Goal: Task Accomplishment & Management: Use online tool/utility

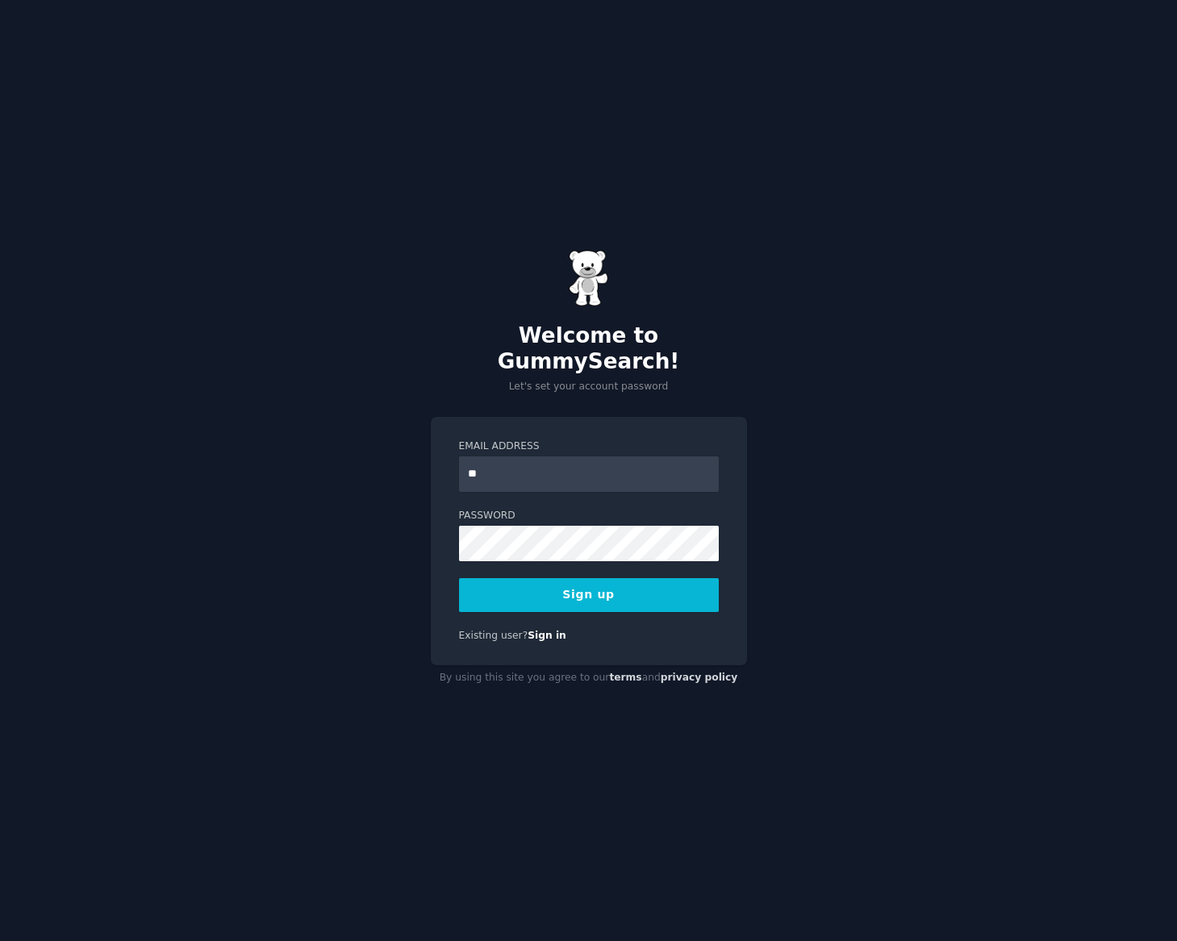
type input "**********"
click at [648, 594] on button "Sign up" at bounding box center [589, 595] width 260 height 34
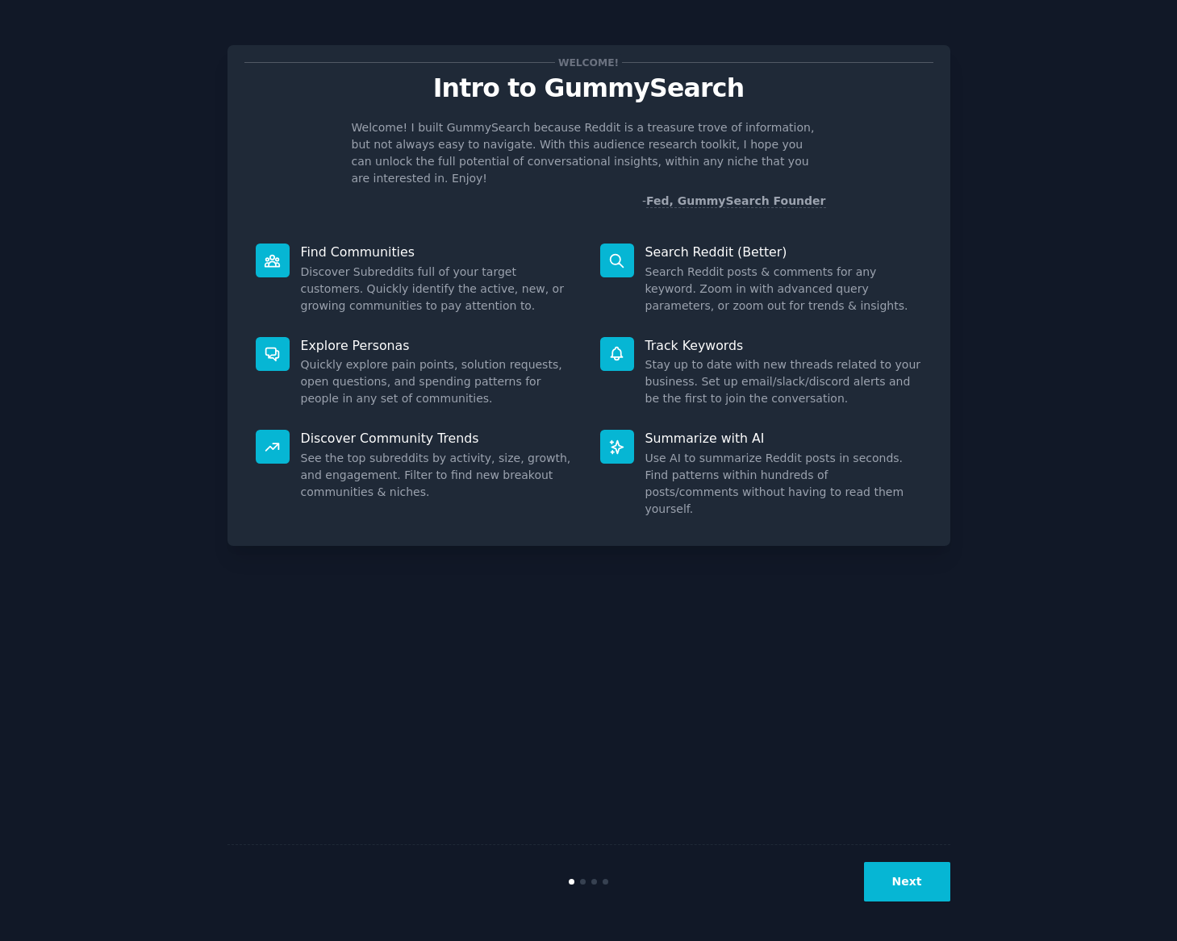
click at [895, 871] on button "Next" at bounding box center [907, 882] width 86 height 40
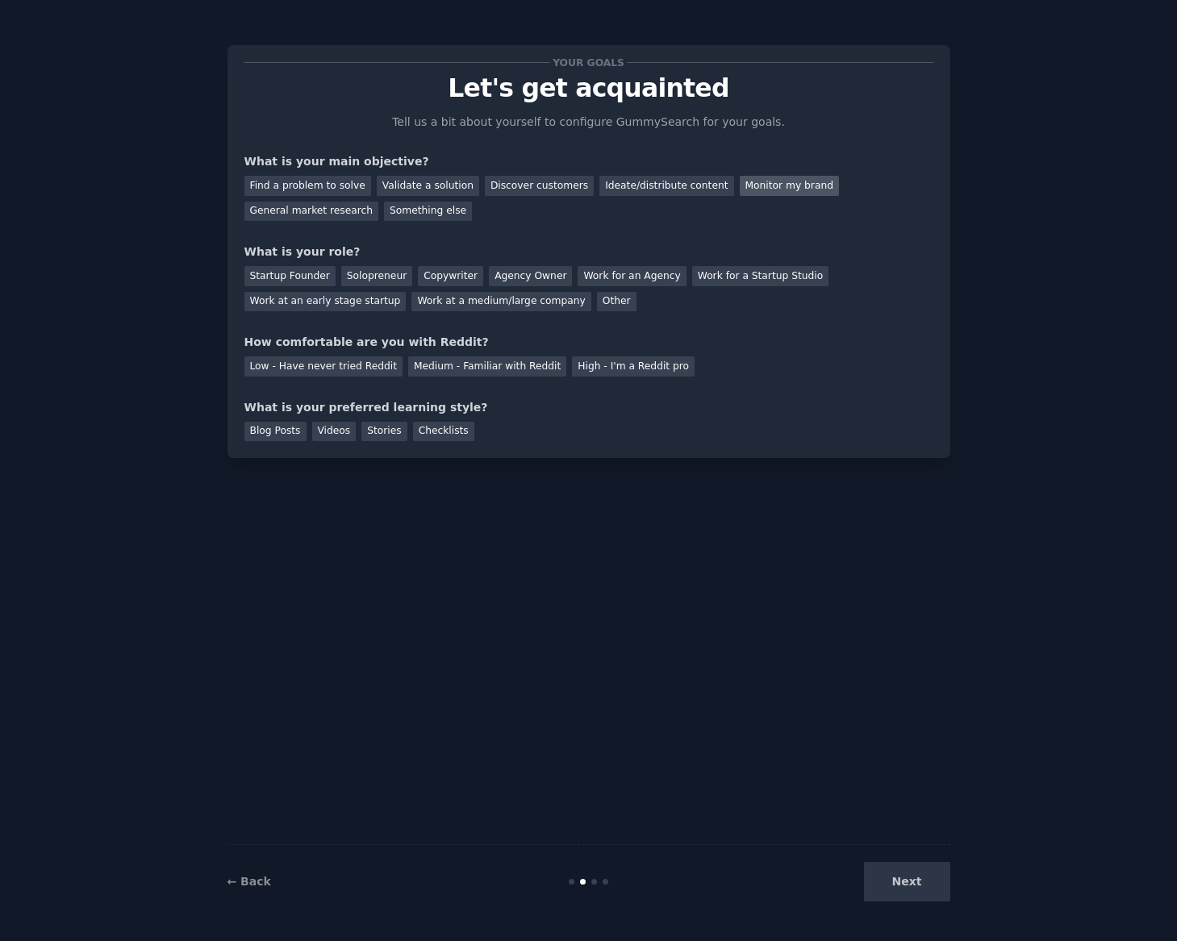
click at [742, 190] on div "Monitor my brand" at bounding box center [789, 186] width 99 height 20
click at [656, 184] on div "Ideate/distribute content" at bounding box center [666, 186] width 134 height 20
click at [609, 284] on div "Work for an Agency" at bounding box center [631, 276] width 108 height 20
click at [421, 365] on div "Medium - Familiar with Reddit" at bounding box center [487, 366] width 158 height 20
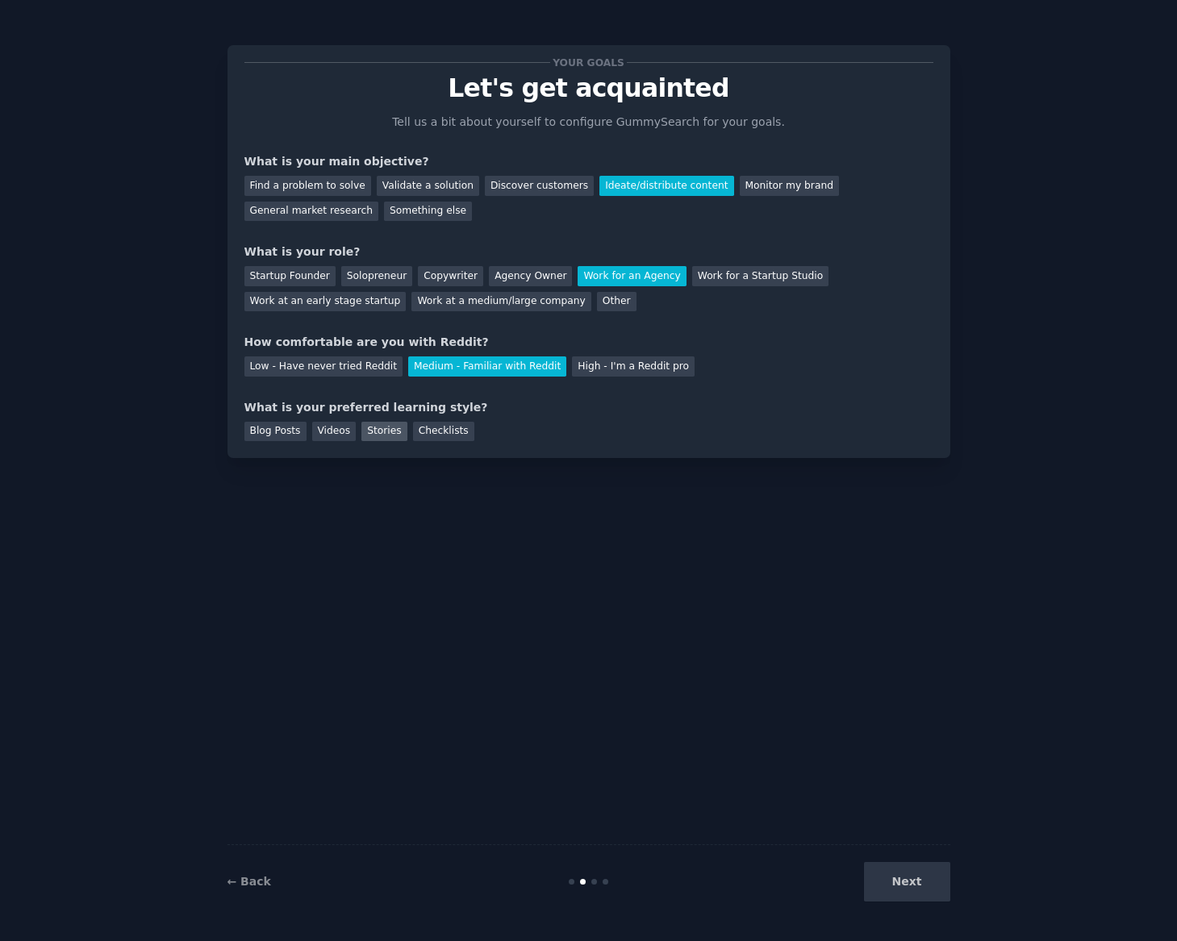
click at [369, 438] on div "Stories" at bounding box center [383, 432] width 45 height 20
click at [301, 431] on div "Blog Posts" at bounding box center [275, 432] width 62 height 20
click at [373, 434] on div "Stories" at bounding box center [383, 432] width 45 height 20
click at [883, 878] on button "Next" at bounding box center [907, 882] width 86 height 40
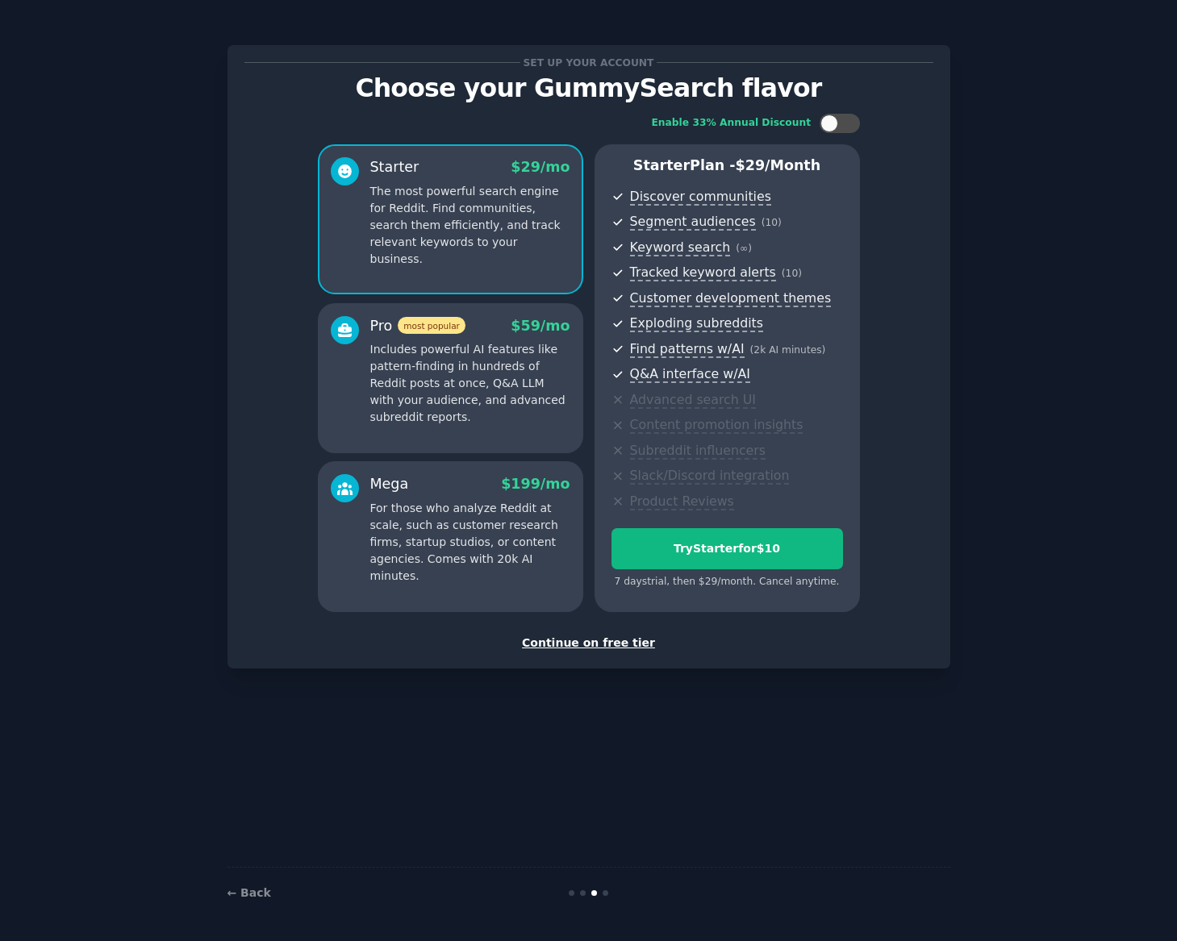
click at [584, 645] on div "Continue on free tier" at bounding box center [588, 643] width 689 height 17
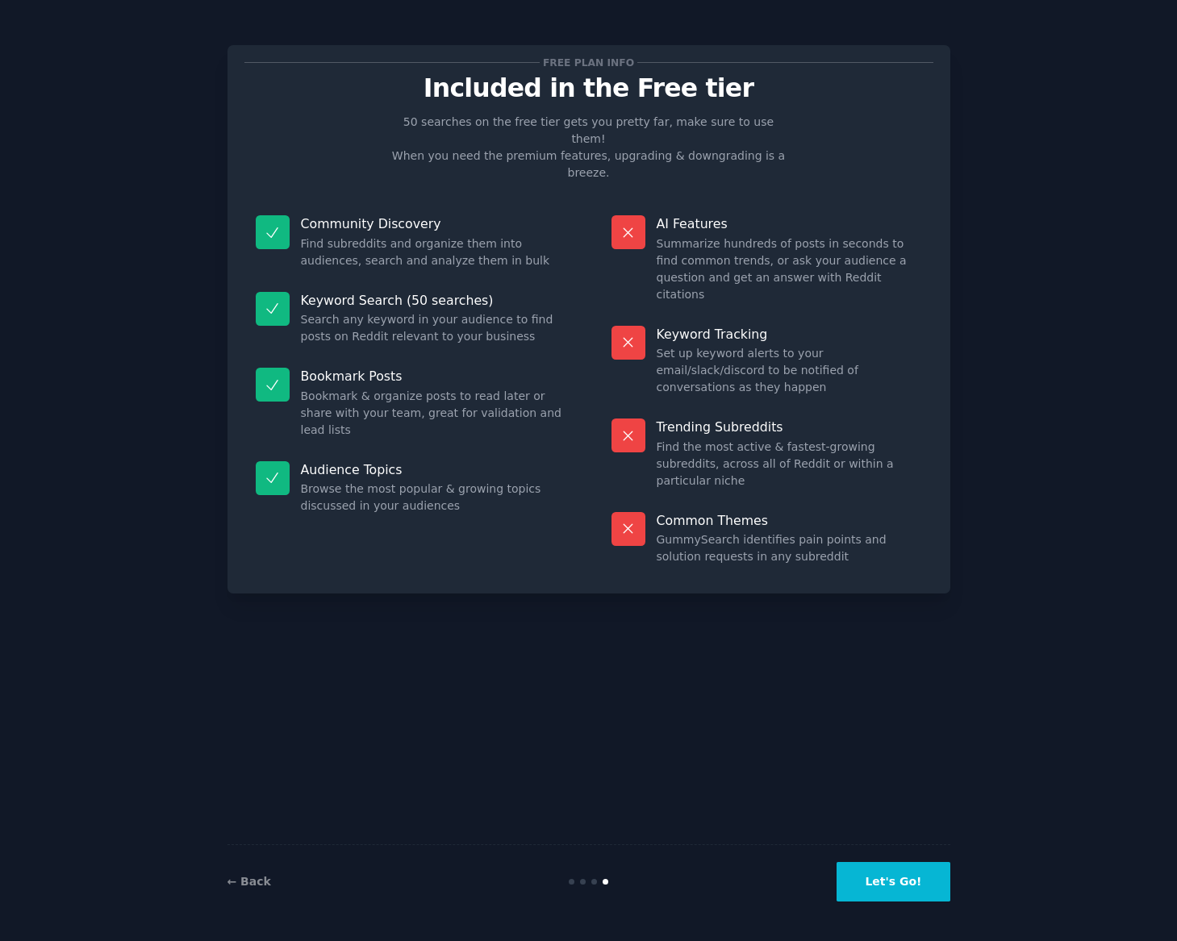
click at [926, 877] on button "Let's Go!" at bounding box center [892, 882] width 113 height 40
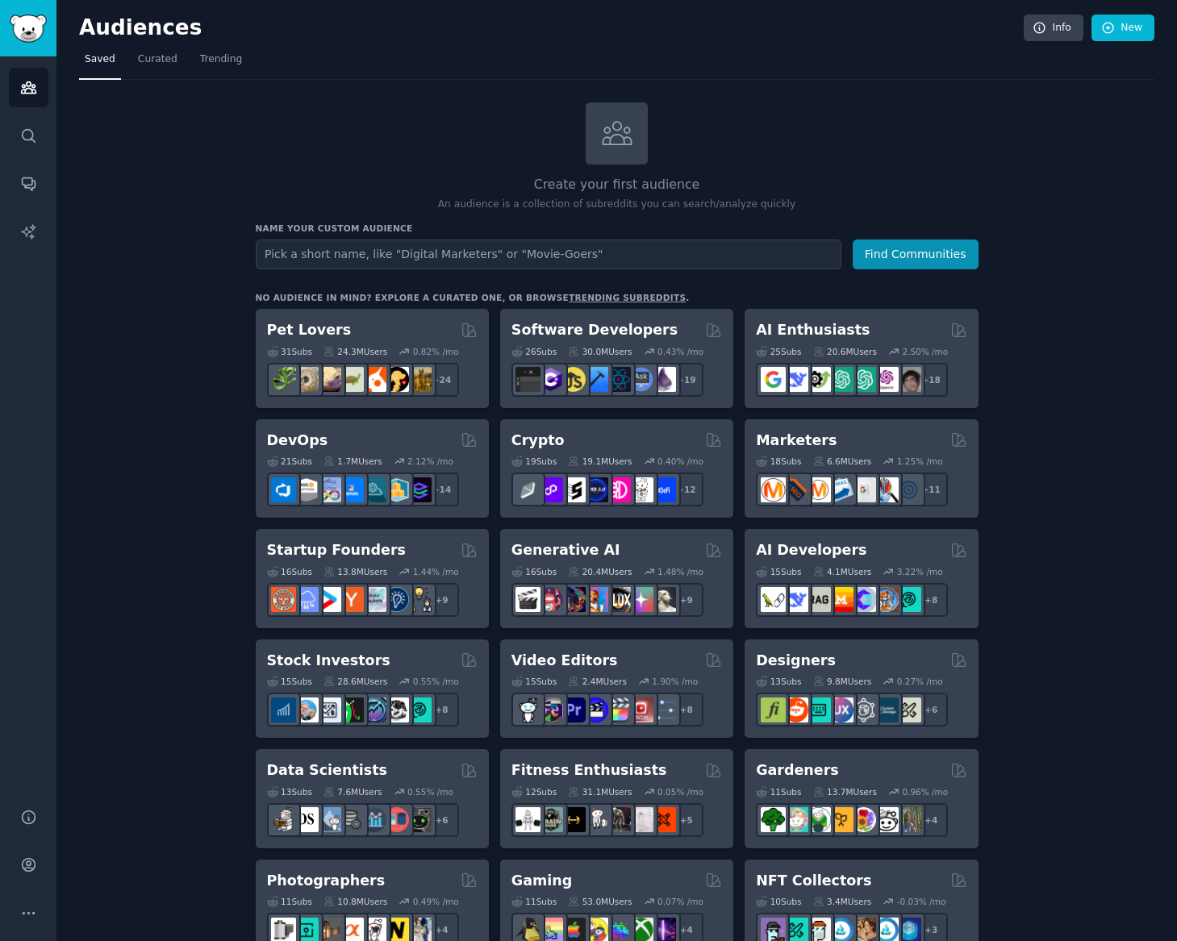
click at [417, 261] on input "text" at bounding box center [548, 255] width 585 height 30
type input "Airstream"
click at [973, 258] on button "Find Communities" at bounding box center [915, 255] width 126 height 30
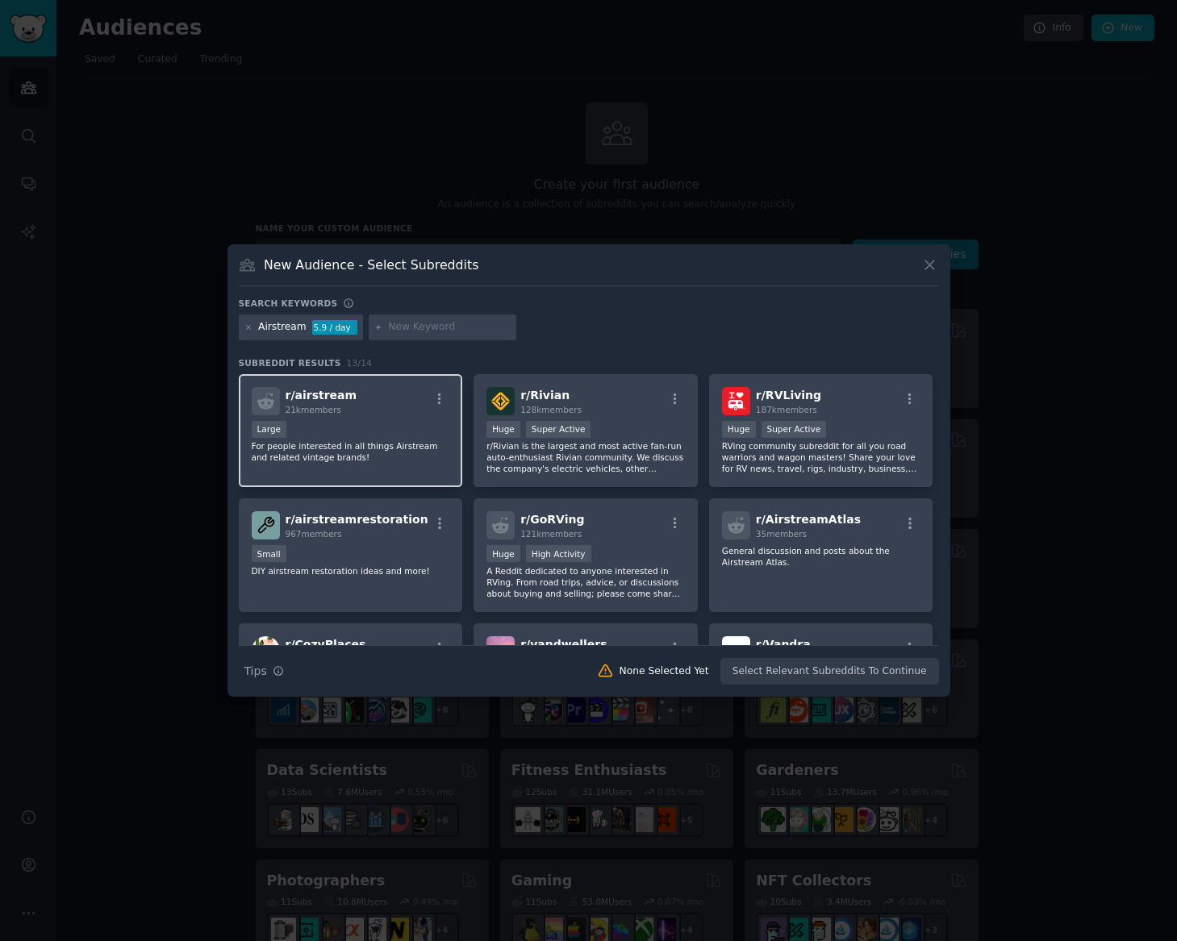
click at [332, 435] on div "Large" at bounding box center [351, 431] width 198 height 20
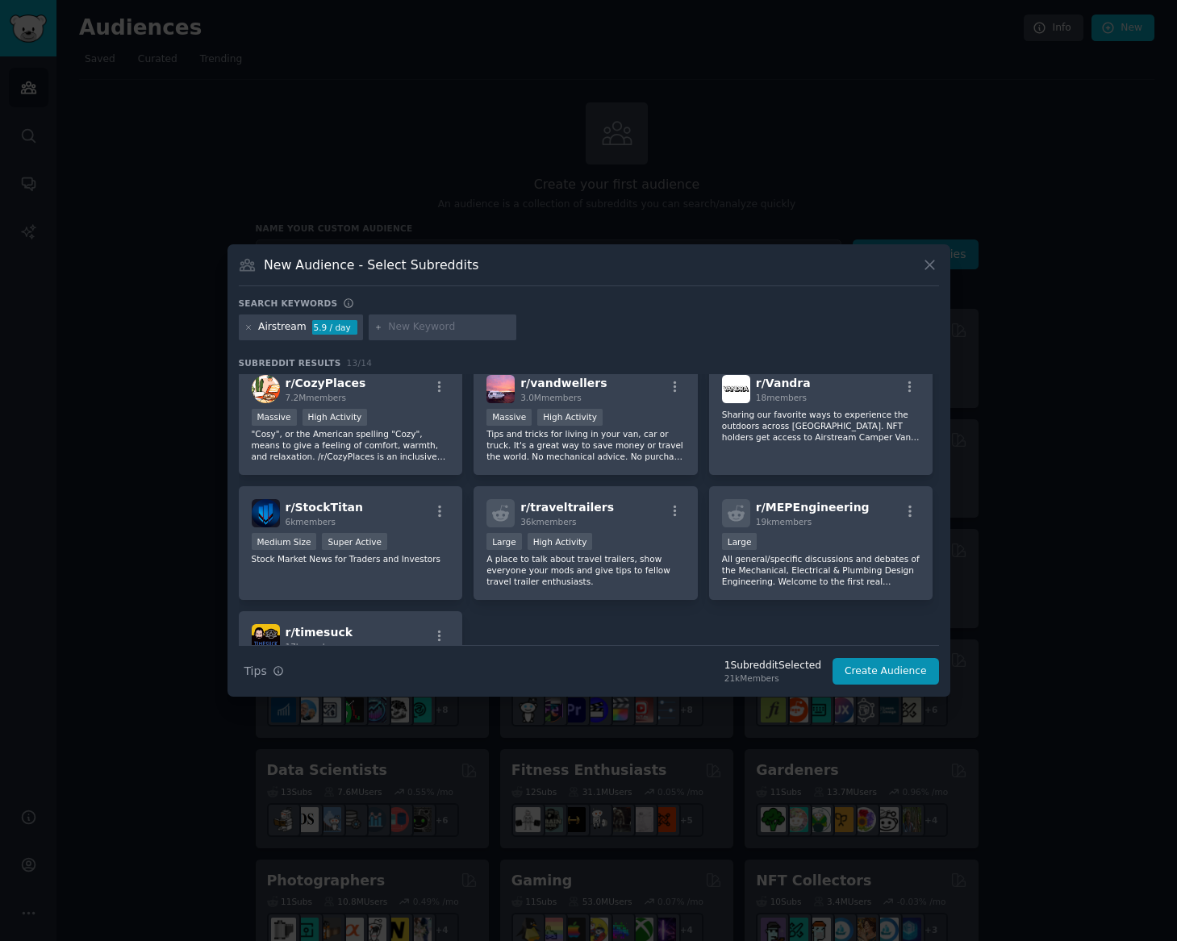
scroll to position [271, 0]
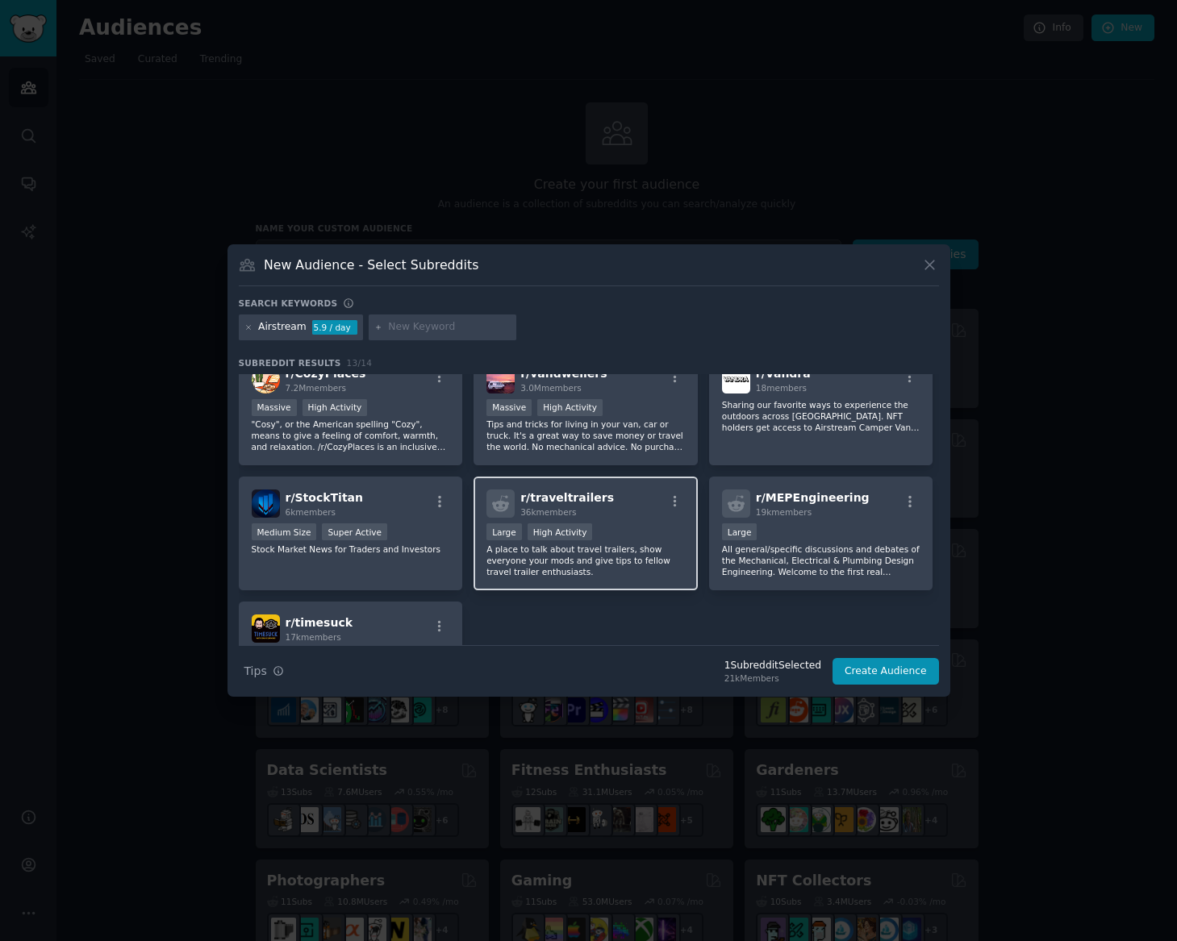
click at [581, 542] on div ">= 80th percentile for submissions / day Large High Activity" at bounding box center [585, 533] width 198 height 20
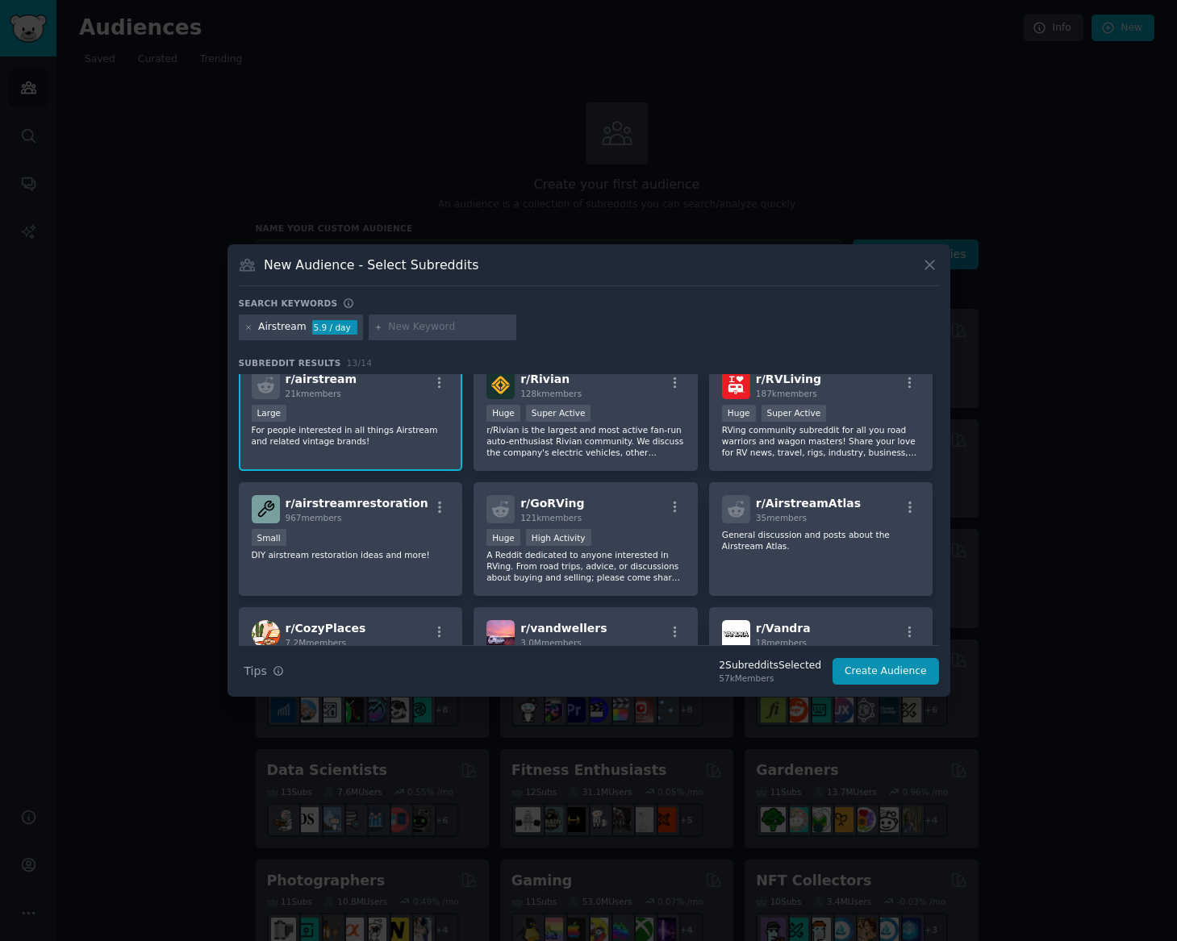
scroll to position [10, 0]
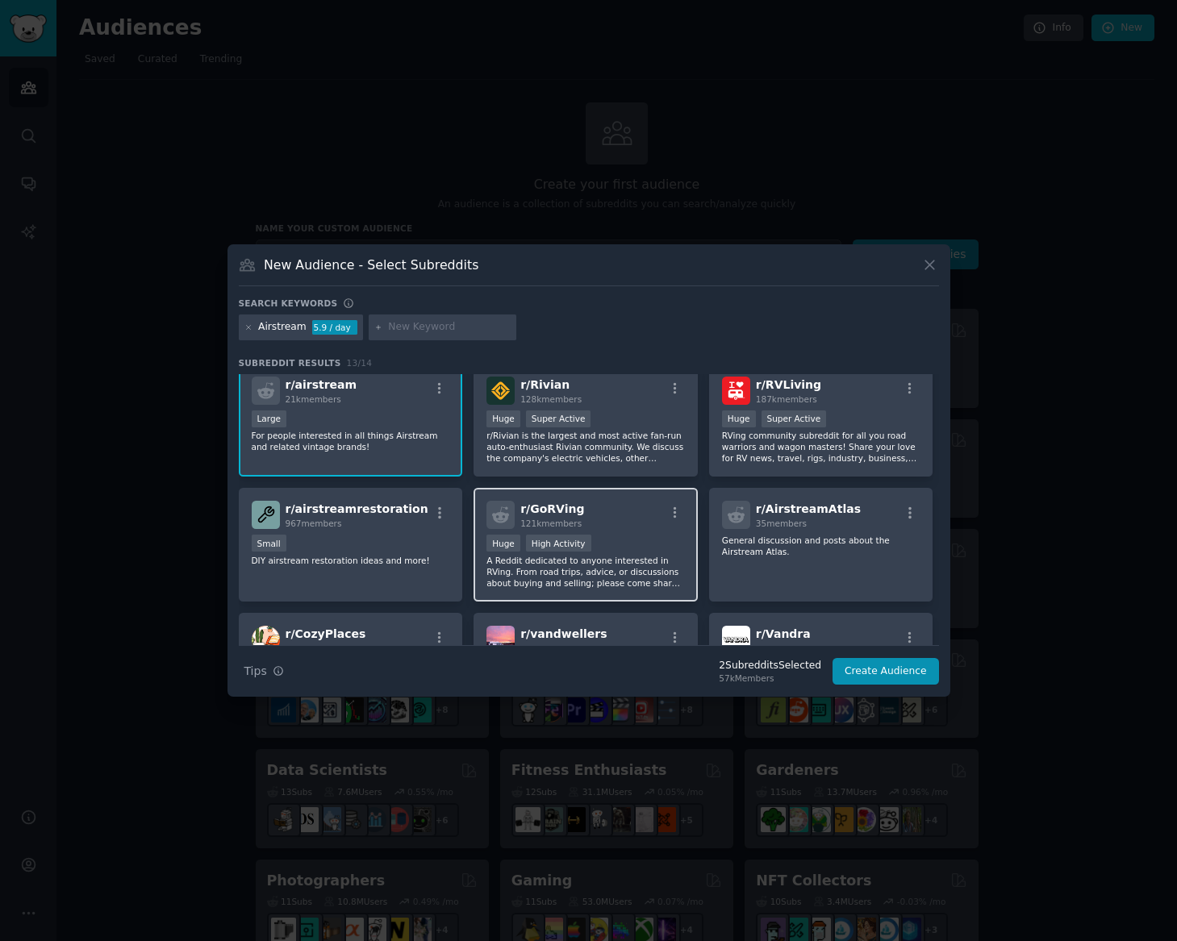
click at [614, 543] on div ">= 80th percentile for submissions / day Huge High Activity" at bounding box center [585, 545] width 198 height 20
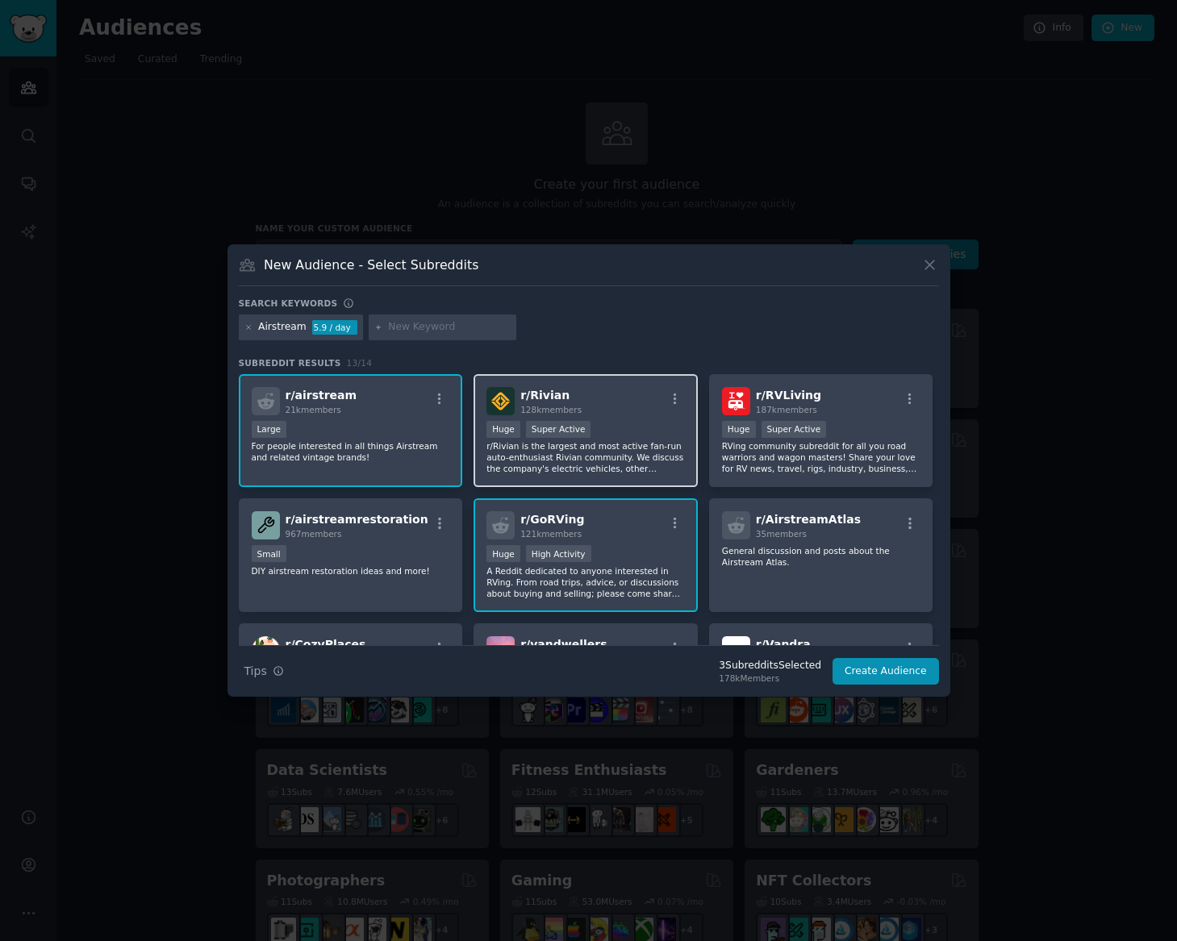
click at [624, 421] on div "Huge Super Active" at bounding box center [585, 431] width 198 height 20
click at [904, 670] on button "Create Audience" at bounding box center [885, 671] width 106 height 27
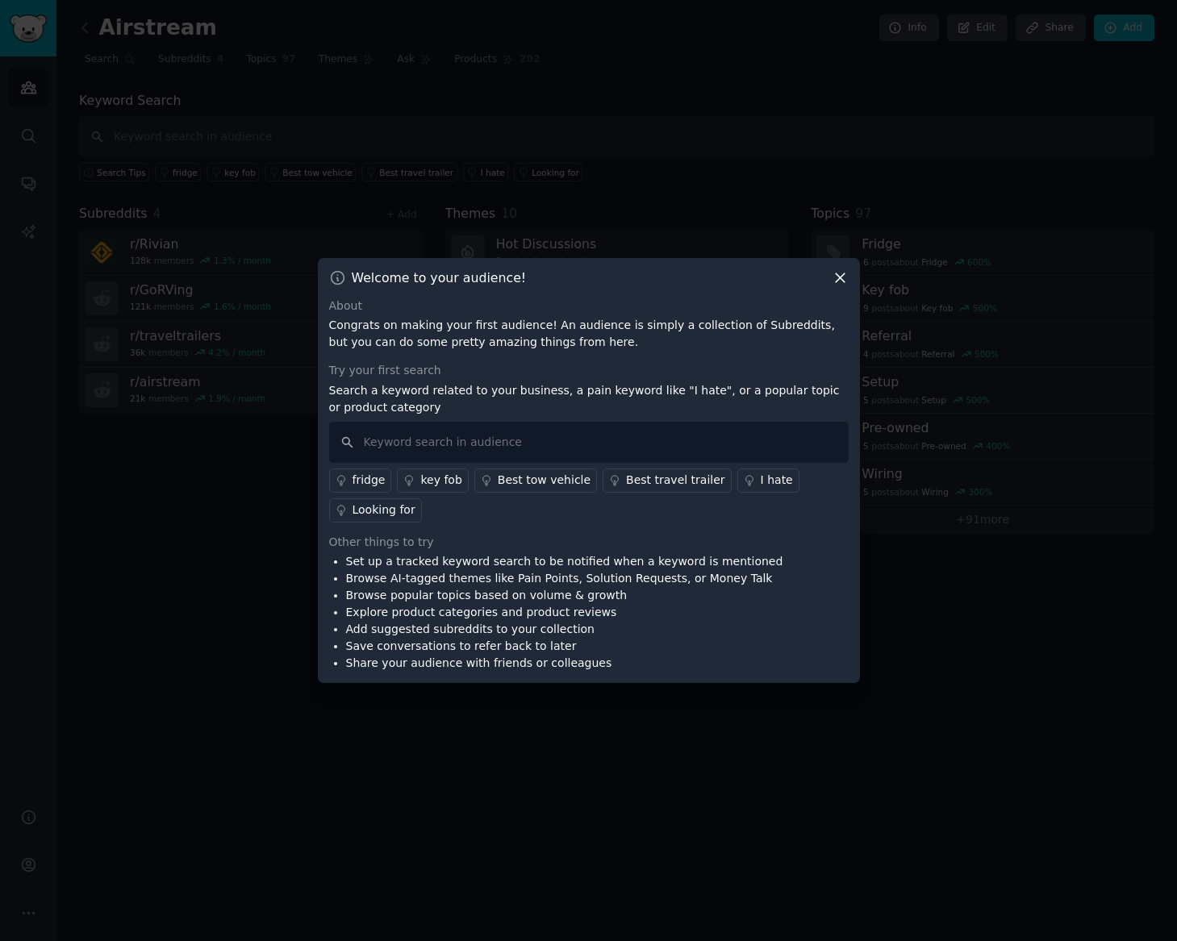
click at [743, 493] on div "fridge key fob Best tow vehicle Best travel trailer I hate Looking for" at bounding box center [588, 493] width 519 height 60
click at [760, 487] on div "I hate" at bounding box center [776, 480] width 32 height 17
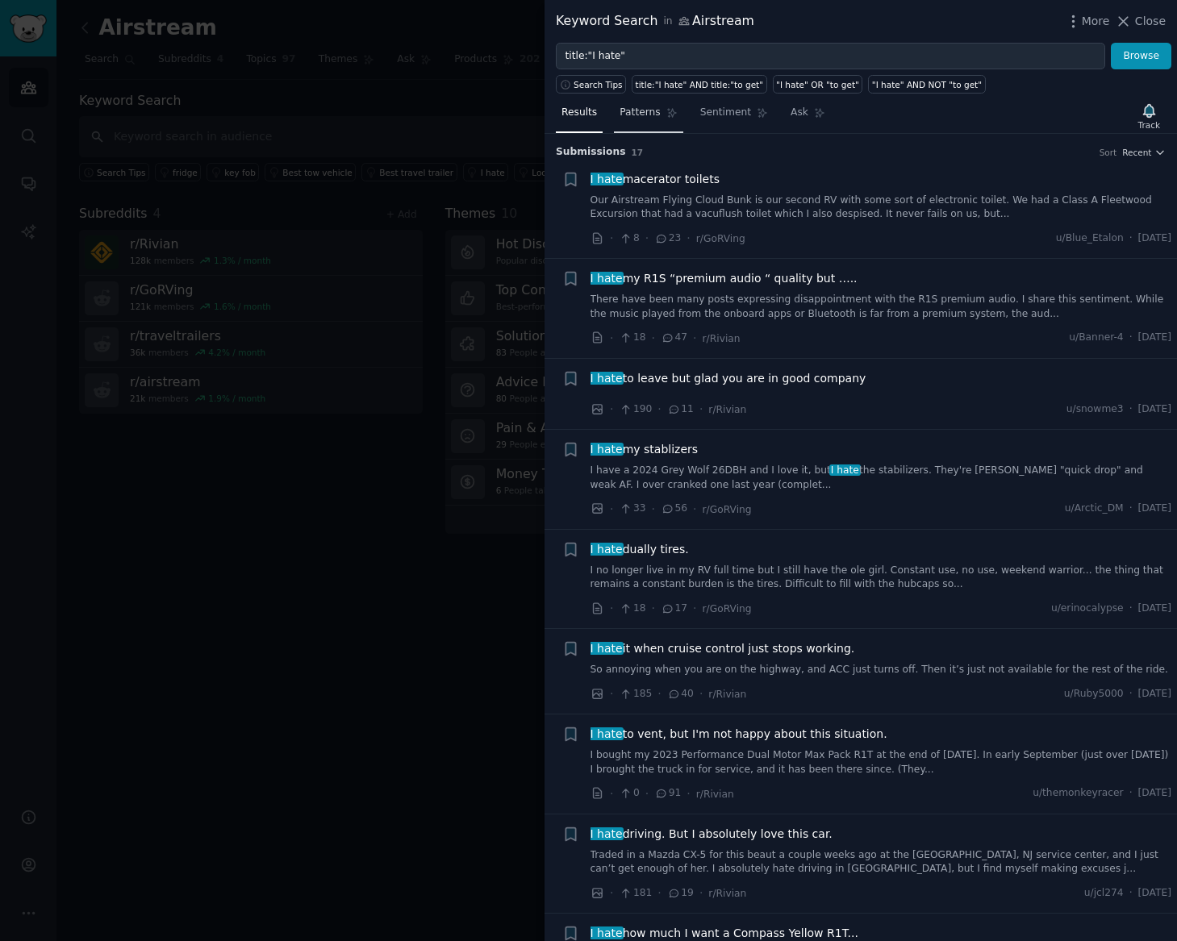
click at [648, 114] on span "Patterns" at bounding box center [639, 113] width 40 height 15
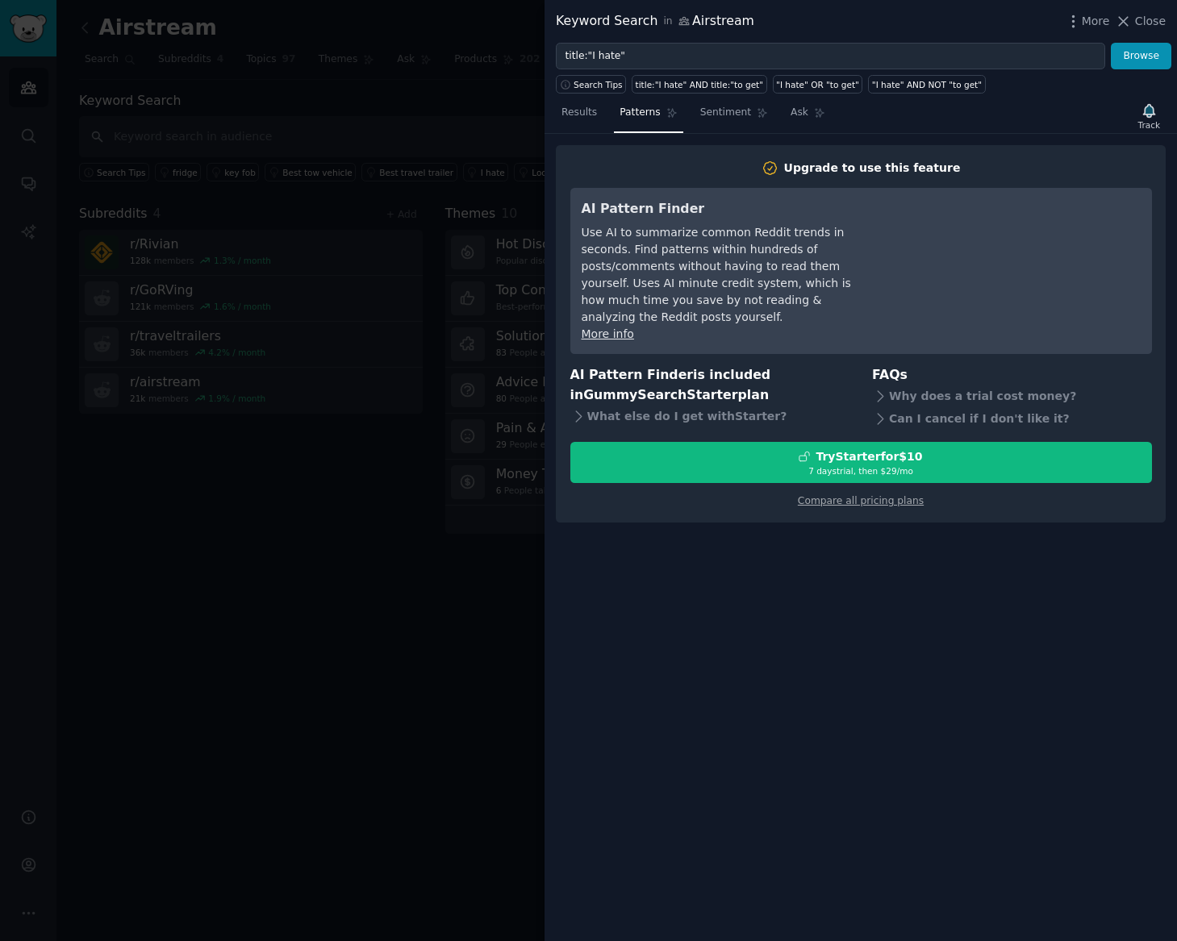
click at [683, 111] on nav "Results Patterns Sentiment Ask" at bounding box center [693, 116] width 275 height 33
click at [711, 110] on span "Sentiment" at bounding box center [725, 113] width 51 height 15
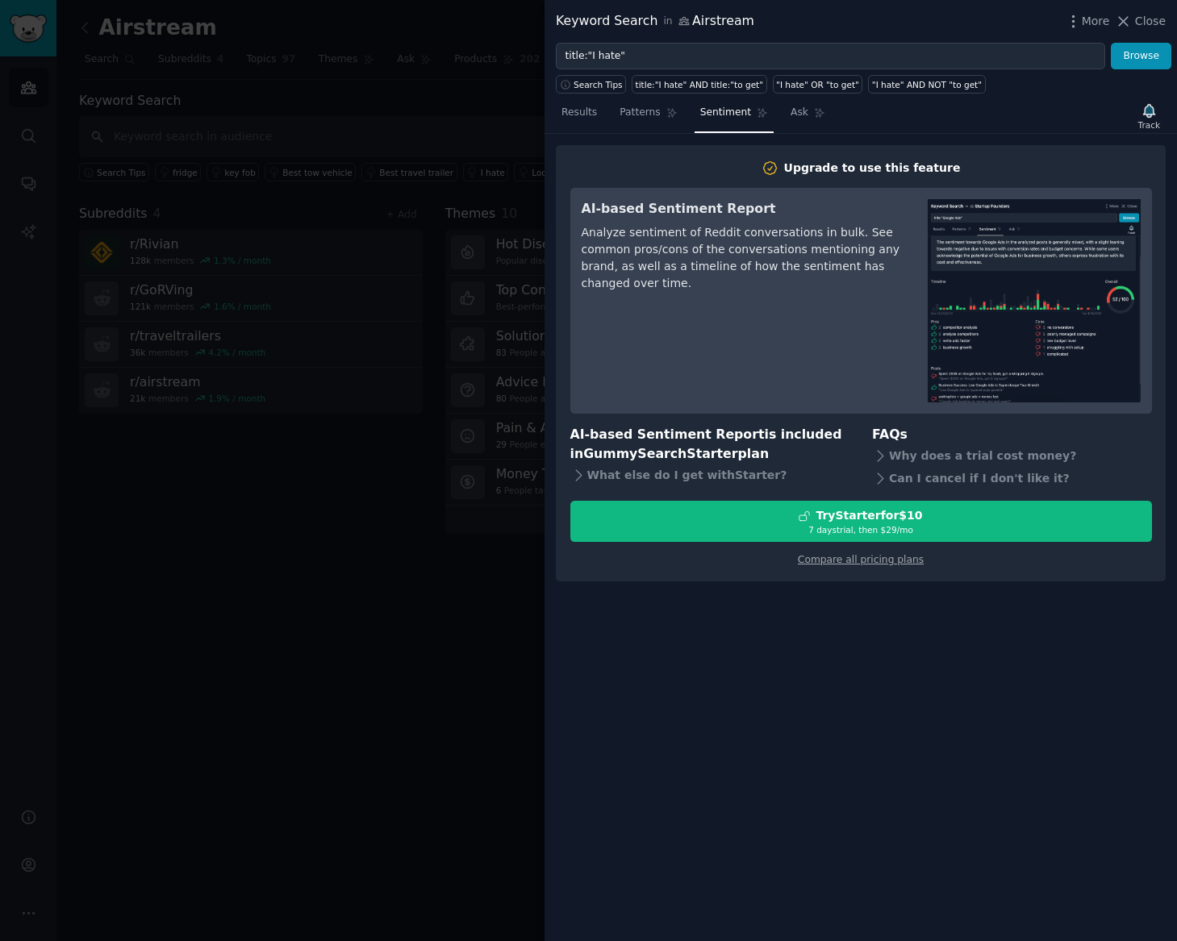
click at [1055, 322] on img at bounding box center [1033, 300] width 213 height 203
click at [968, 255] on img at bounding box center [1033, 300] width 213 height 203
click at [791, 124] on link "Ask" at bounding box center [808, 116] width 46 height 33
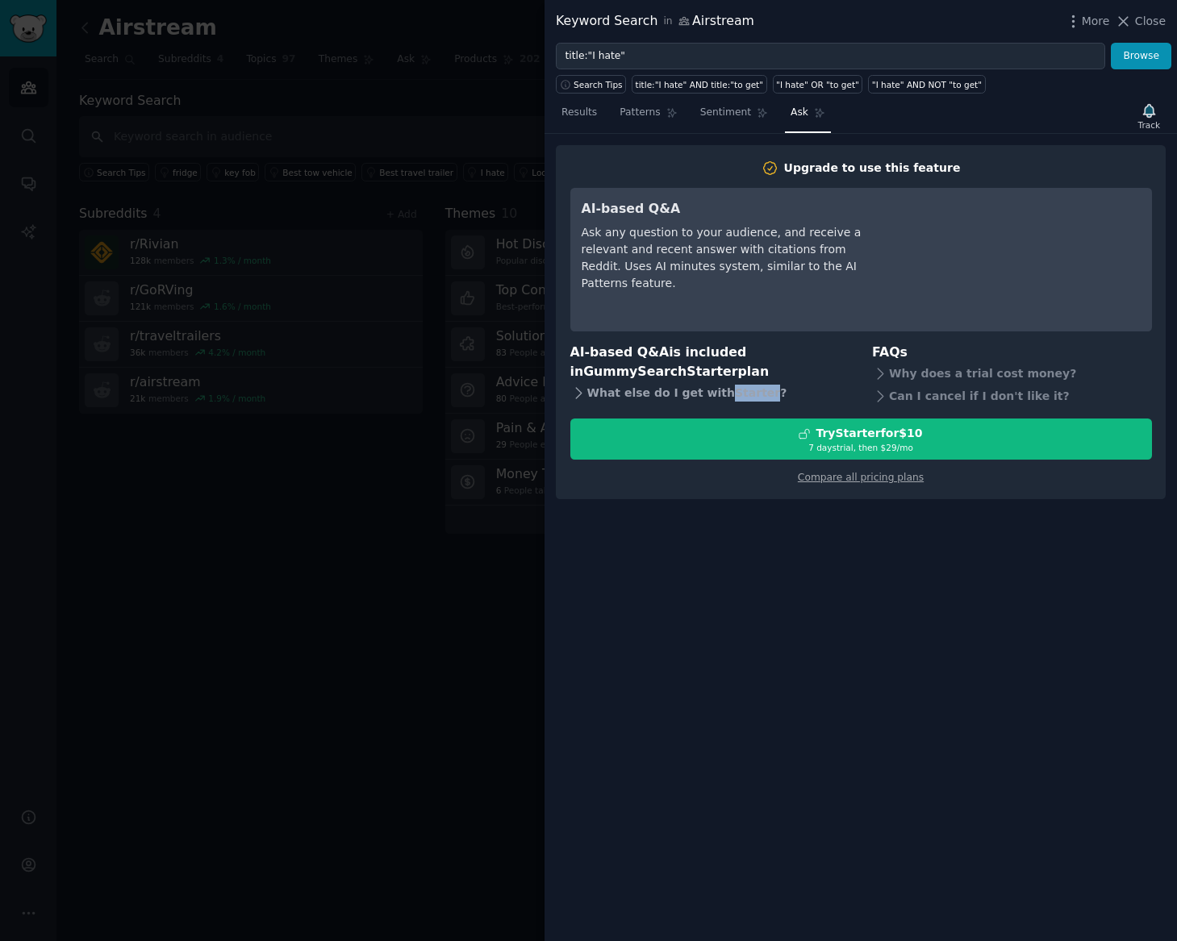
click at [697, 394] on div "What else do I get with Starter ?" at bounding box center [710, 393] width 280 height 23
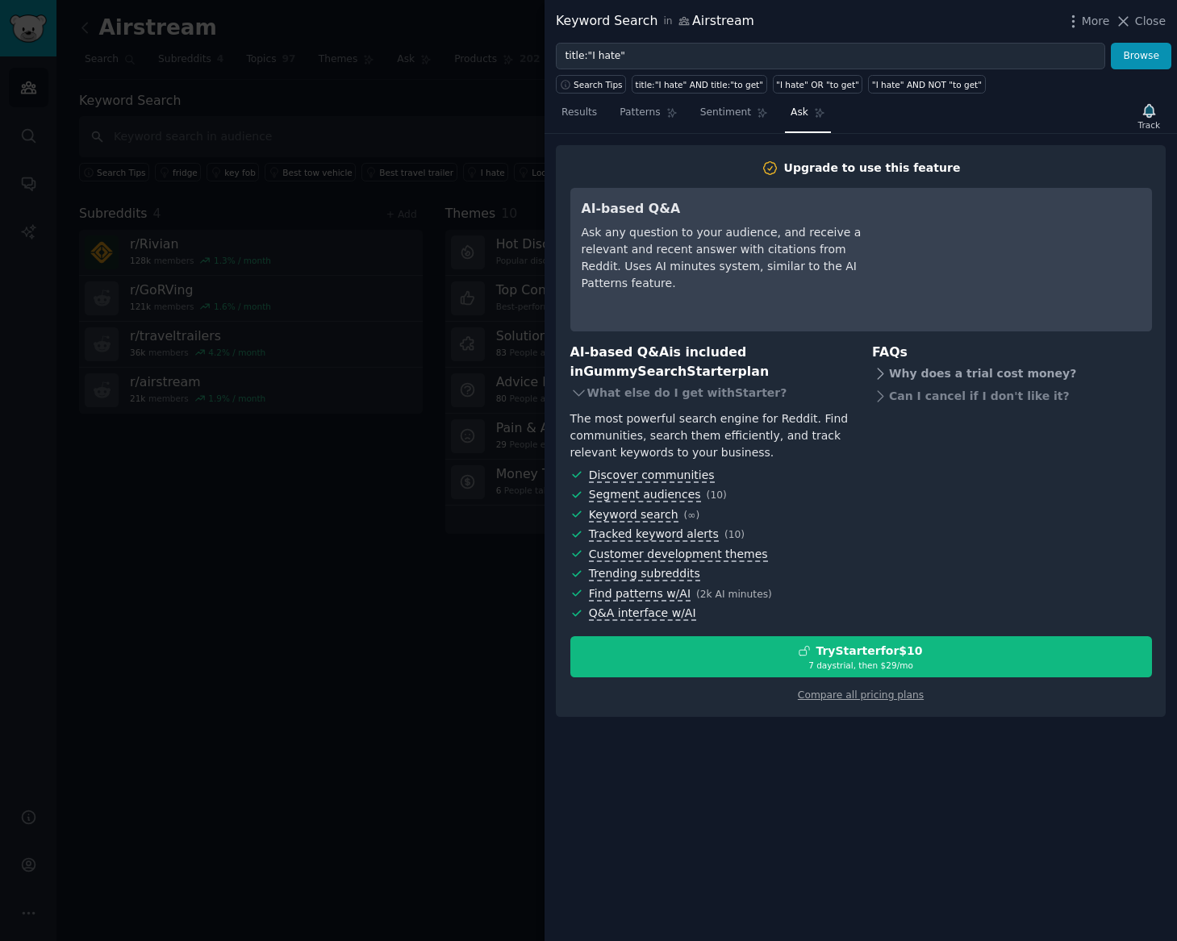
click at [881, 373] on icon at bounding box center [880, 373] width 6 height 10
click at [39, 216] on div at bounding box center [588, 470] width 1177 height 941
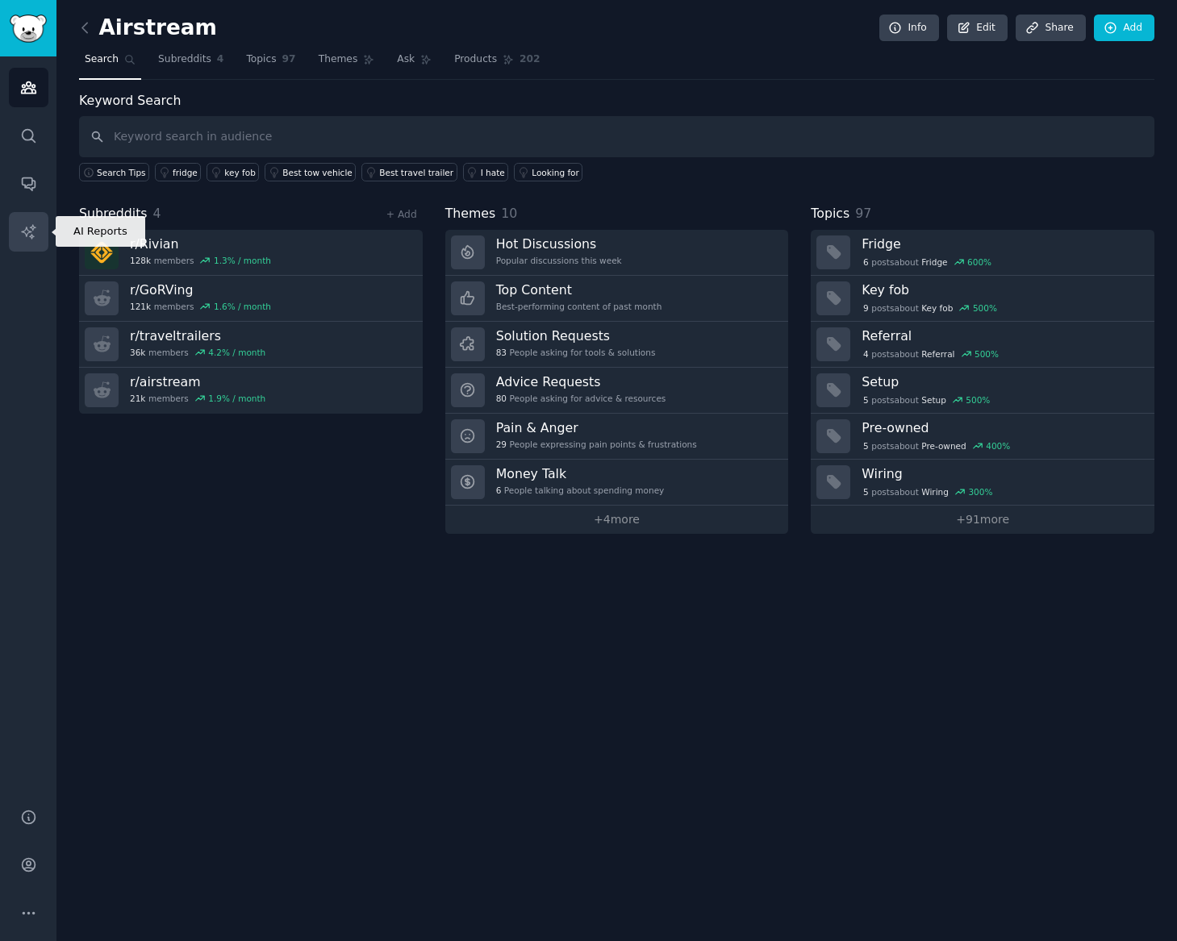
click at [37, 227] on link "AI Reports" at bounding box center [29, 232] width 40 height 40
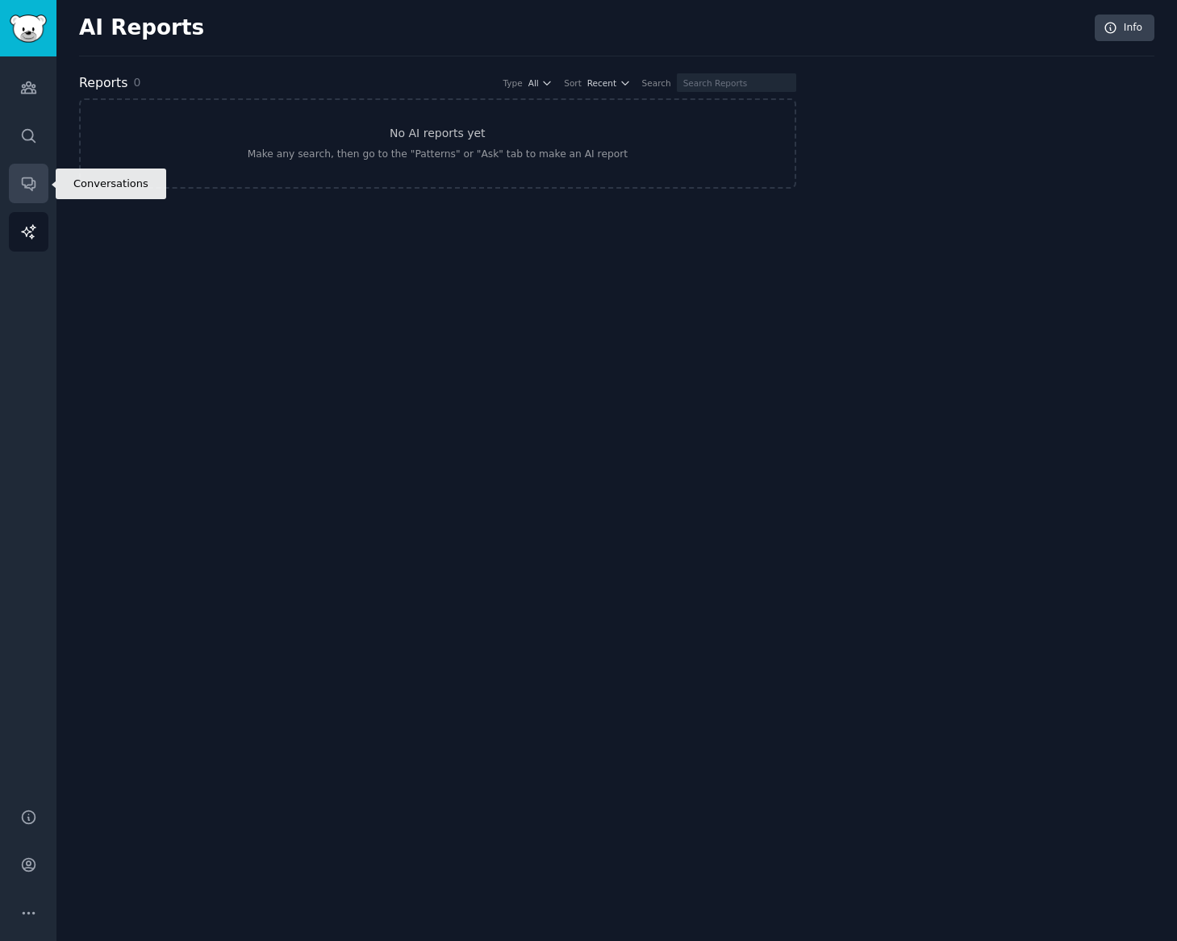
click at [34, 191] on icon "Sidebar" at bounding box center [28, 183] width 17 height 17
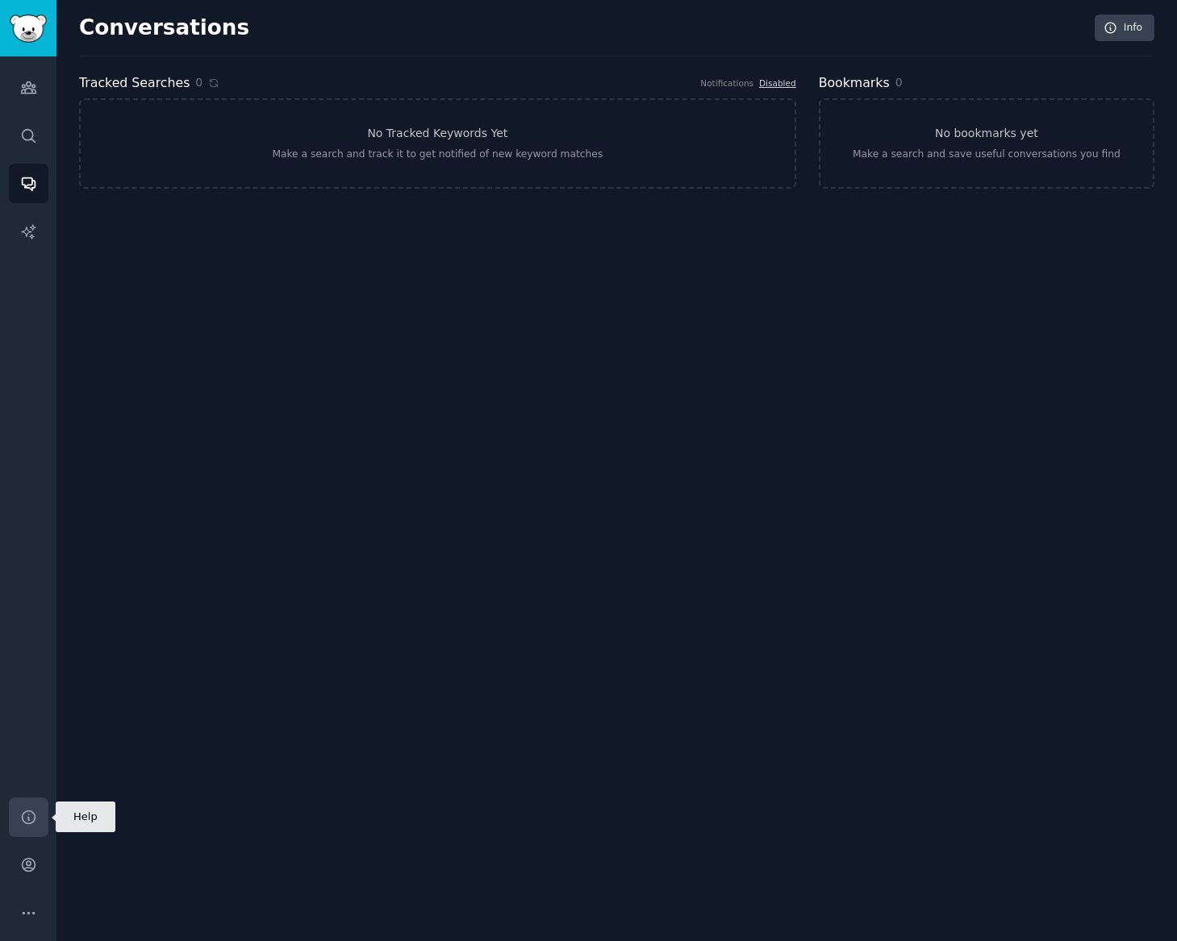
click at [31, 810] on icon "Sidebar" at bounding box center [28, 817] width 17 height 17
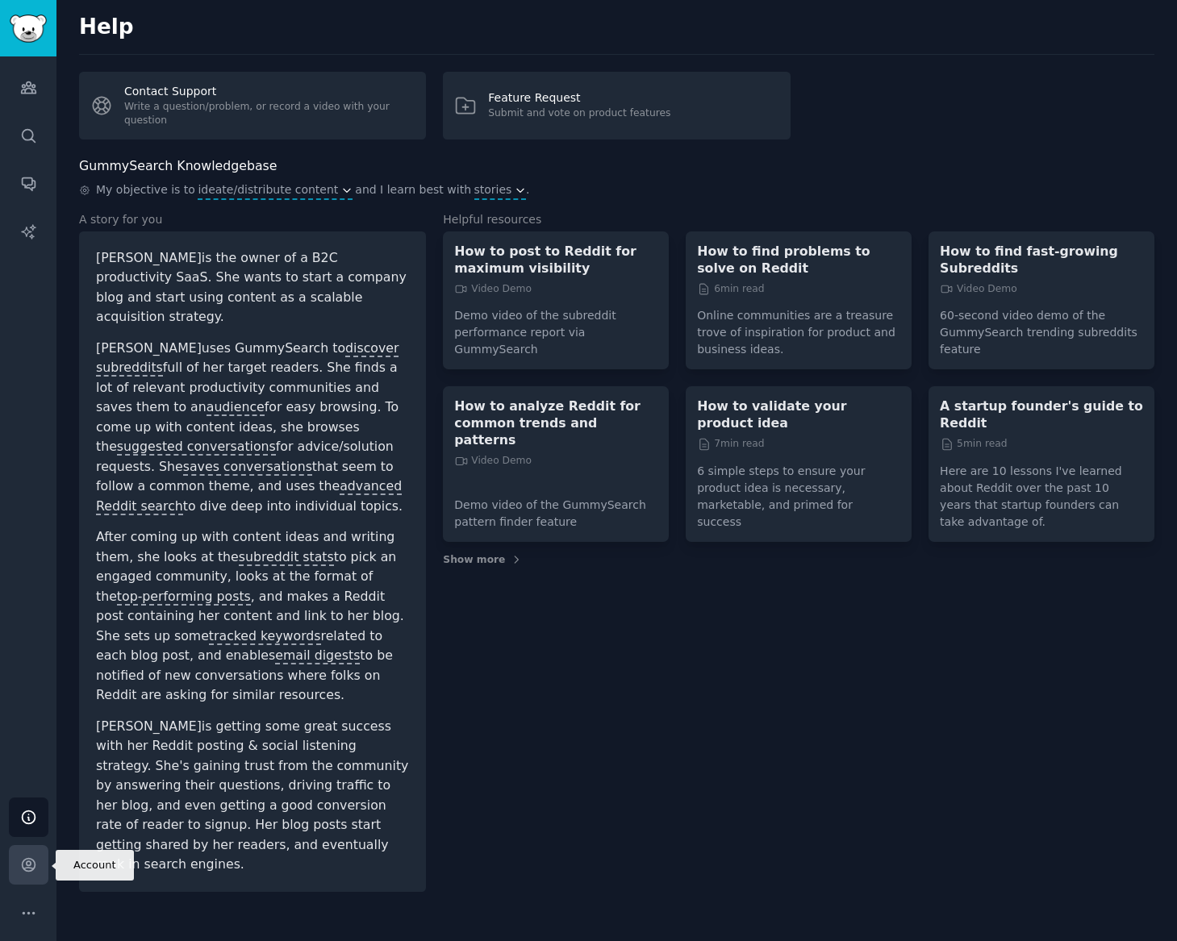
click at [28, 871] on icon "Sidebar" at bounding box center [28, 865] width 13 height 13
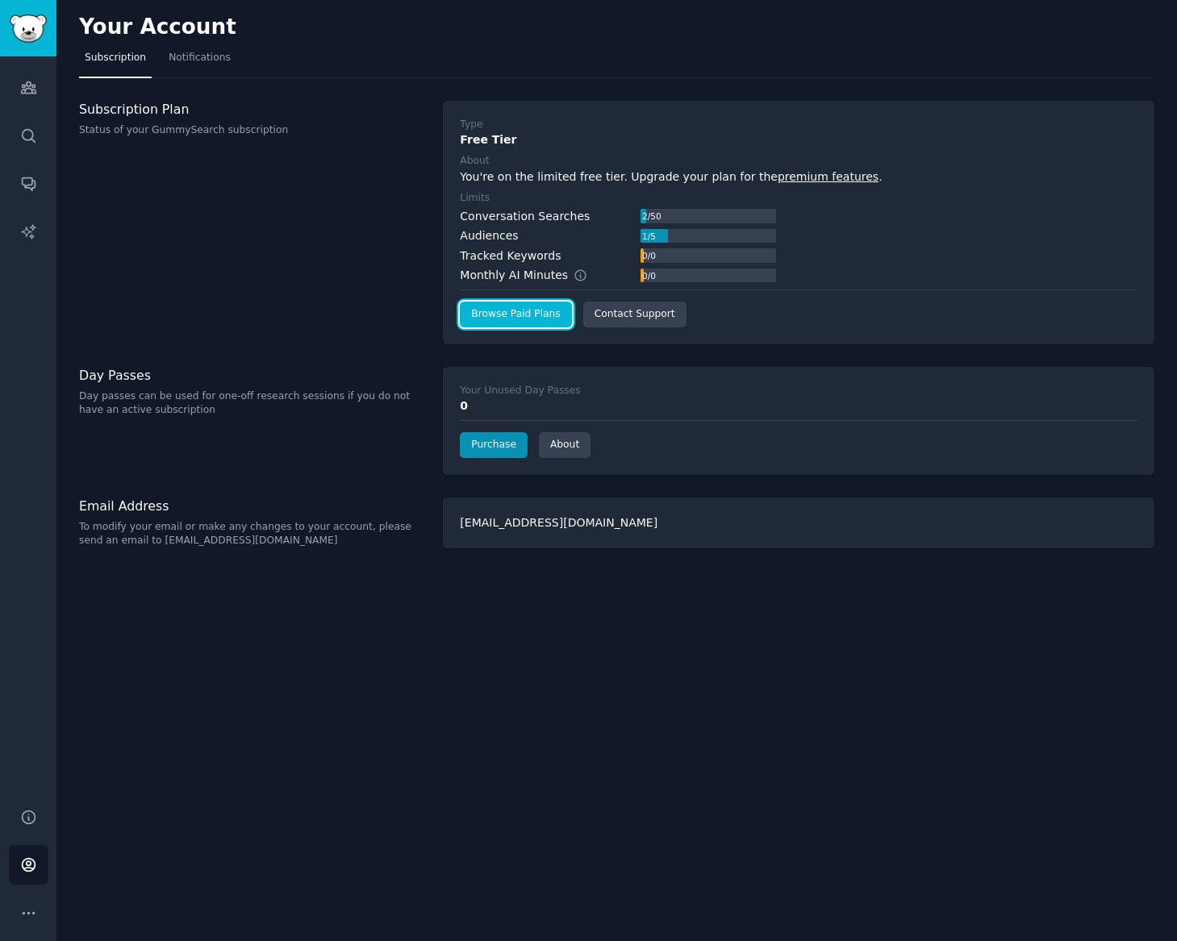
click at [505, 315] on link "Browse Paid Plans" at bounding box center [515, 315] width 111 height 26
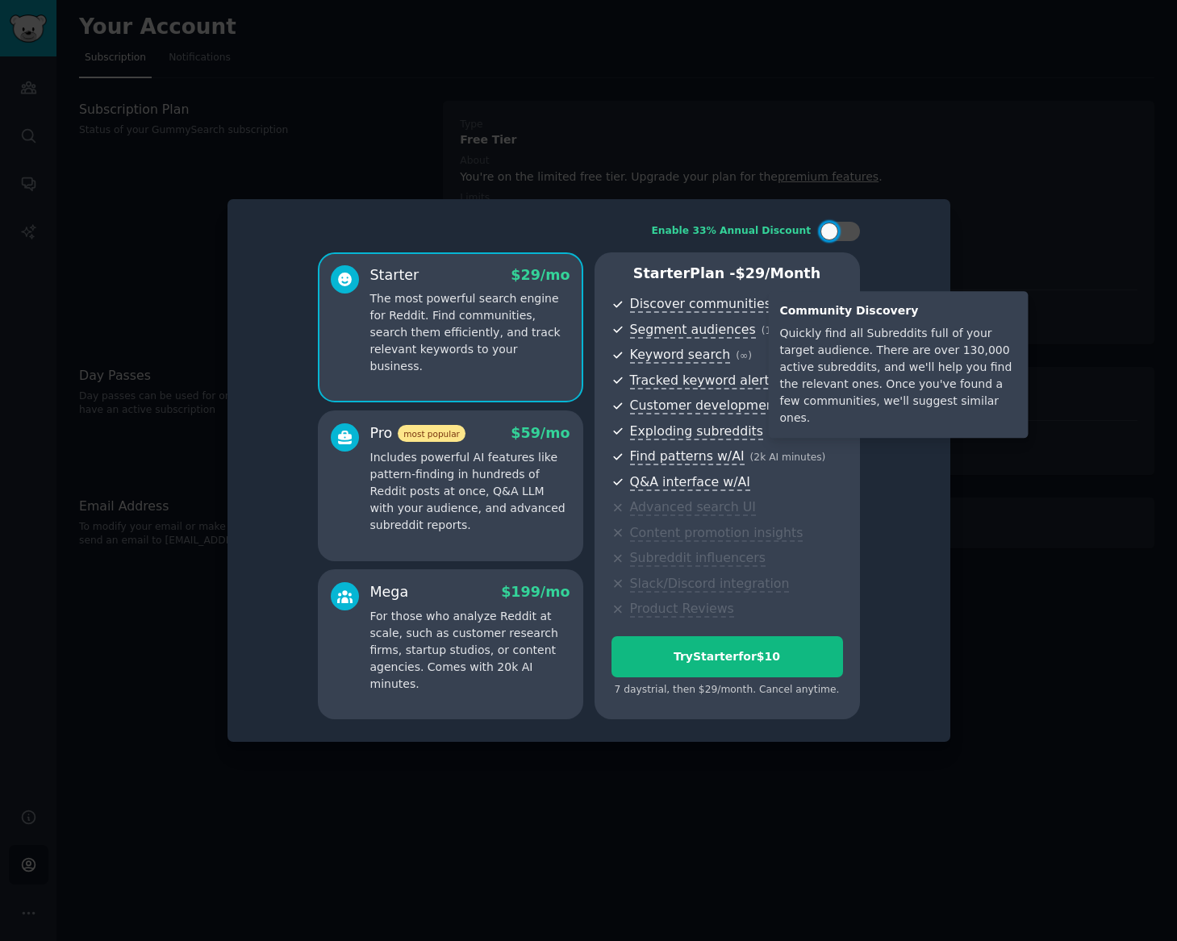
click at [814, 380] on div "Quickly find all Subreddits full of your target audience. There are over 130,00…" at bounding box center [897, 376] width 237 height 102
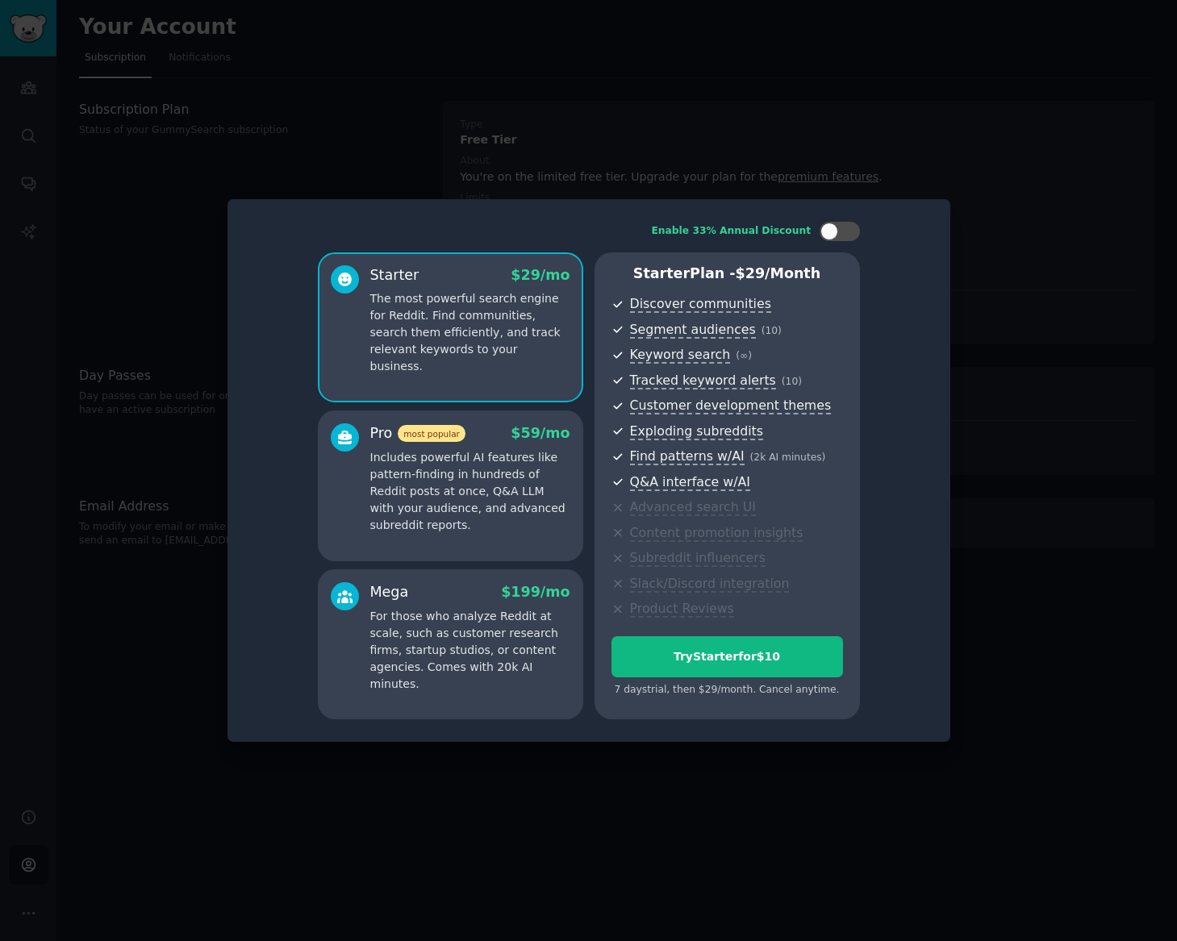
click at [497, 510] on p "Includes powerful AI features like pattern-finding in hundreds of Reddit posts …" at bounding box center [470, 491] width 200 height 85
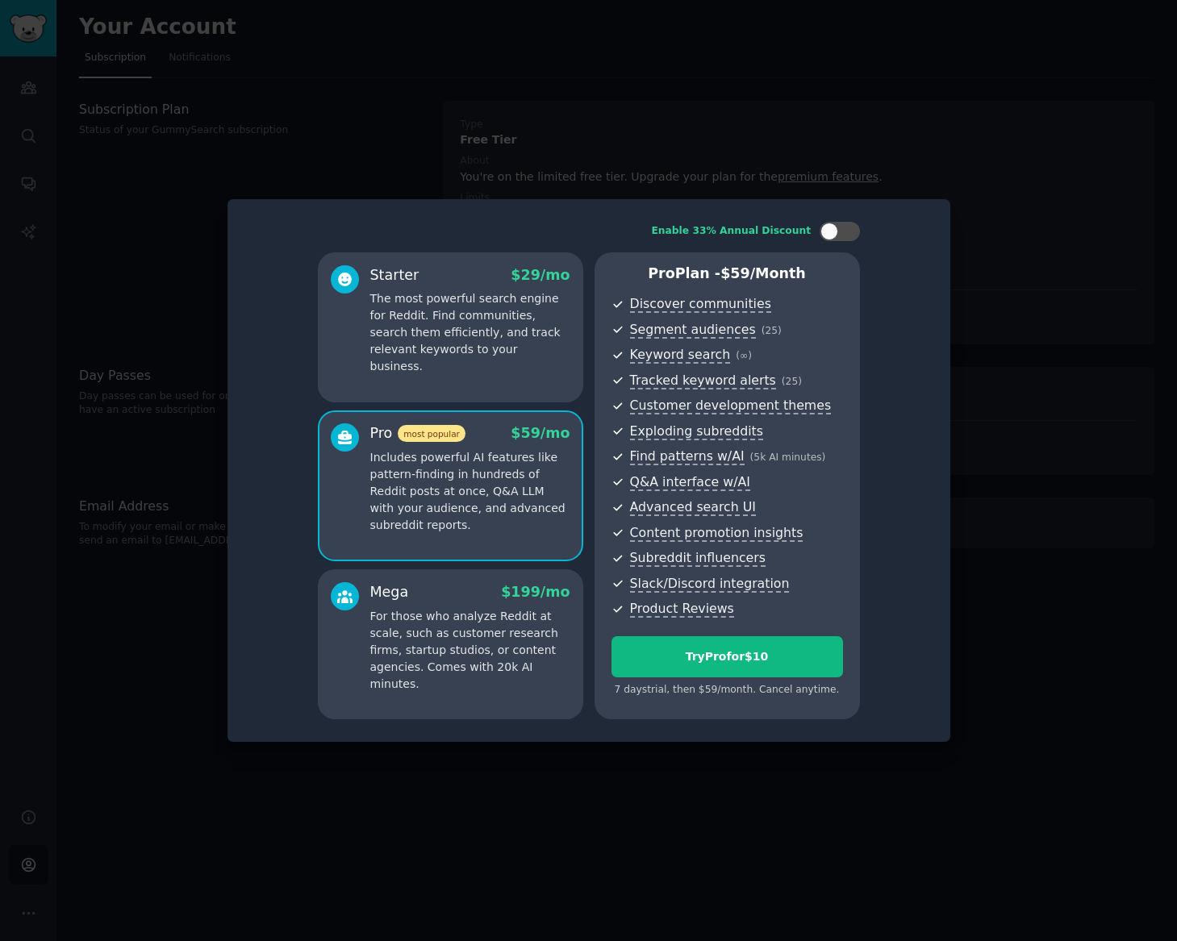
click at [490, 644] on p "For those who analyze Reddit at scale, such as customer research firms, startup…" at bounding box center [470, 650] width 200 height 85
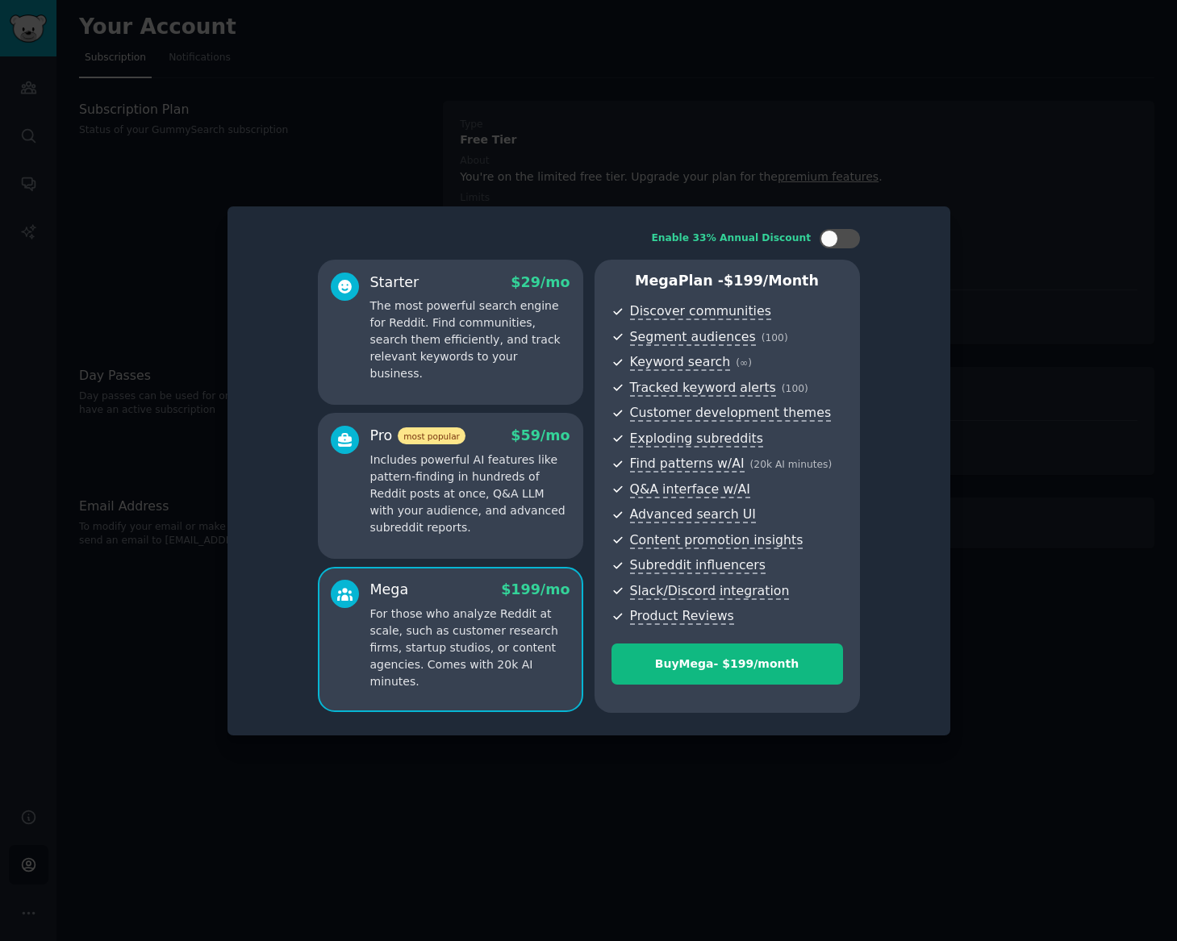
click at [512, 542] on div "Pro most popular $ 59 /mo Includes powerful AI features like pattern-finding in…" at bounding box center [450, 485] width 265 height 145
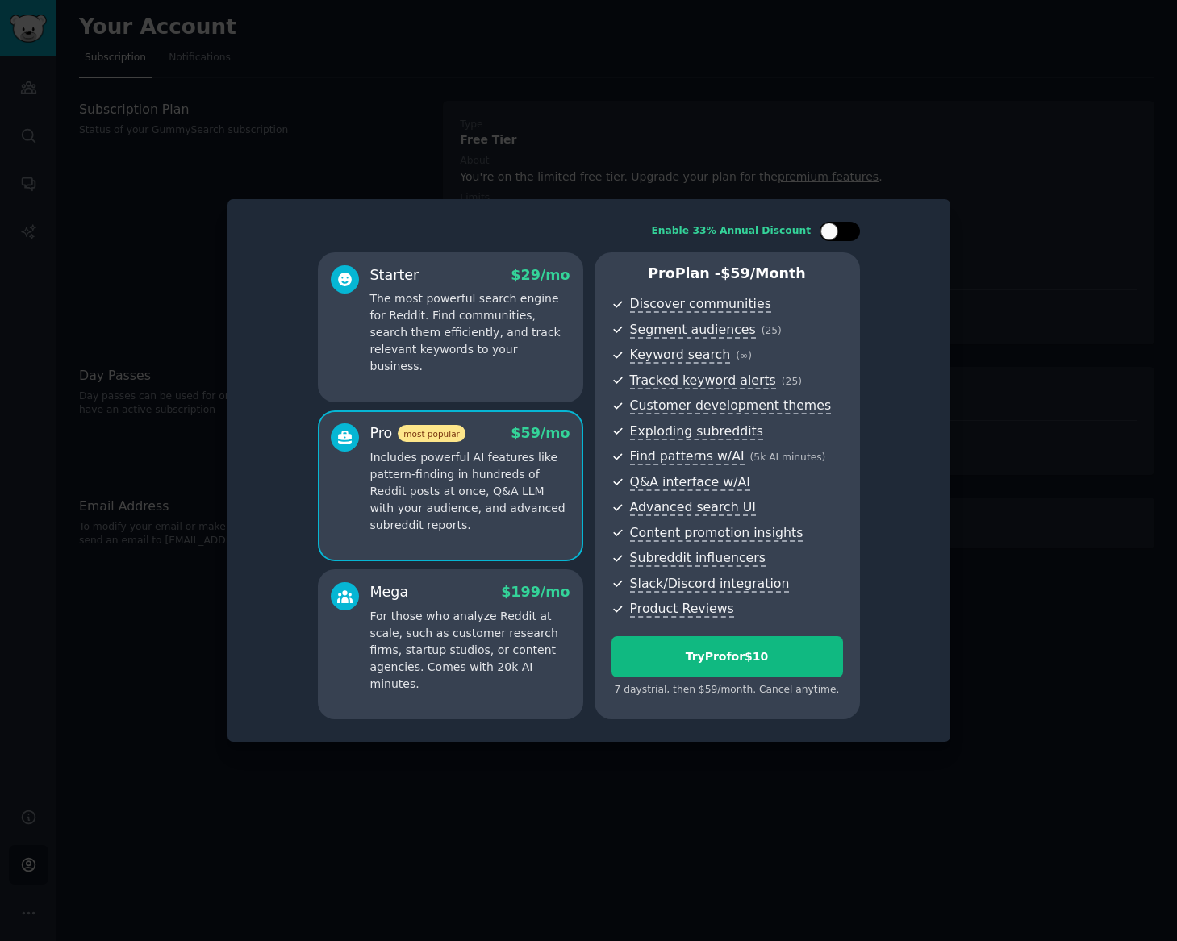
click at [841, 235] on div at bounding box center [839, 231] width 40 height 19
click at [841, 235] on div at bounding box center [850, 232] width 18 height 18
checkbox input "false"
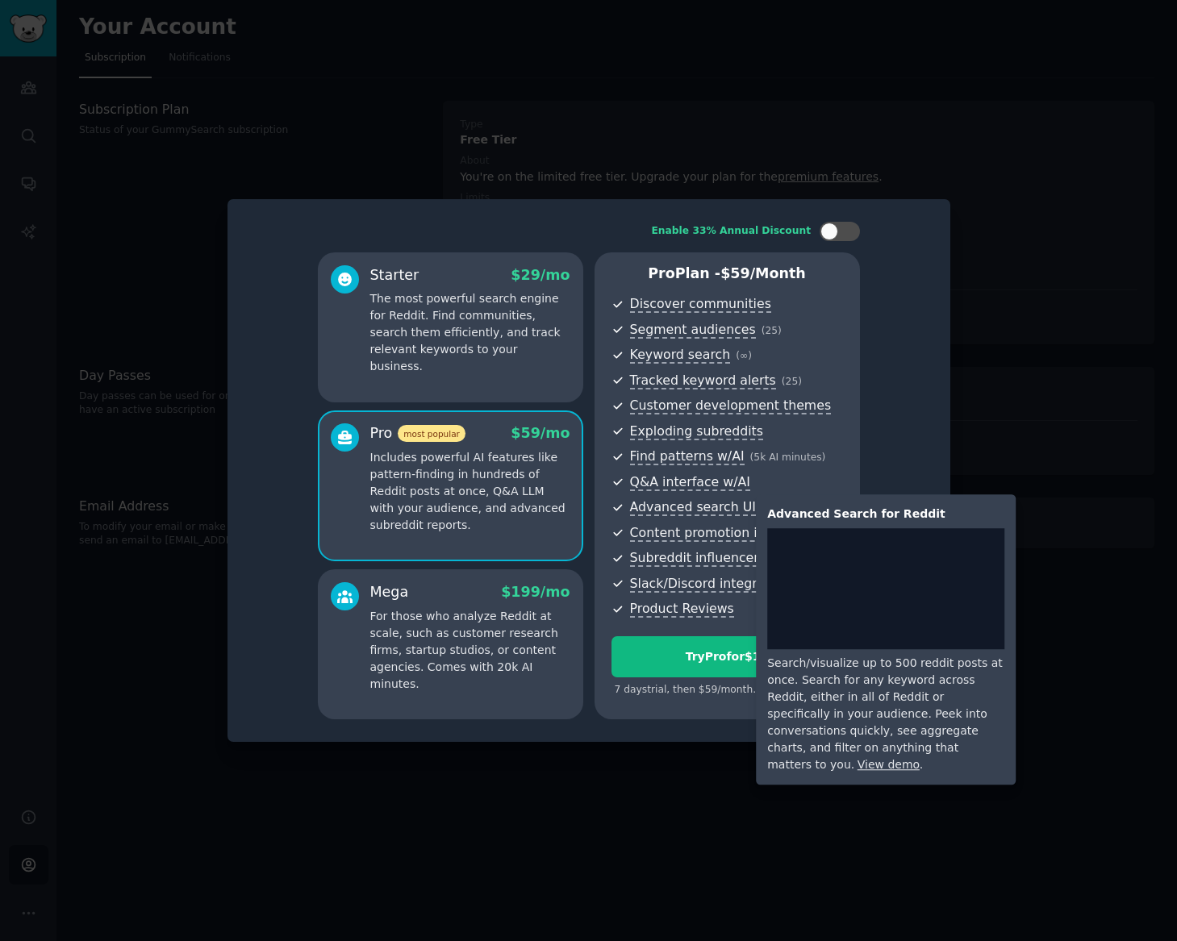
click at [731, 510] on span "Advanced search UI" at bounding box center [693, 507] width 126 height 17
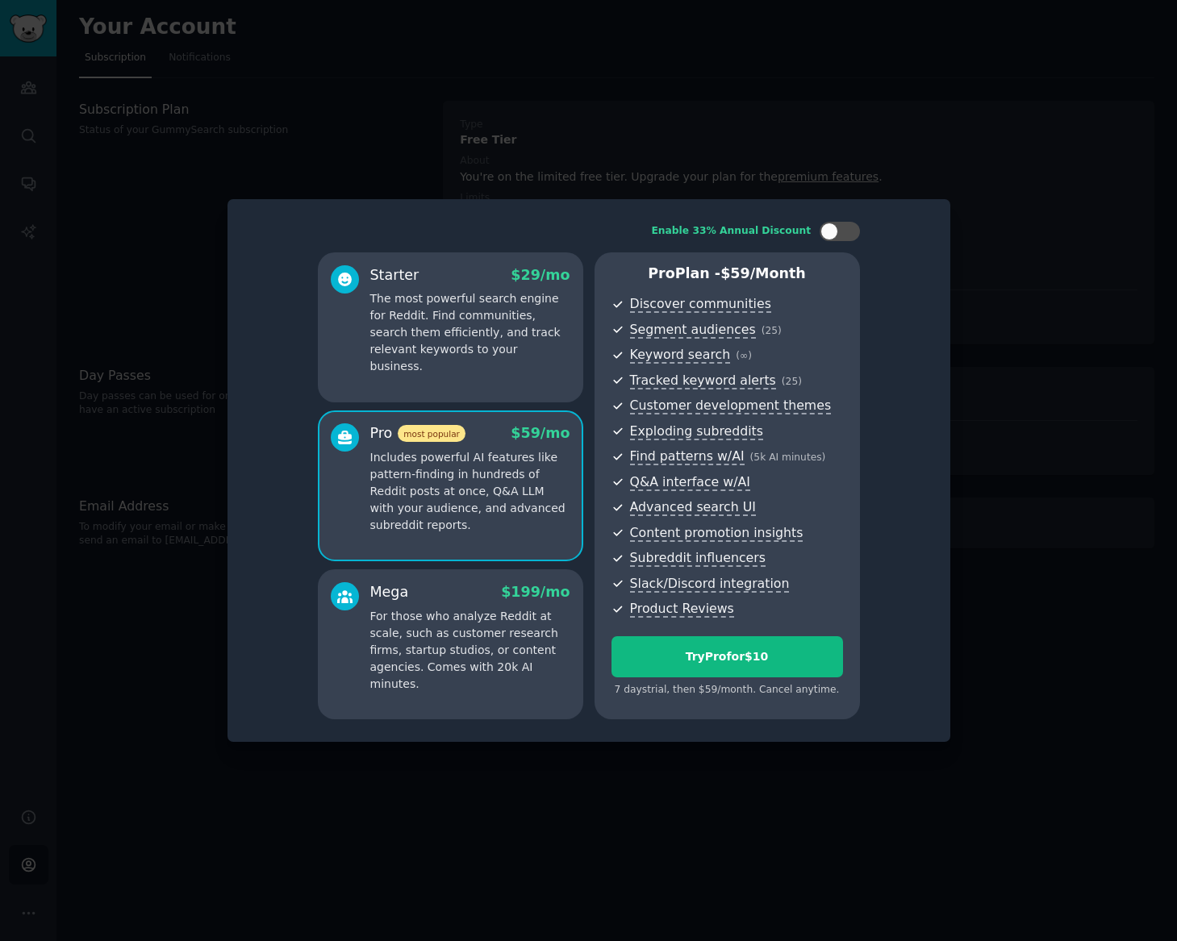
click at [509, 274] on div "Starter $ 29 /mo" at bounding box center [470, 275] width 200 height 20
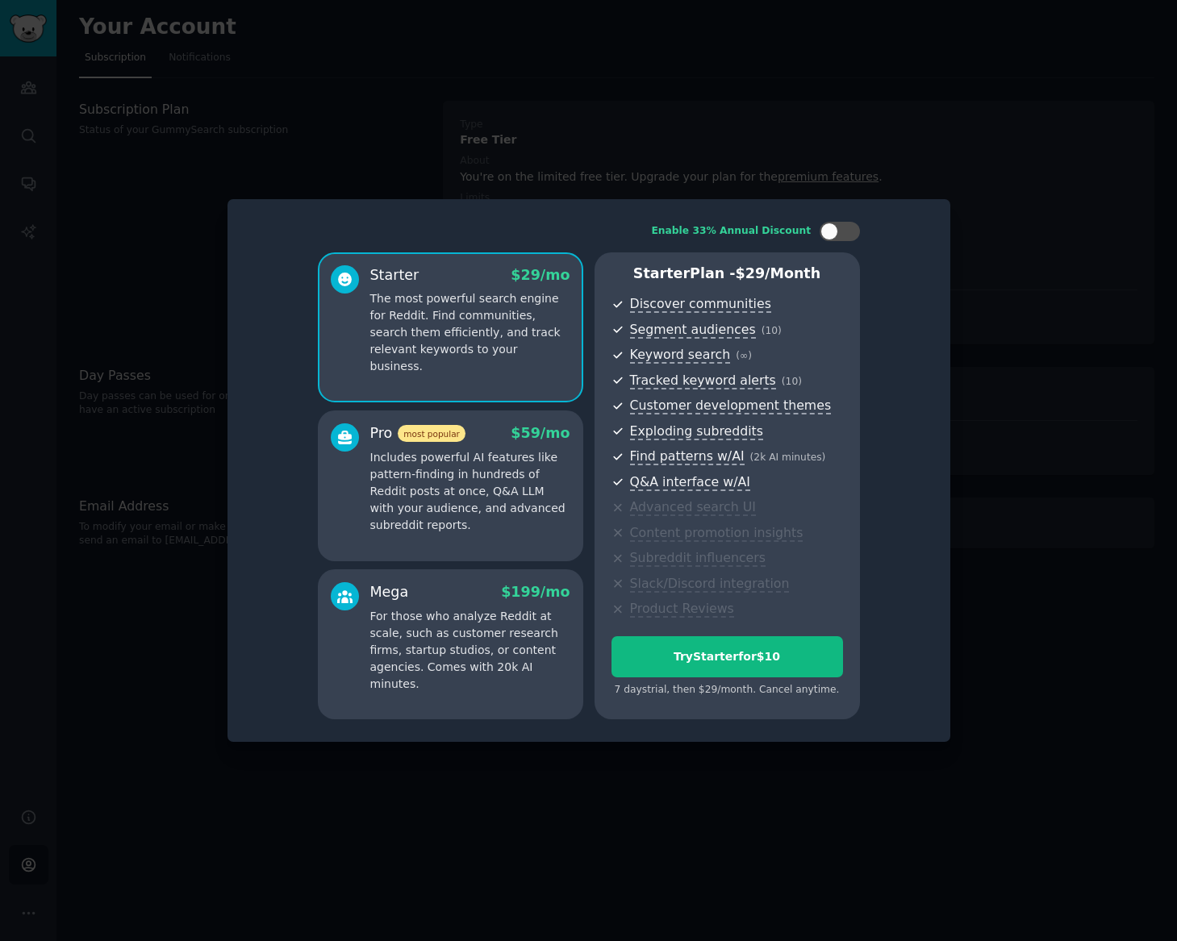
click at [898, 158] on div at bounding box center [588, 470] width 1177 height 941
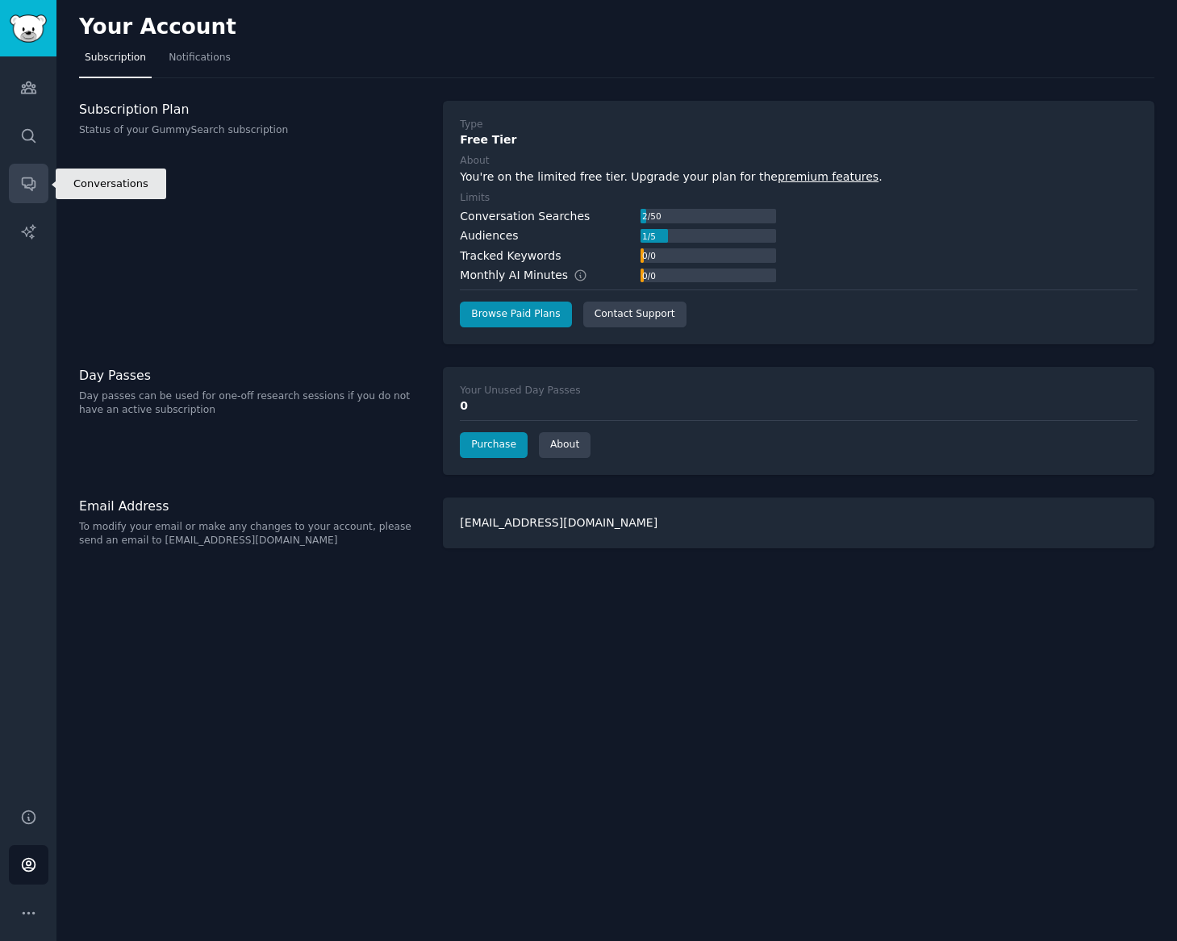
click at [23, 185] on icon "Sidebar" at bounding box center [28, 183] width 17 height 17
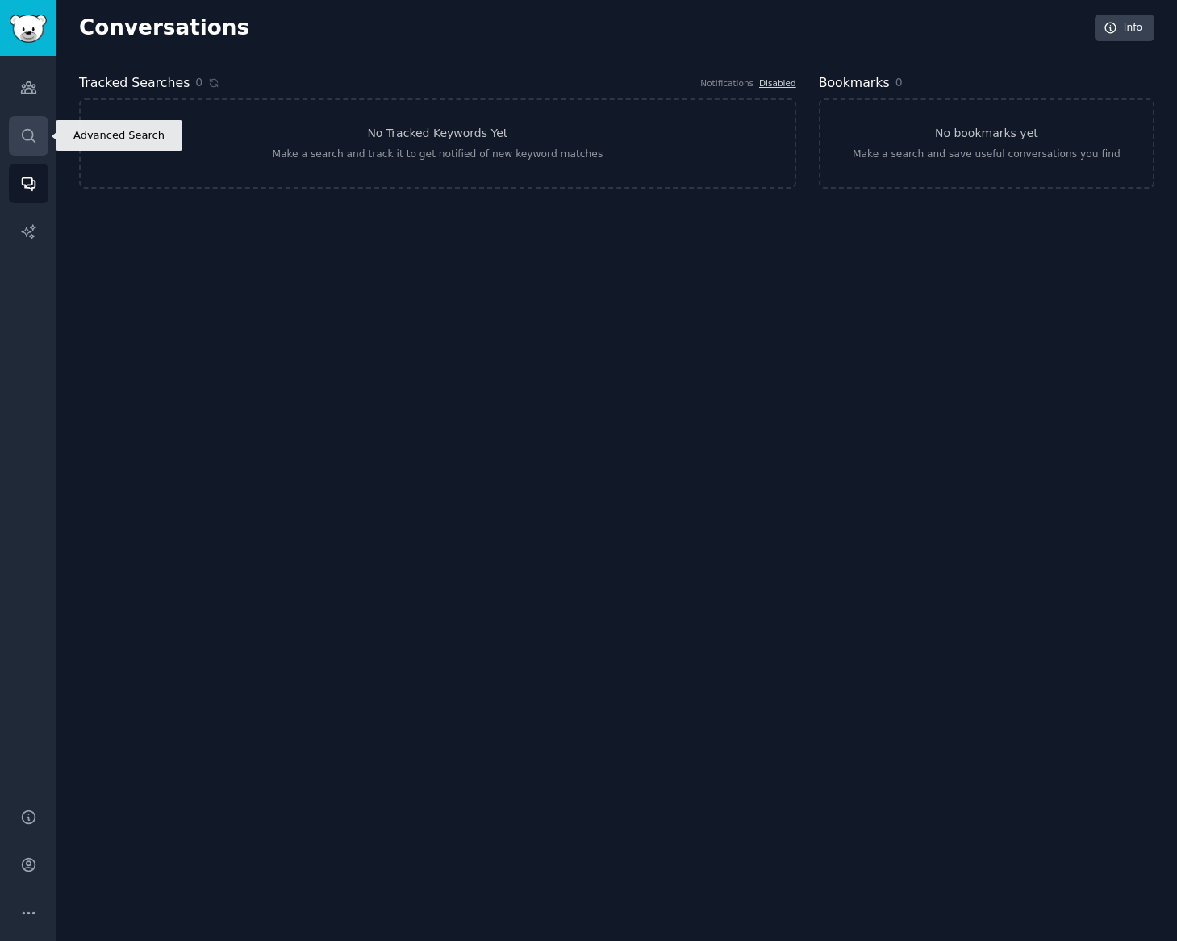
click at [30, 140] on icon "Sidebar" at bounding box center [28, 135] width 17 height 17
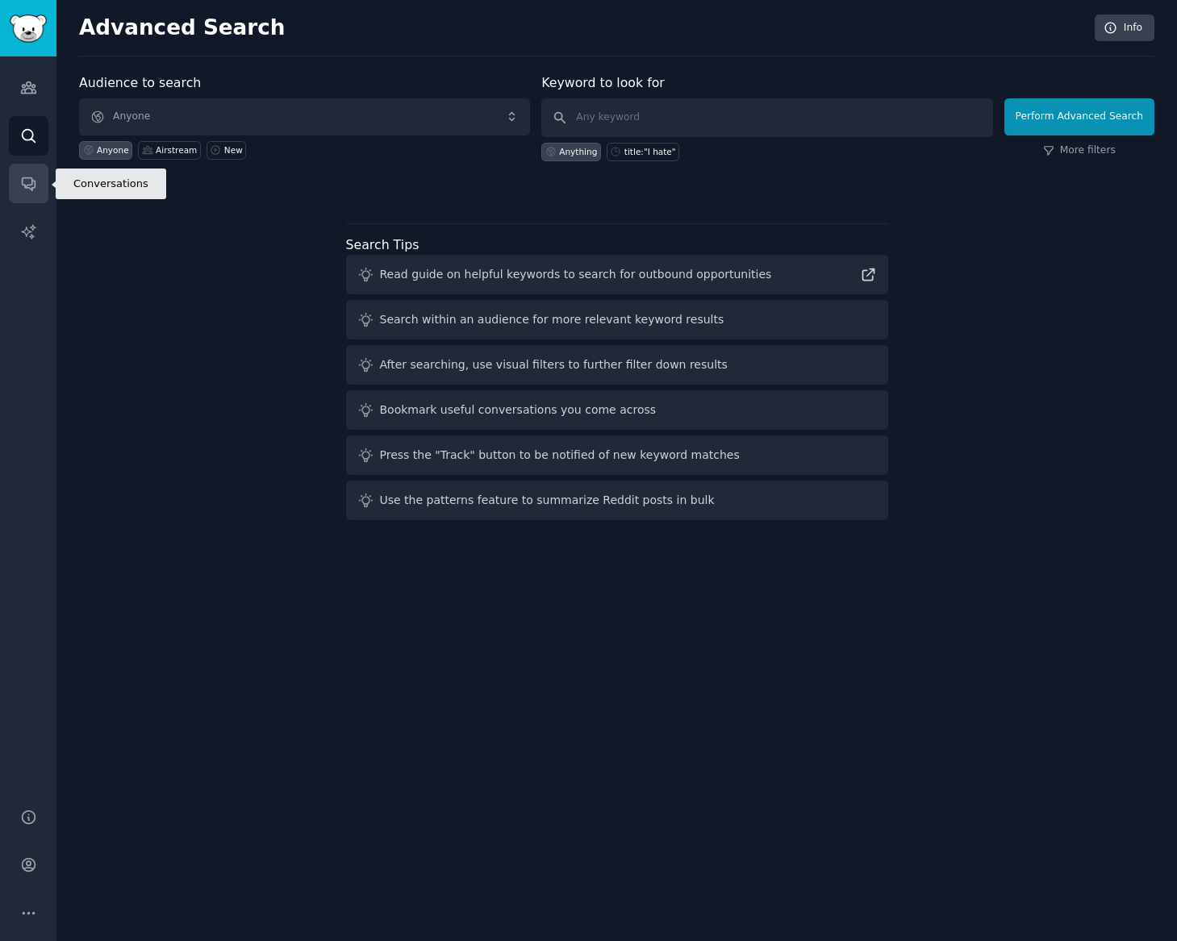
click at [31, 175] on icon "Sidebar" at bounding box center [28, 183] width 17 height 17
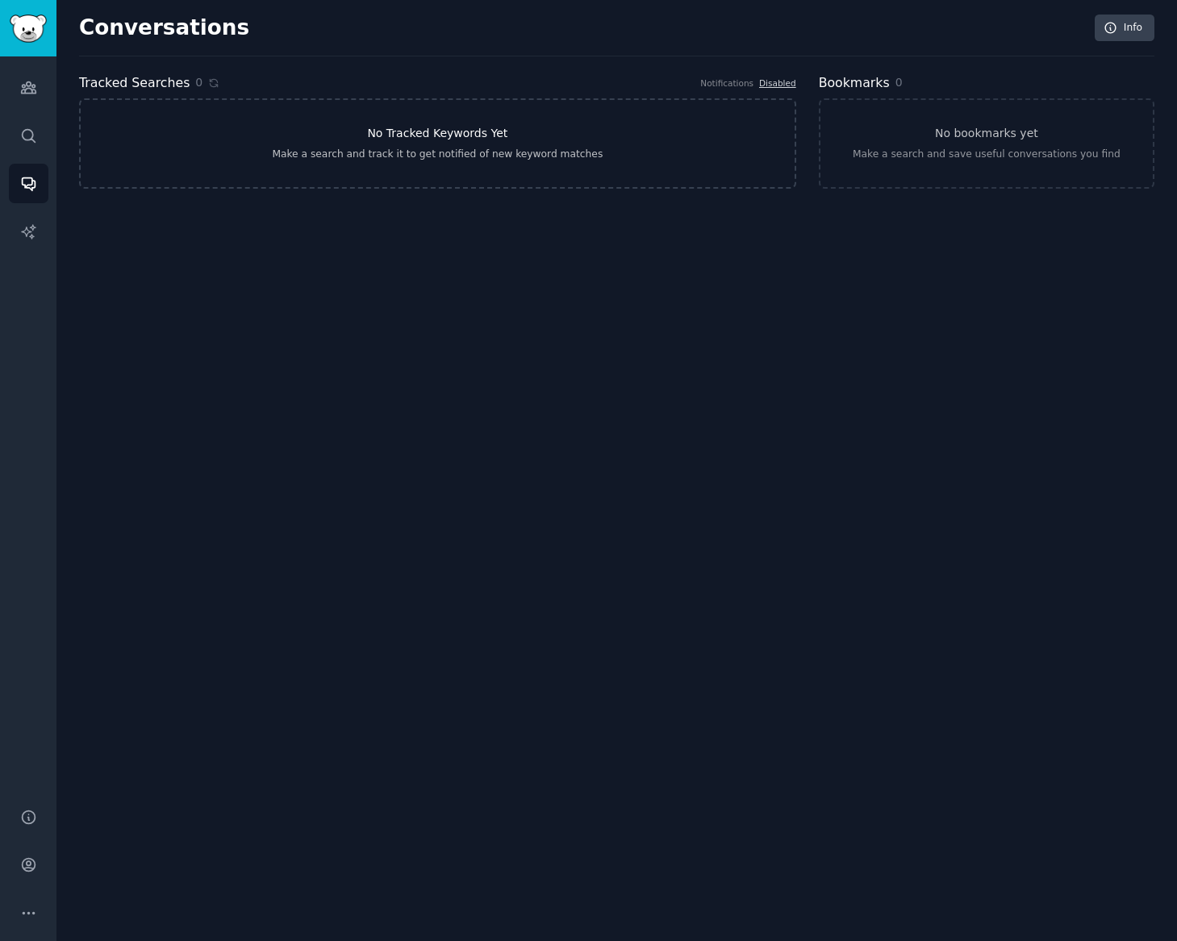
click at [442, 148] on div "Make a search and track it to get notified of new keyword matches" at bounding box center [437, 155] width 331 height 15
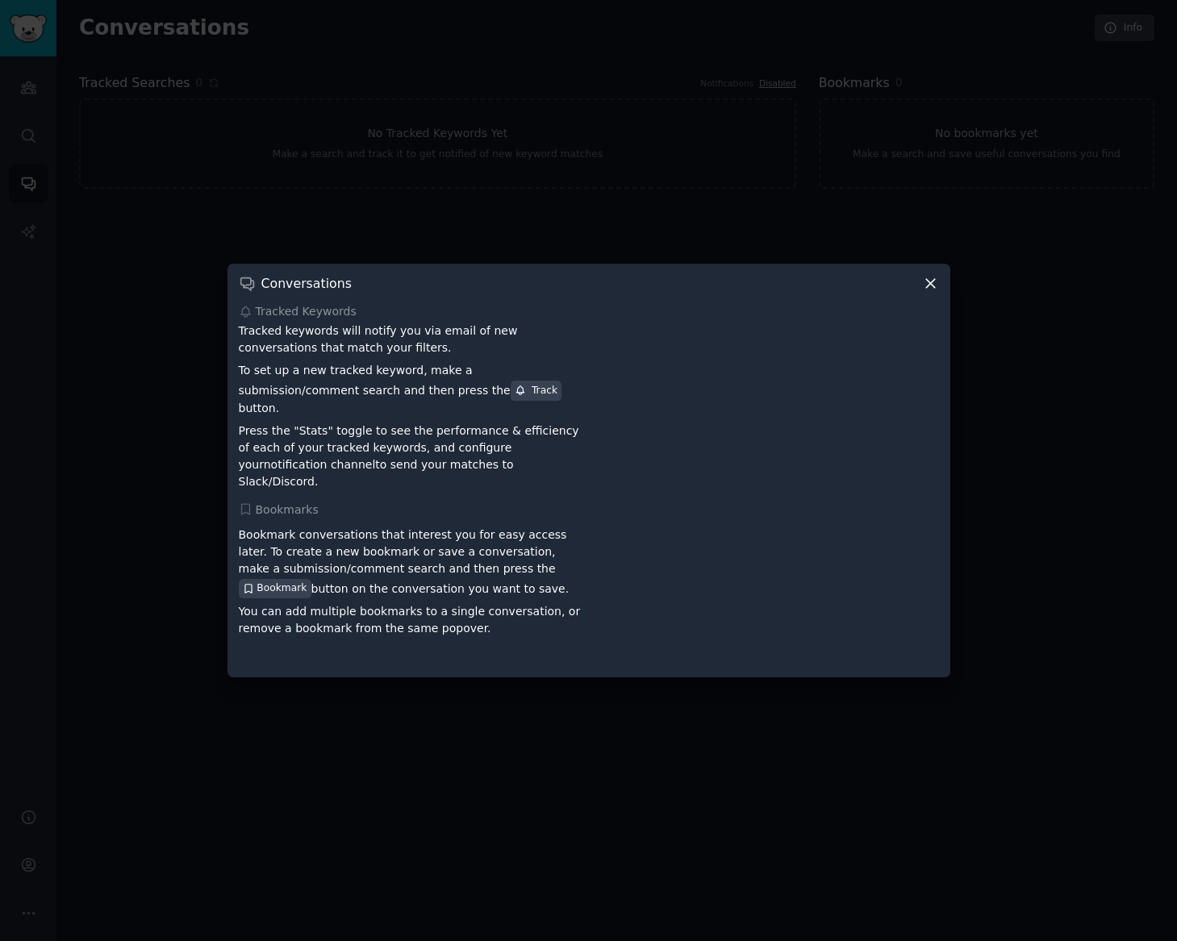
click at [923, 292] on icon at bounding box center [930, 283] width 17 height 17
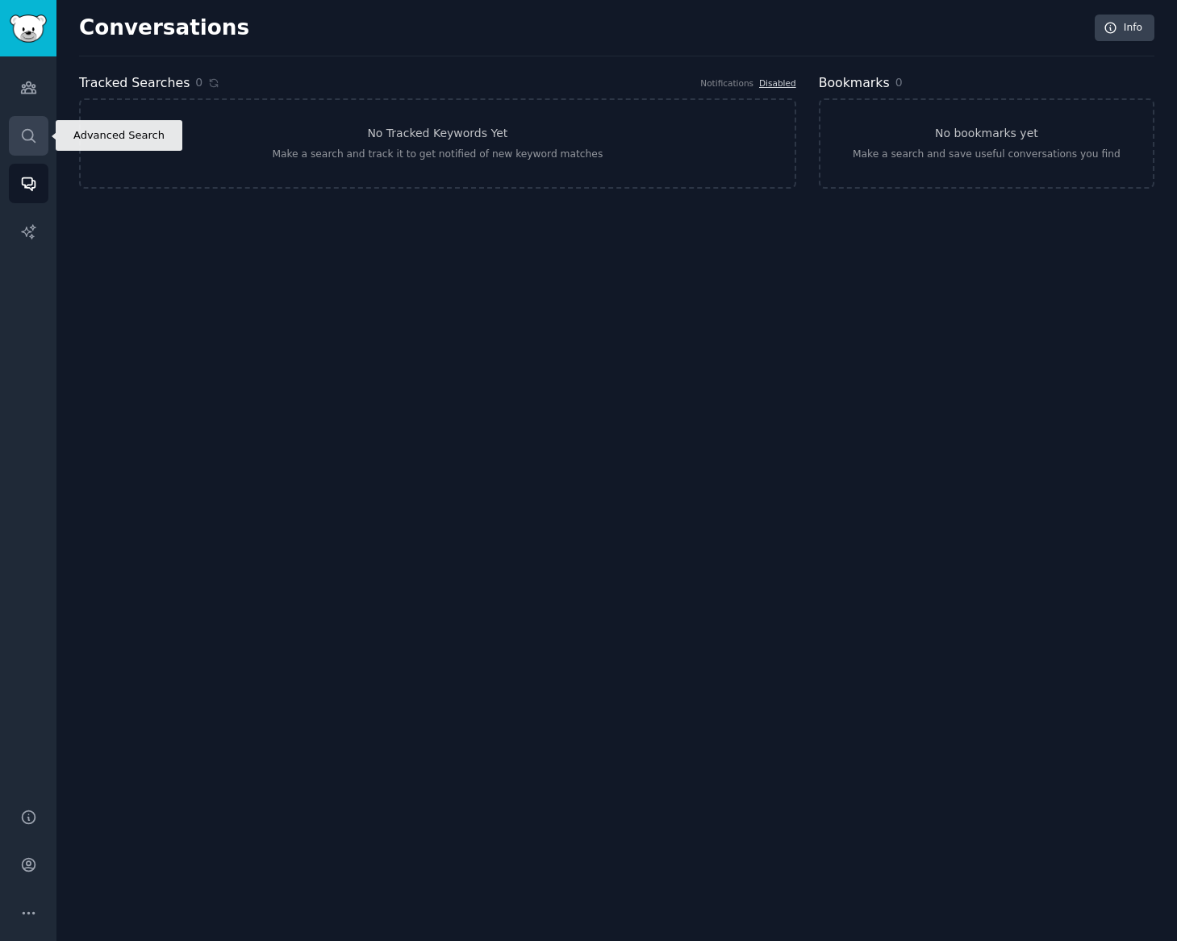
click at [28, 146] on link "Search" at bounding box center [29, 136] width 40 height 40
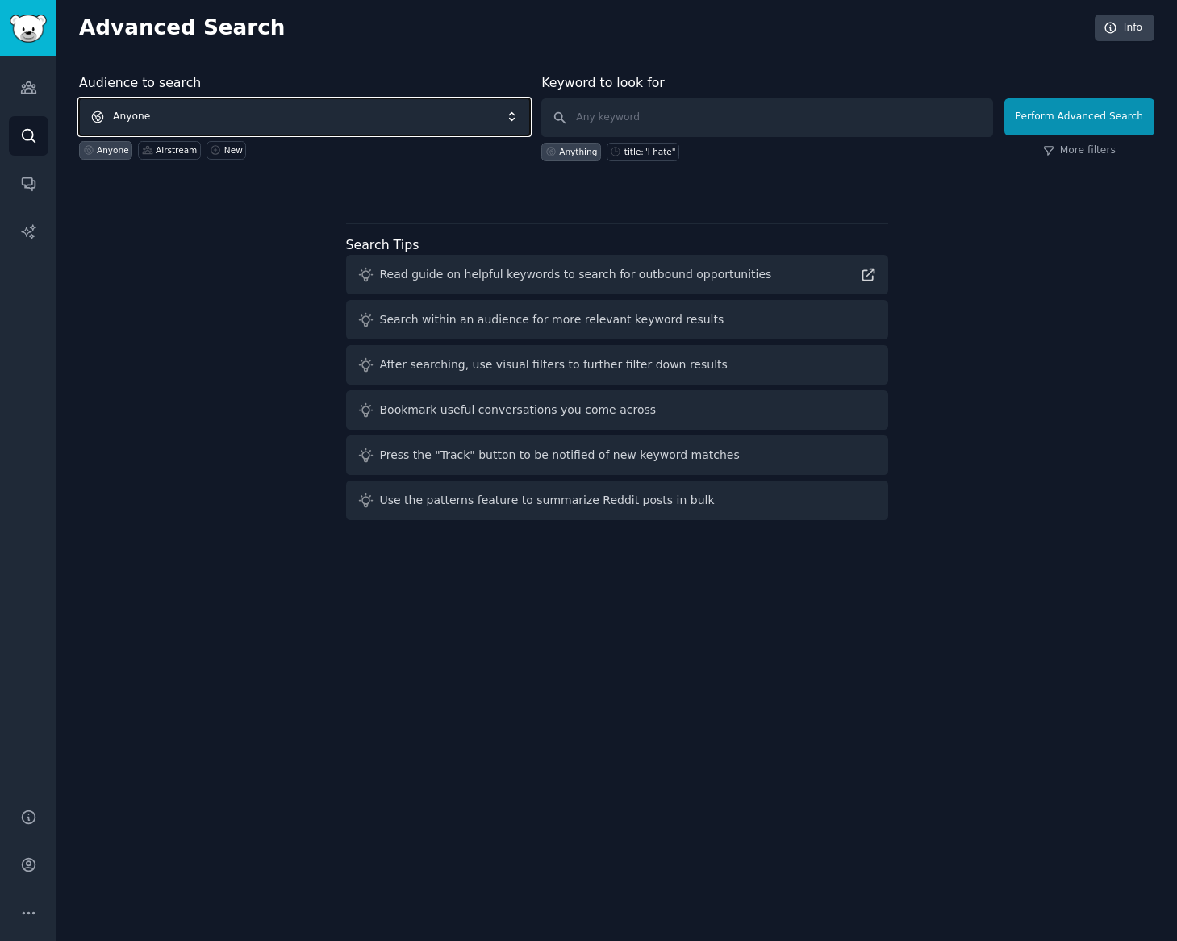
click at [305, 100] on span "Anyone" at bounding box center [304, 116] width 451 height 37
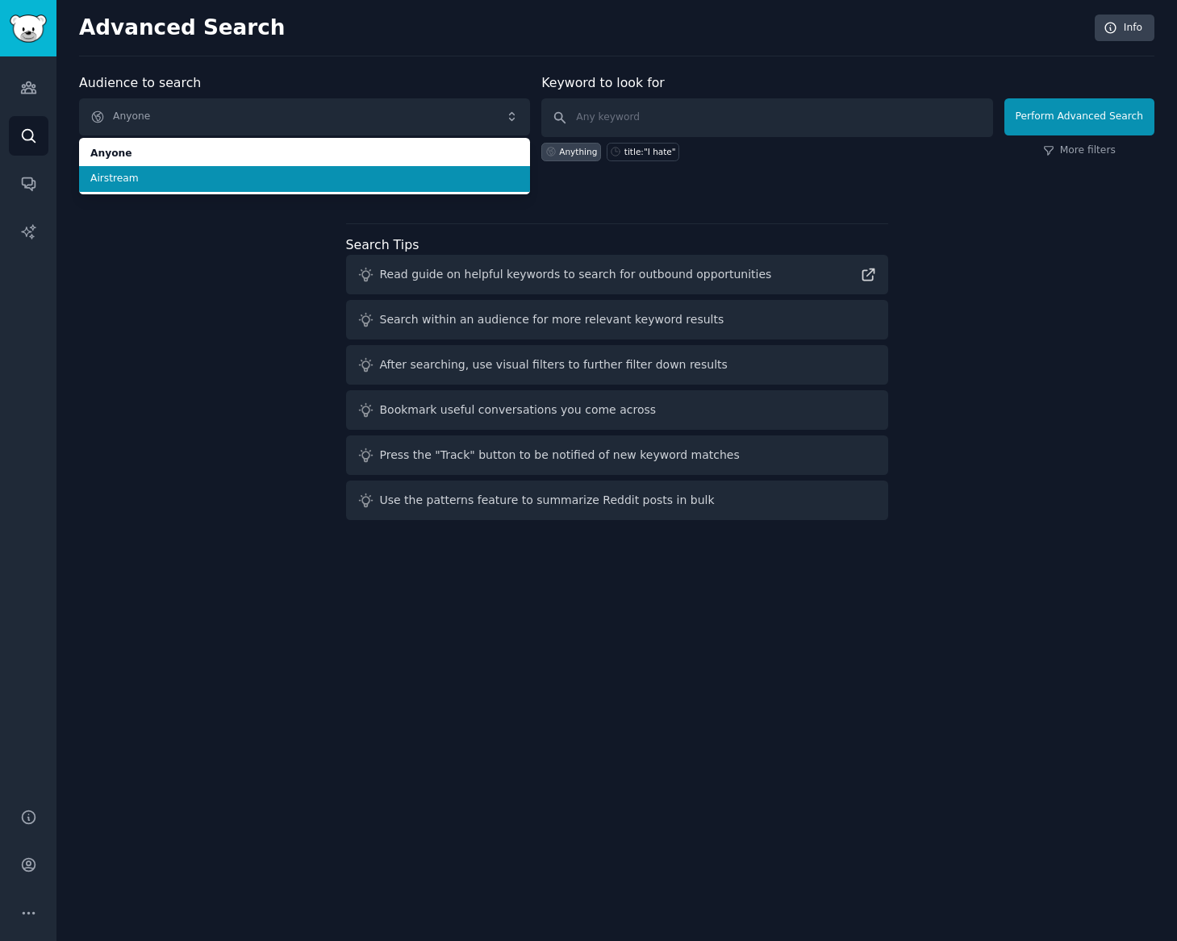
click at [266, 178] on span "Airstream" at bounding box center [304, 179] width 428 height 15
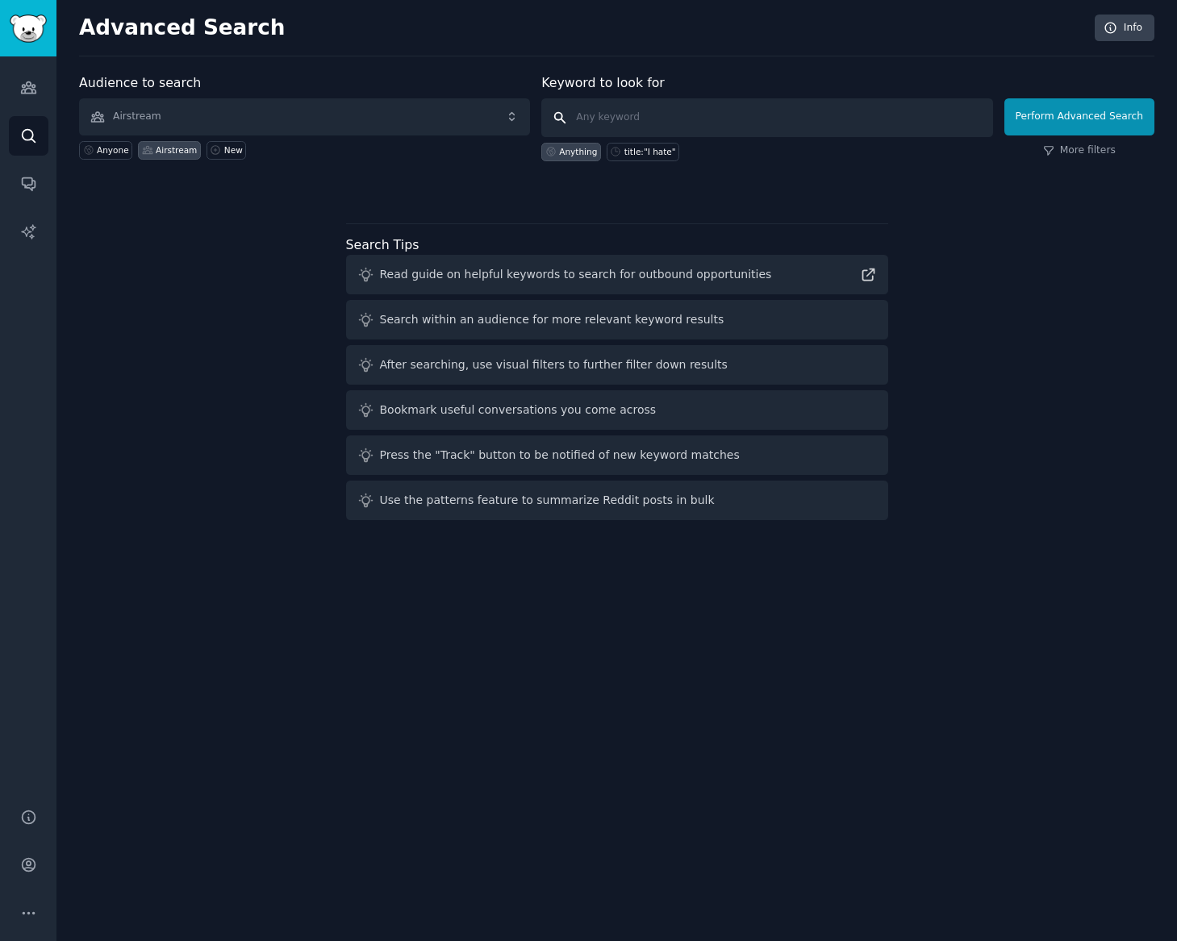
click at [620, 112] on input "text" at bounding box center [766, 117] width 451 height 39
click at [644, 152] on div "title:"I hate"" at bounding box center [650, 151] width 52 height 11
click at [708, 115] on input "title:"I hate"" at bounding box center [766, 117] width 451 height 39
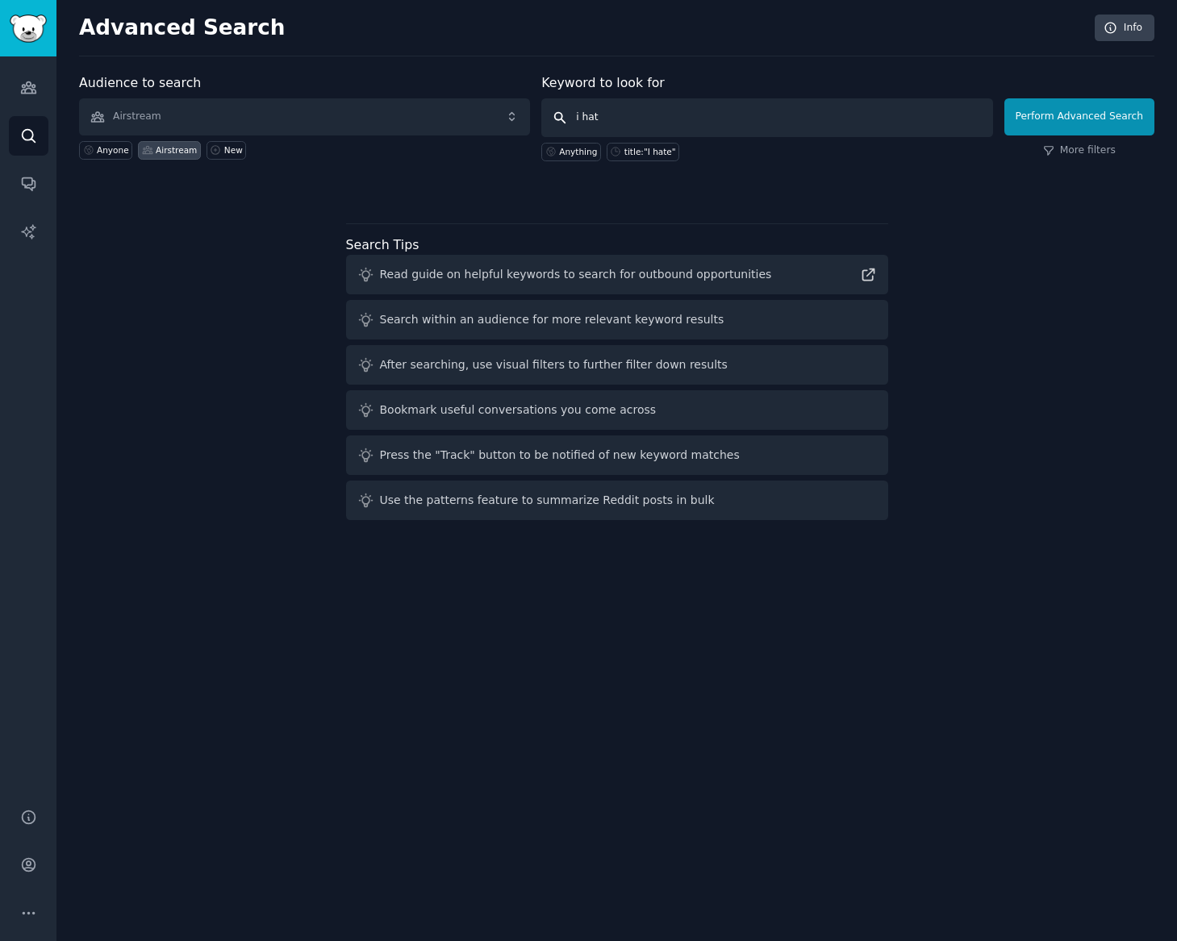
type input "i hate"
click button "Perform Advanced Search" at bounding box center [1079, 116] width 150 height 37
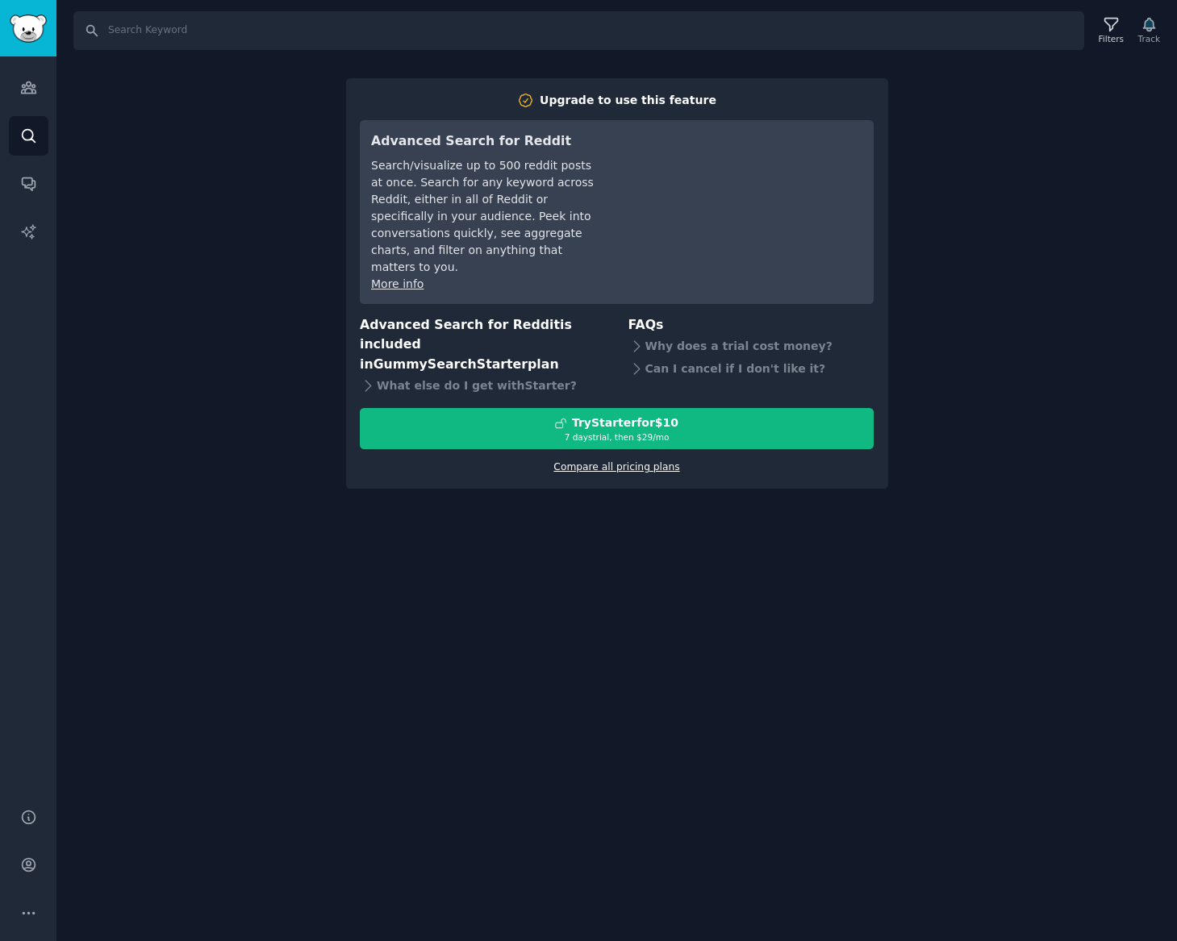
click at [606, 461] on link "Compare all pricing plans" at bounding box center [616, 466] width 126 height 11
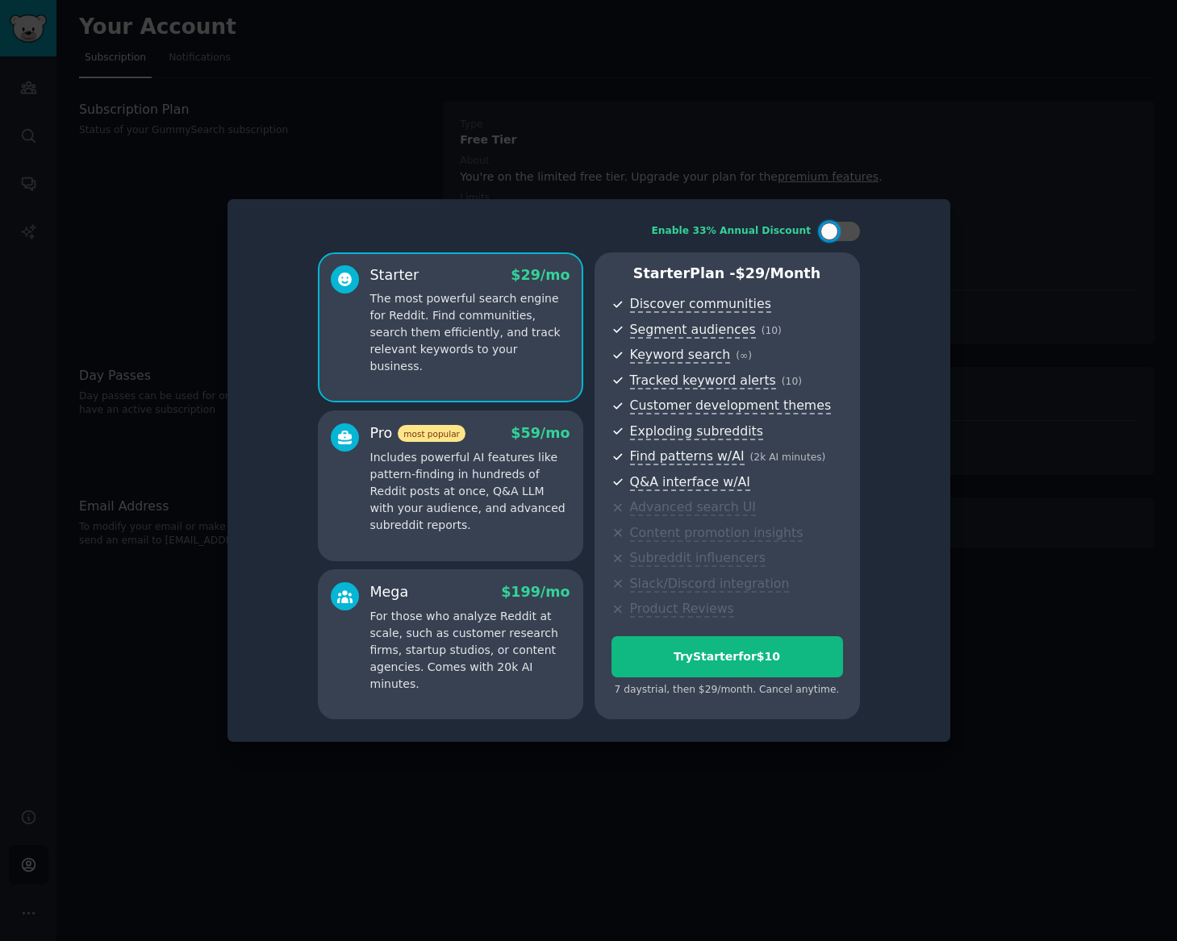
click at [769, 97] on div at bounding box center [588, 470] width 1177 height 941
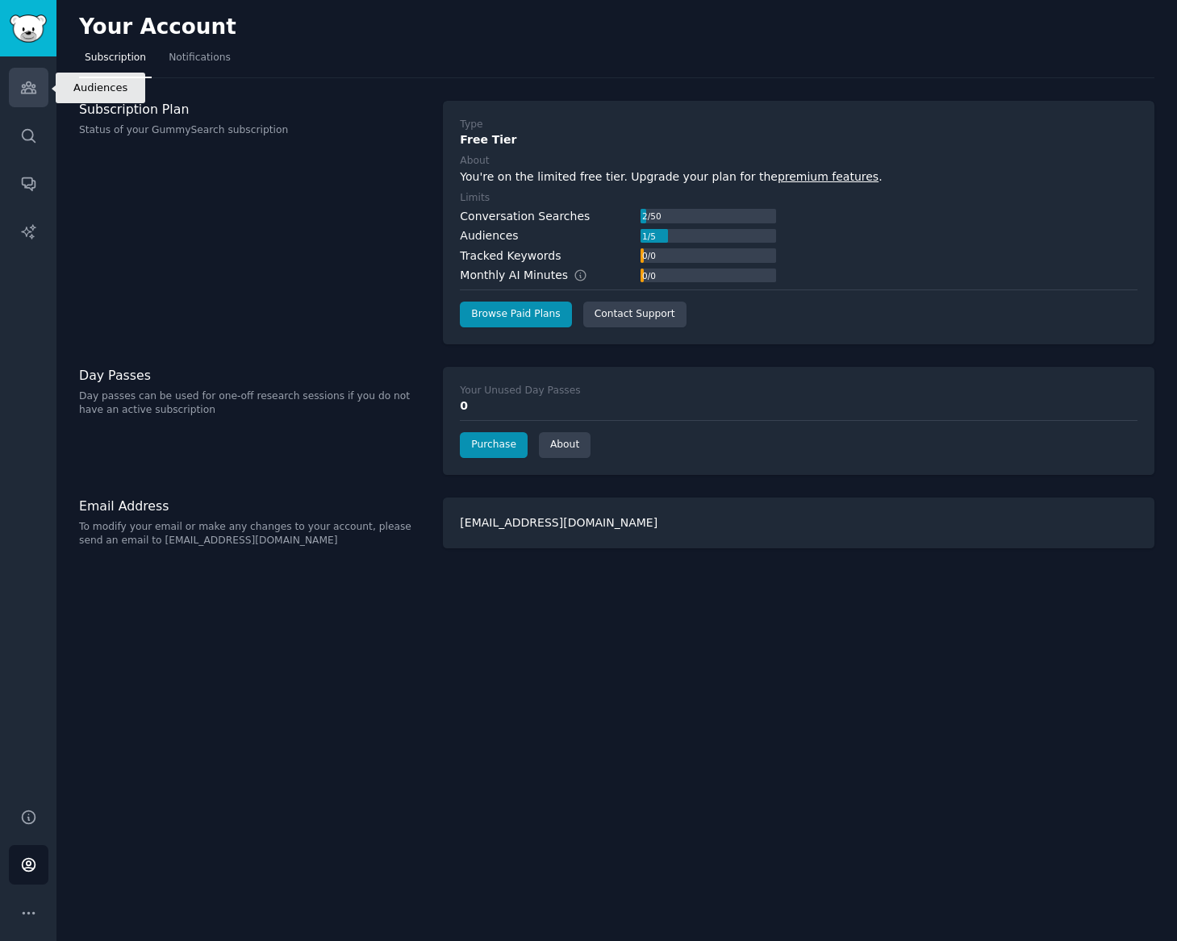
click at [29, 86] on icon "Sidebar" at bounding box center [28, 87] width 15 height 11
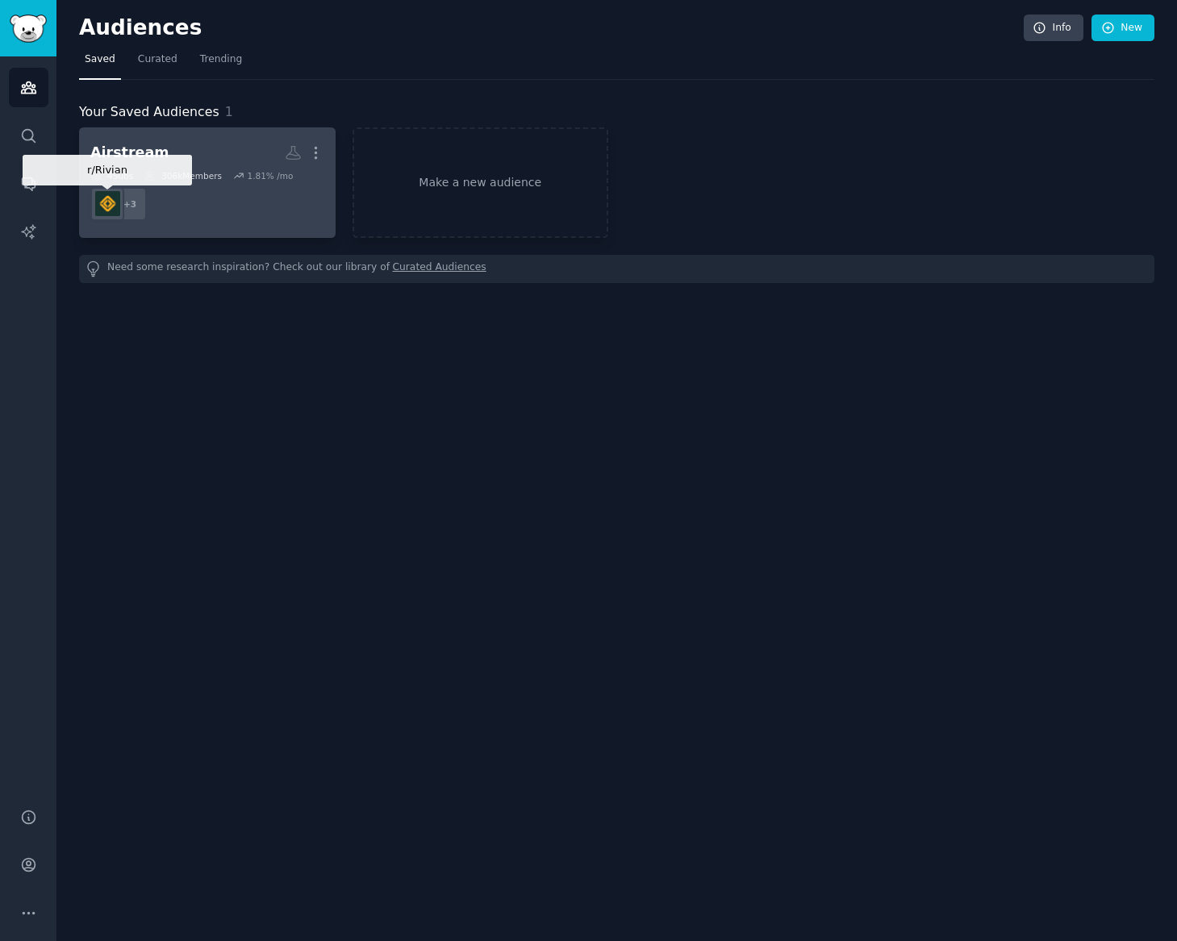
click at [113, 205] on img at bounding box center [107, 203] width 25 height 25
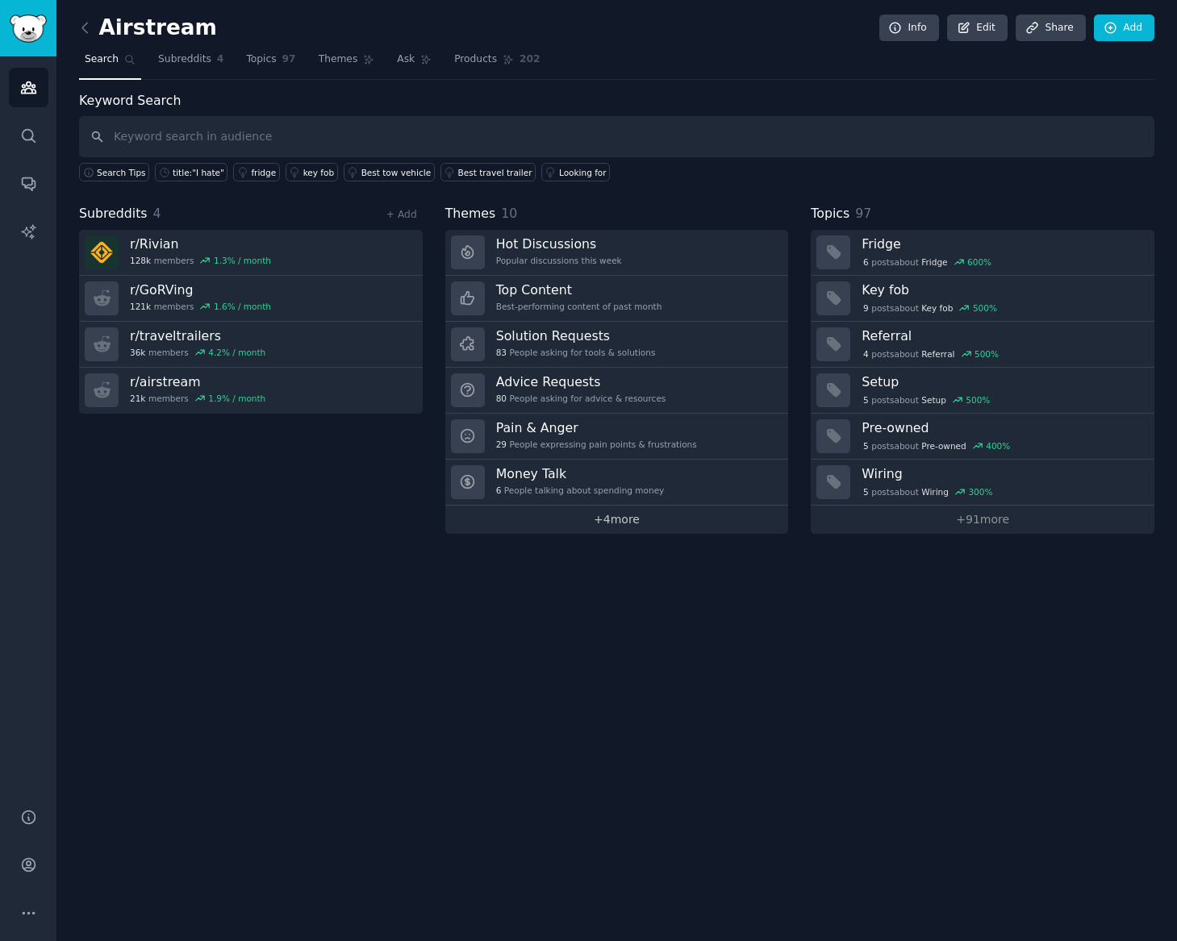
click at [613, 525] on link "+ 4 more" at bounding box center [617, 520] width 344 height 28
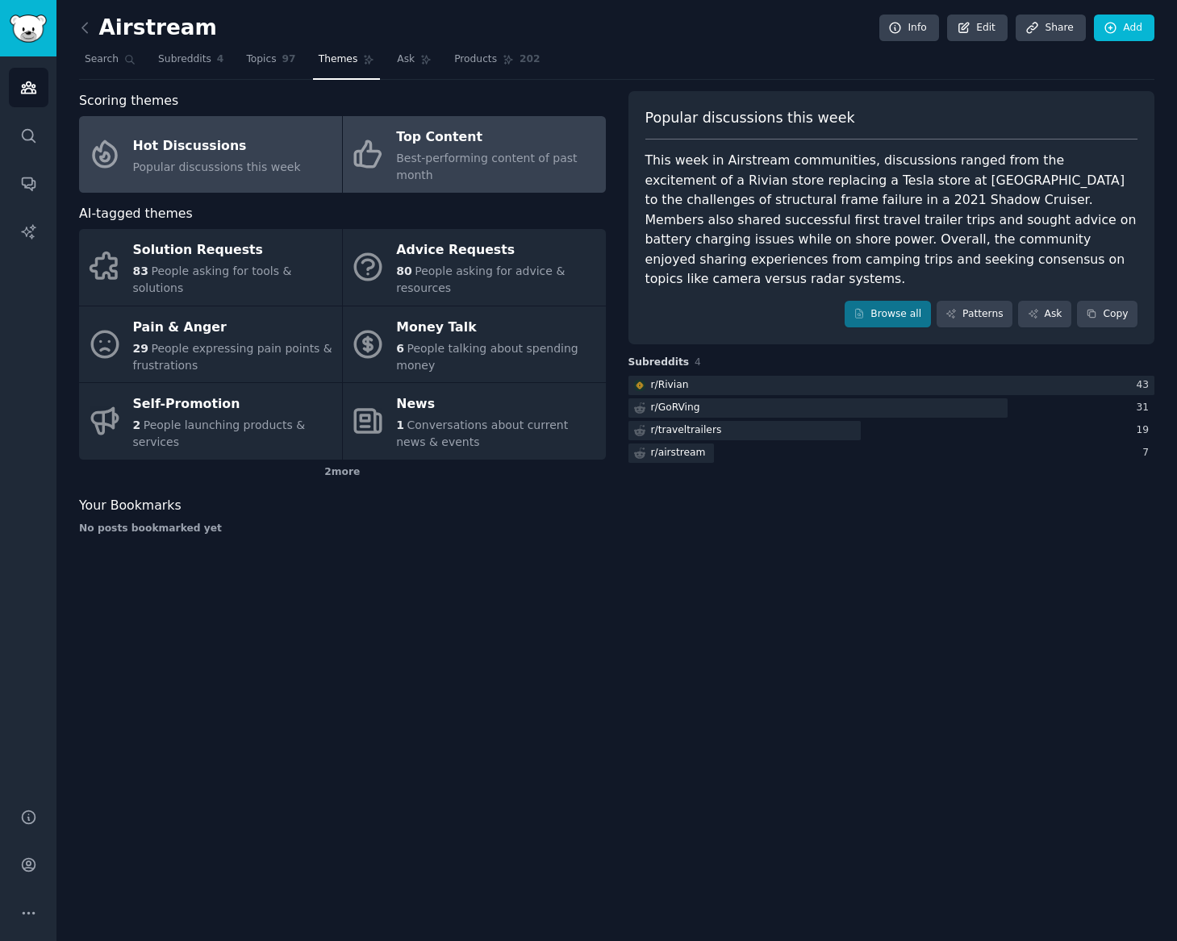
click at [586, 184] on link "Top Content Best-performing content of past month" at bounding box center [474, 154] width 263 height 77
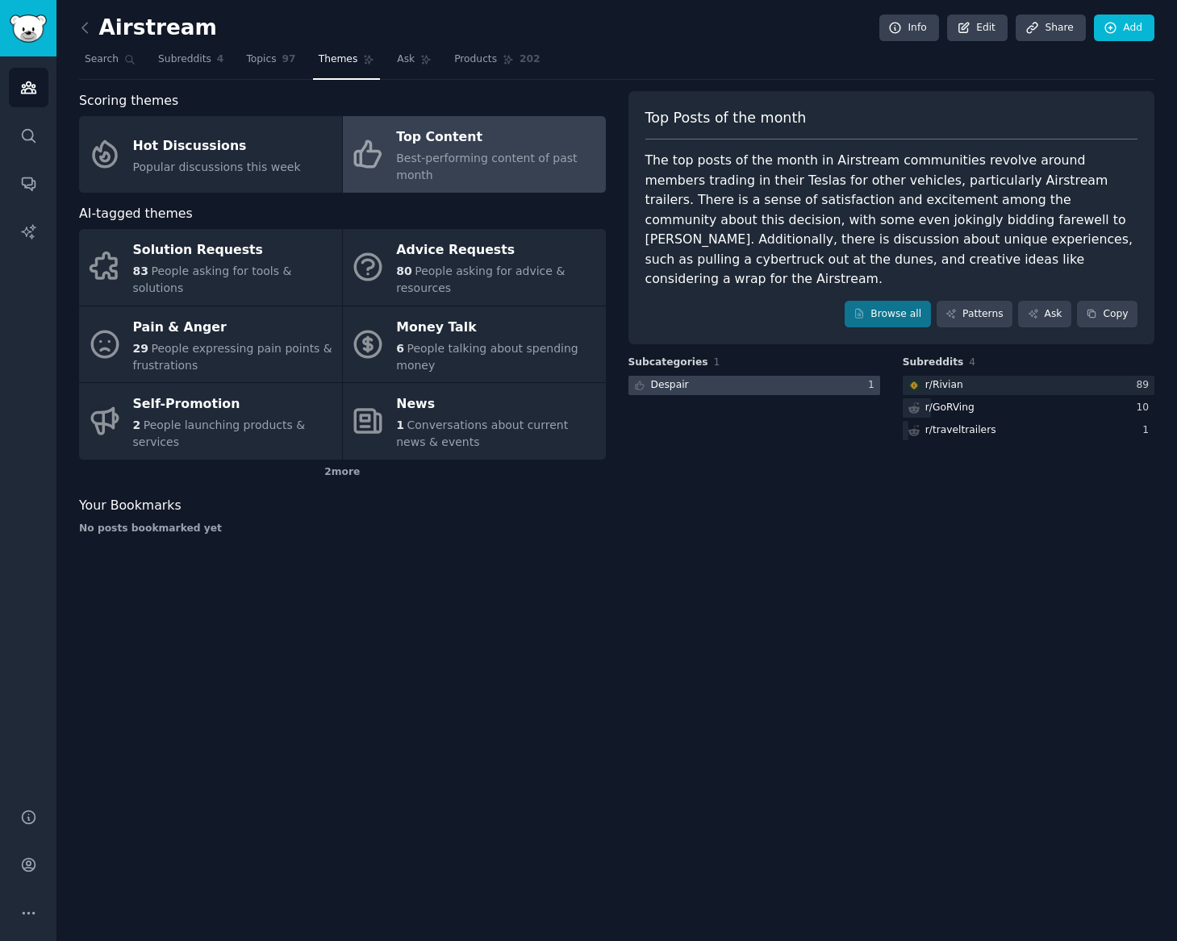
click at [782, 376] on div at bounding box center [754, 386] width 252 height 20
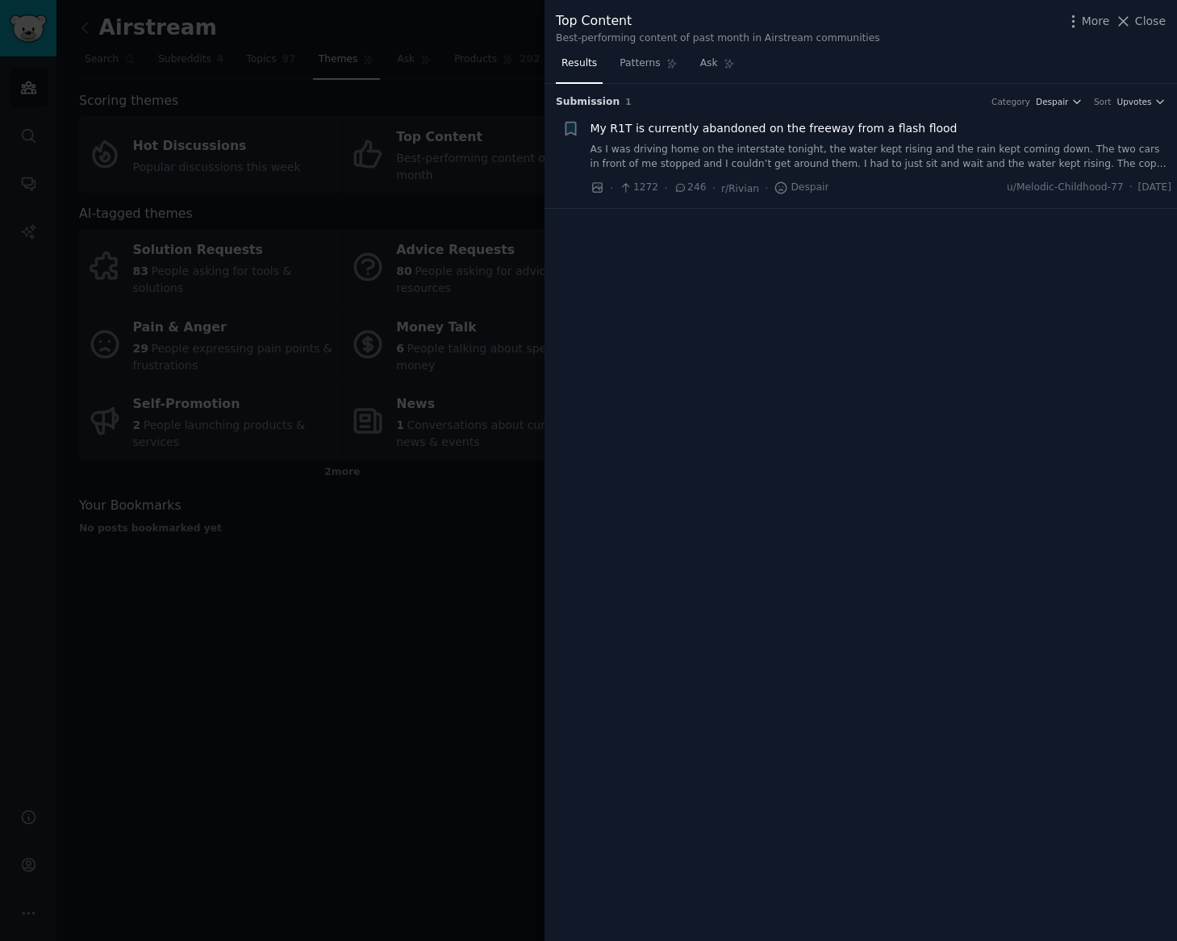
click at [419, 604] on div at bounding box center [588, 470] width 1177 height 941
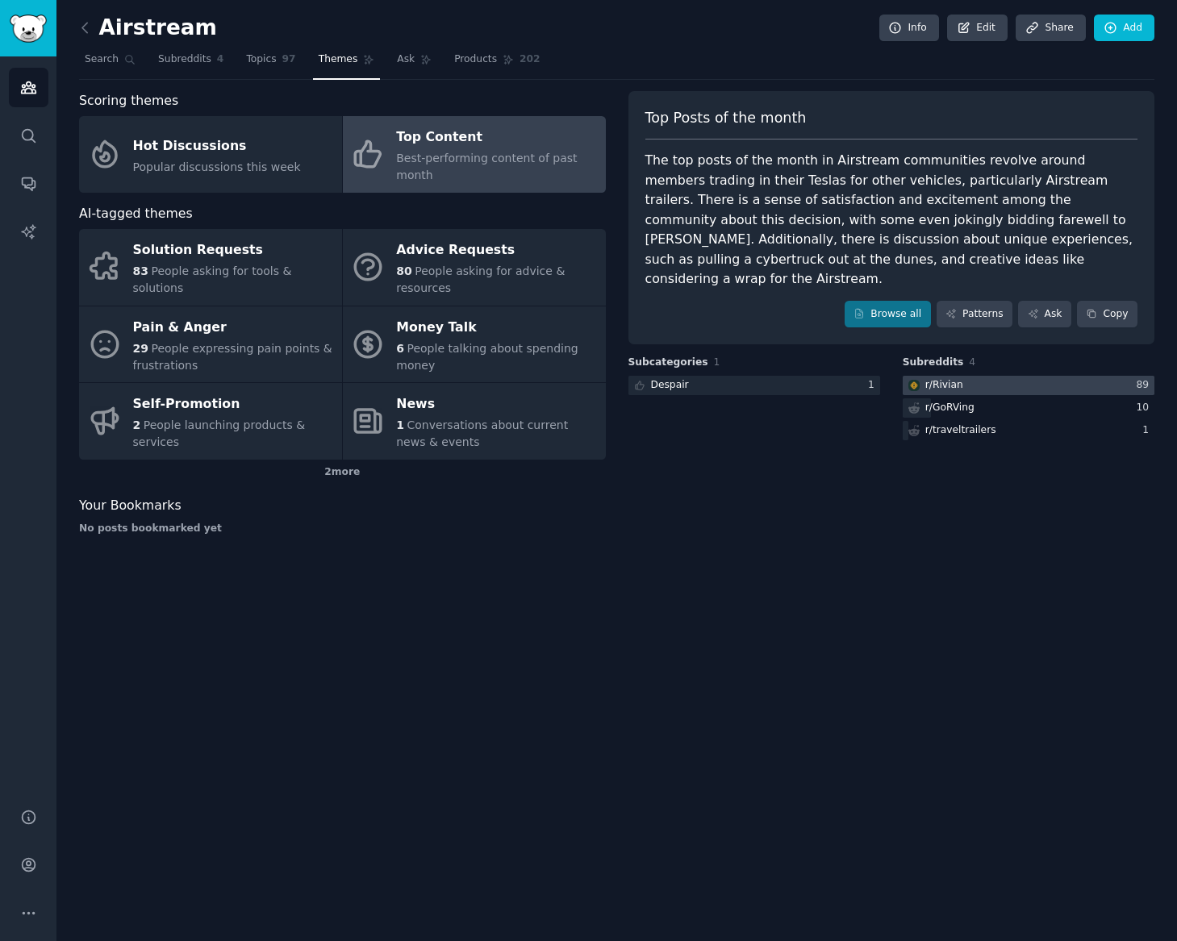
click at [1085, 376] on div at bounding box center [1028, 386] width 252 height 20
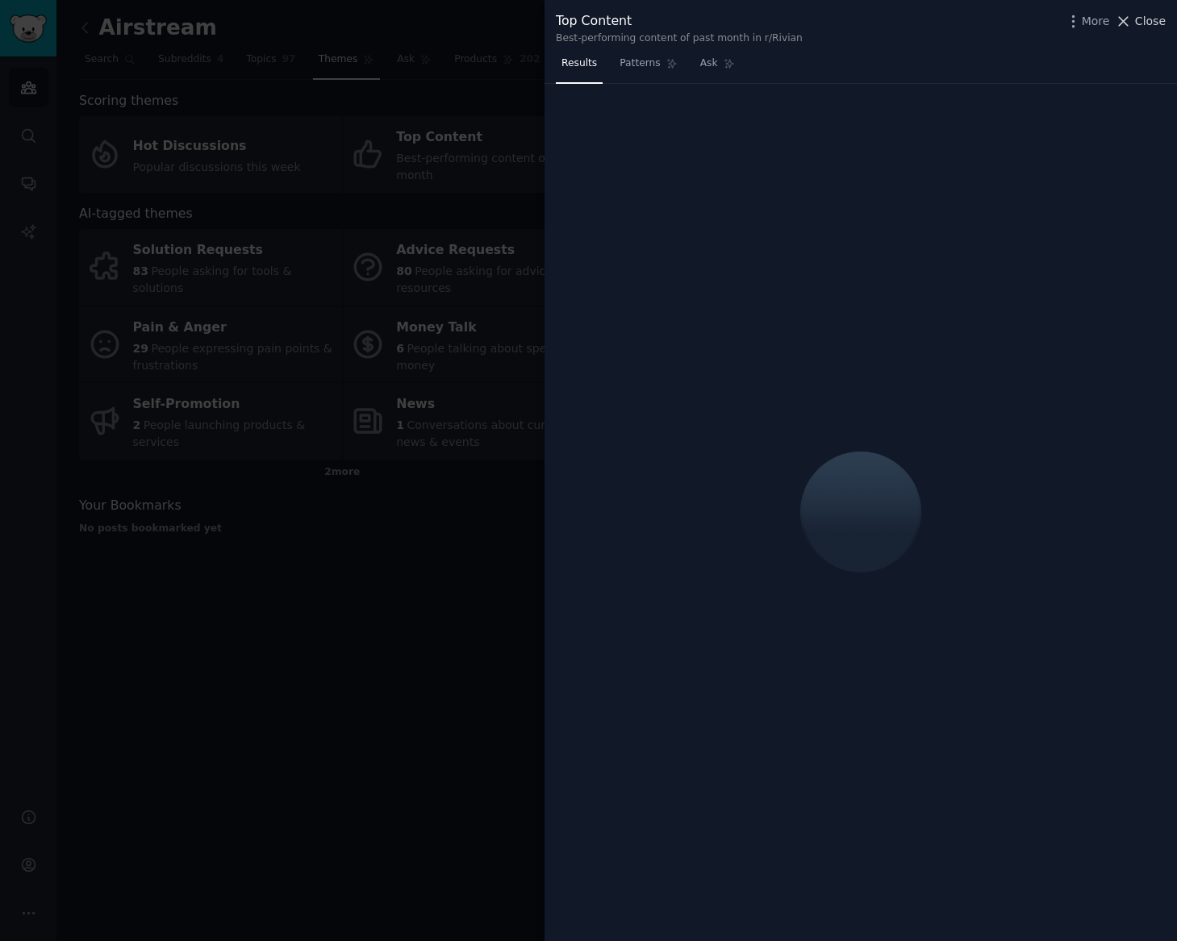
click at [1131, 18] on icon at bounding box center [1123, 21] width 17 height 17
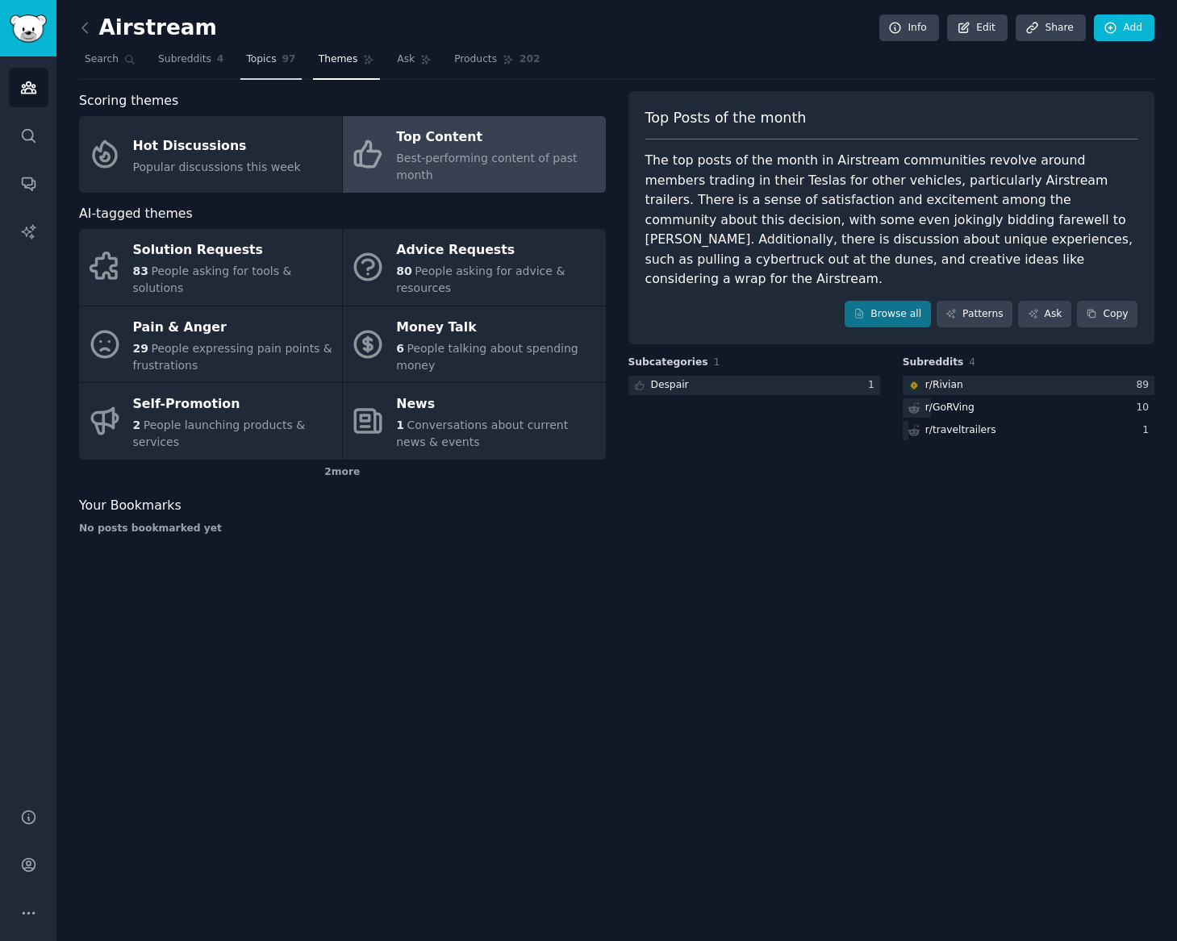
click at [270, 54] on span "Topics" at bounding box center [261, 59] width 30 height 15
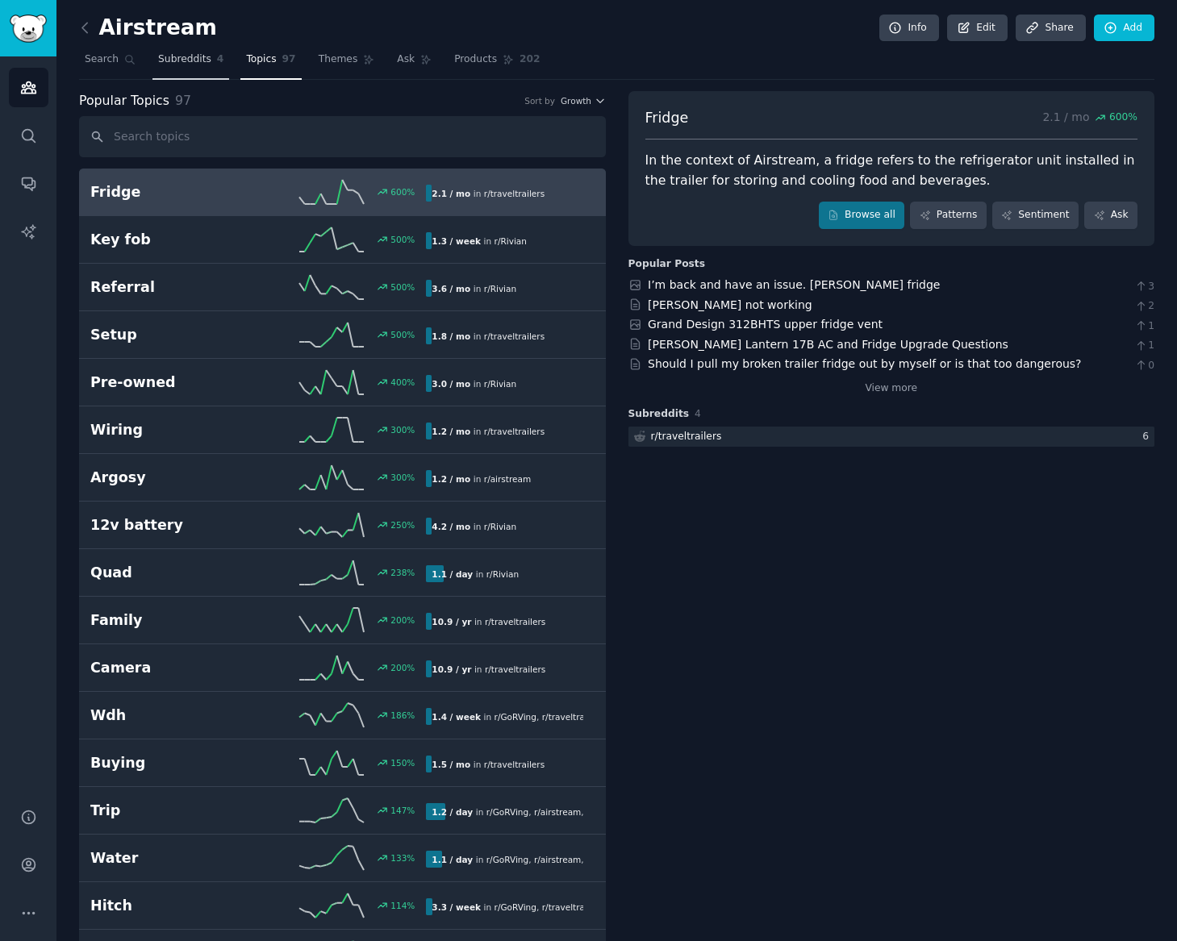
click at [183, 50] on link "Subreddits 4" at bounding box center [190, 63] width 77 height 33
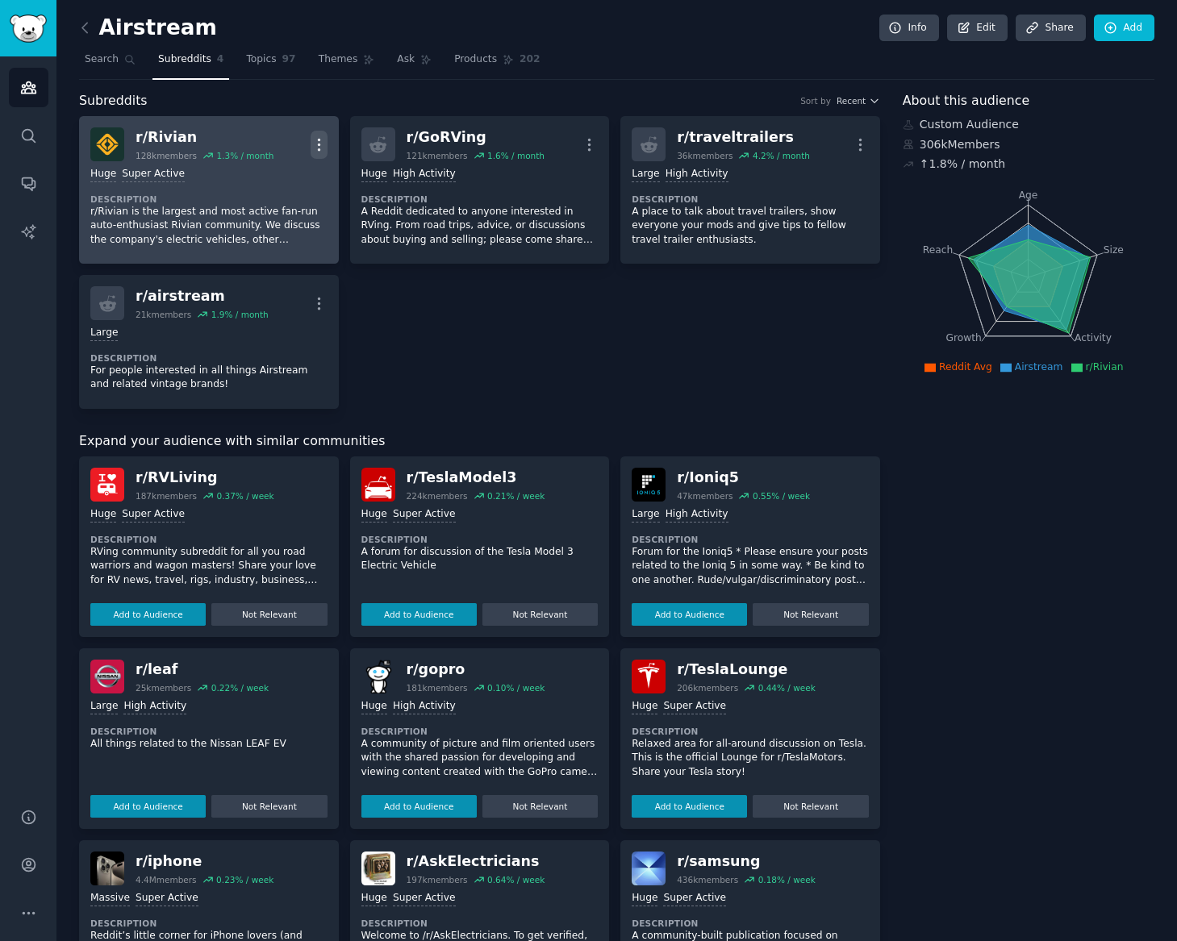
click at [323, 143] on icon "button" at bounding box center [318, 144] width 17 height 17
click at [263, 214] on p "Delete" at bounding box center [255, 206] width 37 height 17
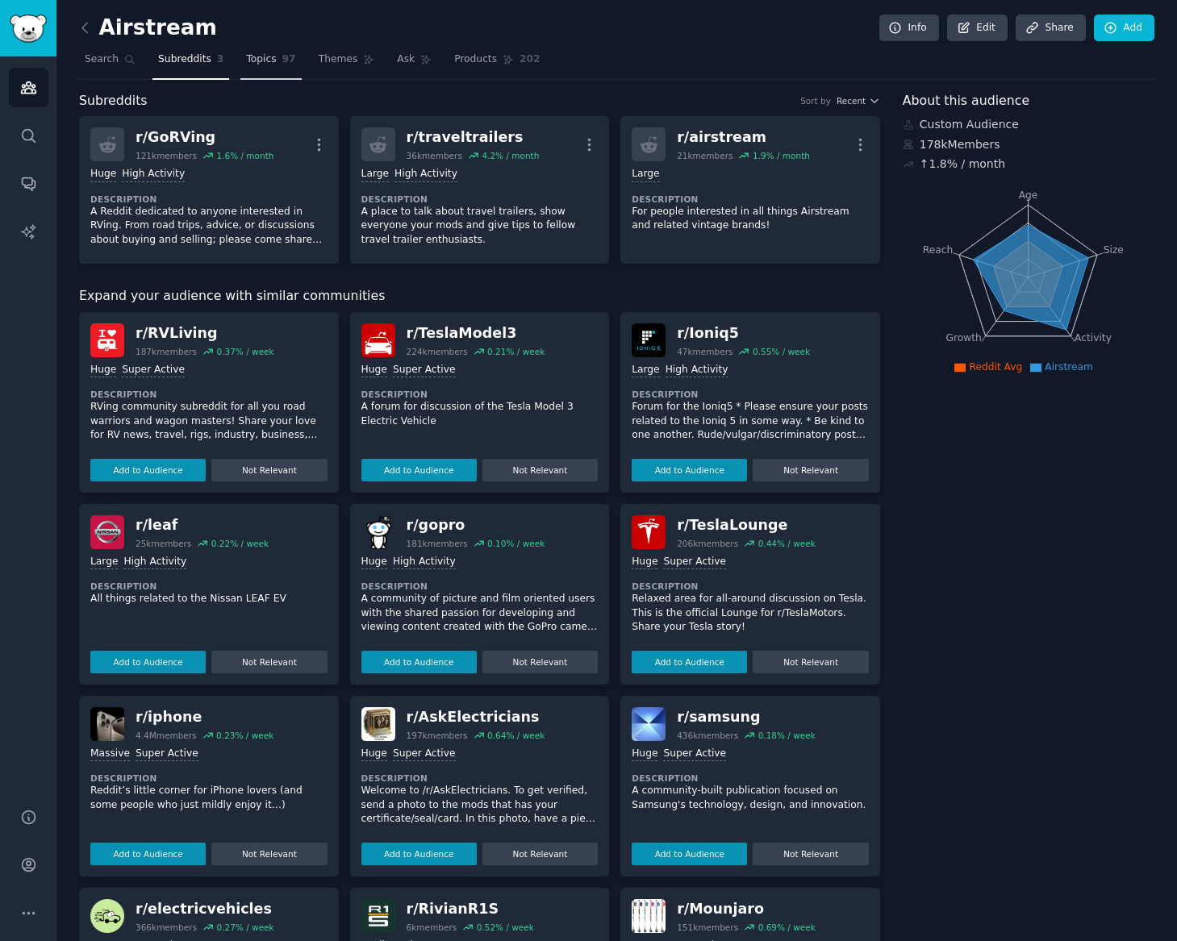
click at [277, 56] on link "Topics 97" at bounding box center [270, 63] width 60 height 33
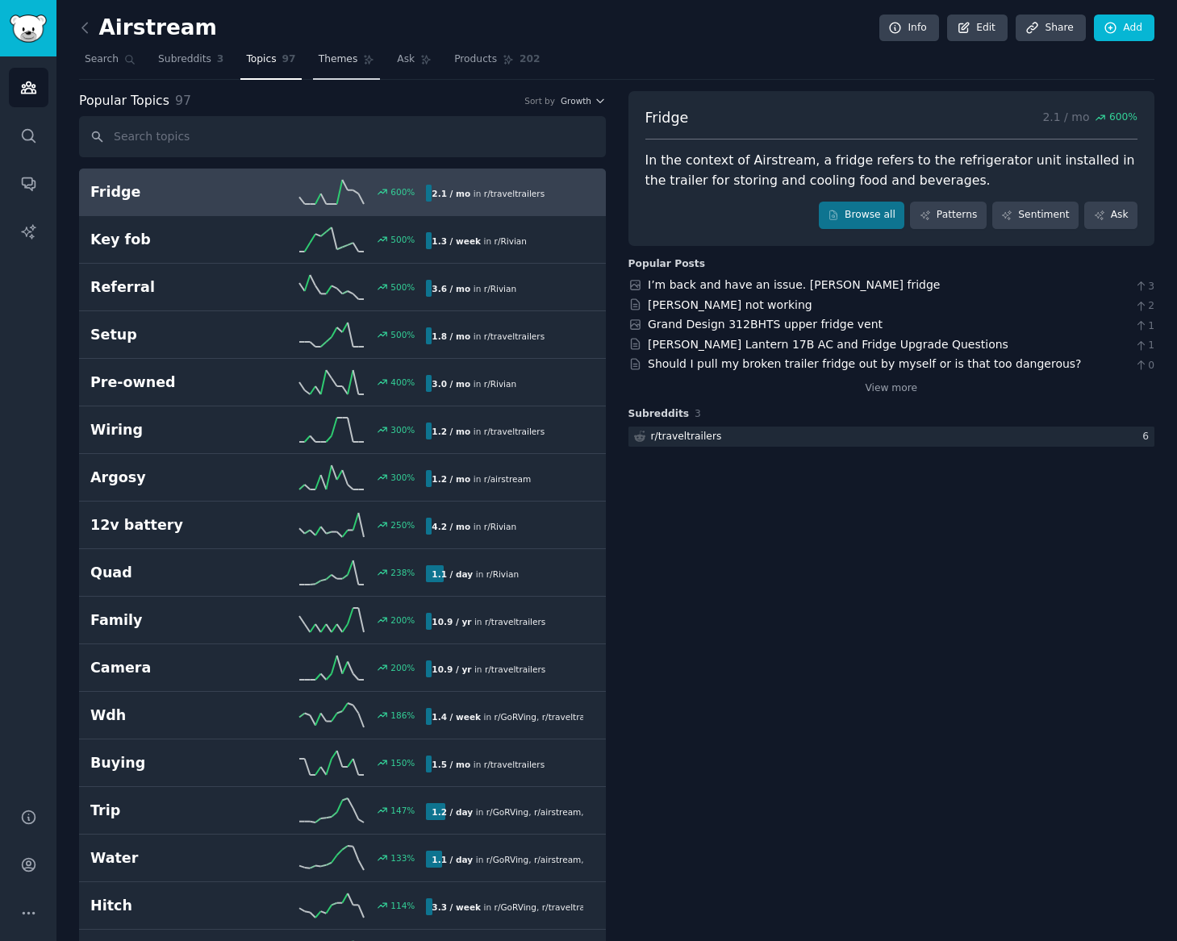
click at [331, 73] on link "Themes" at bounding box center [347, 63] width 68 height 33
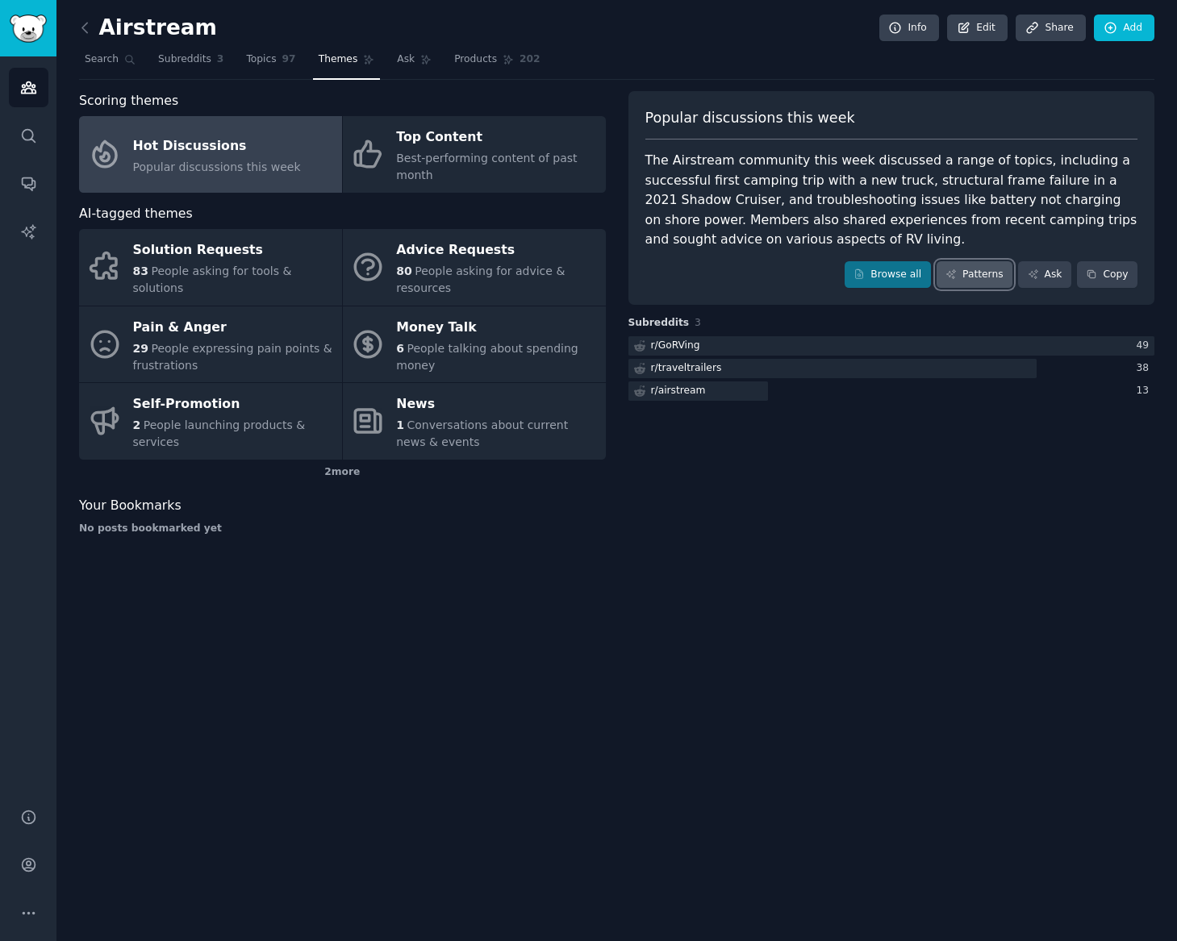
click at [982, 282] on link "Patterns" at bounding box center [974, 274] width 76 height 27
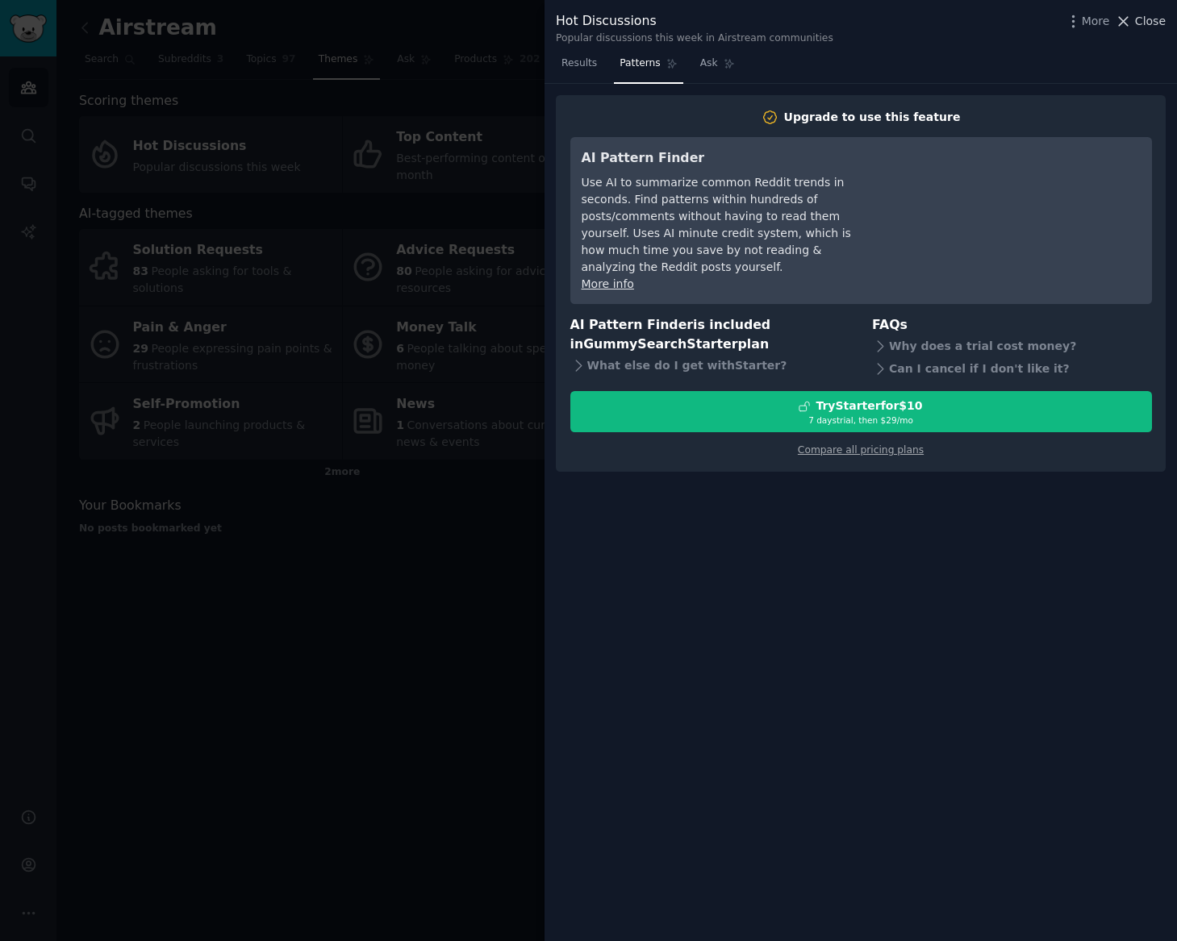
click at [1141, 17] on span "Close" at bounding box center [1150, 21] width 31 height 17
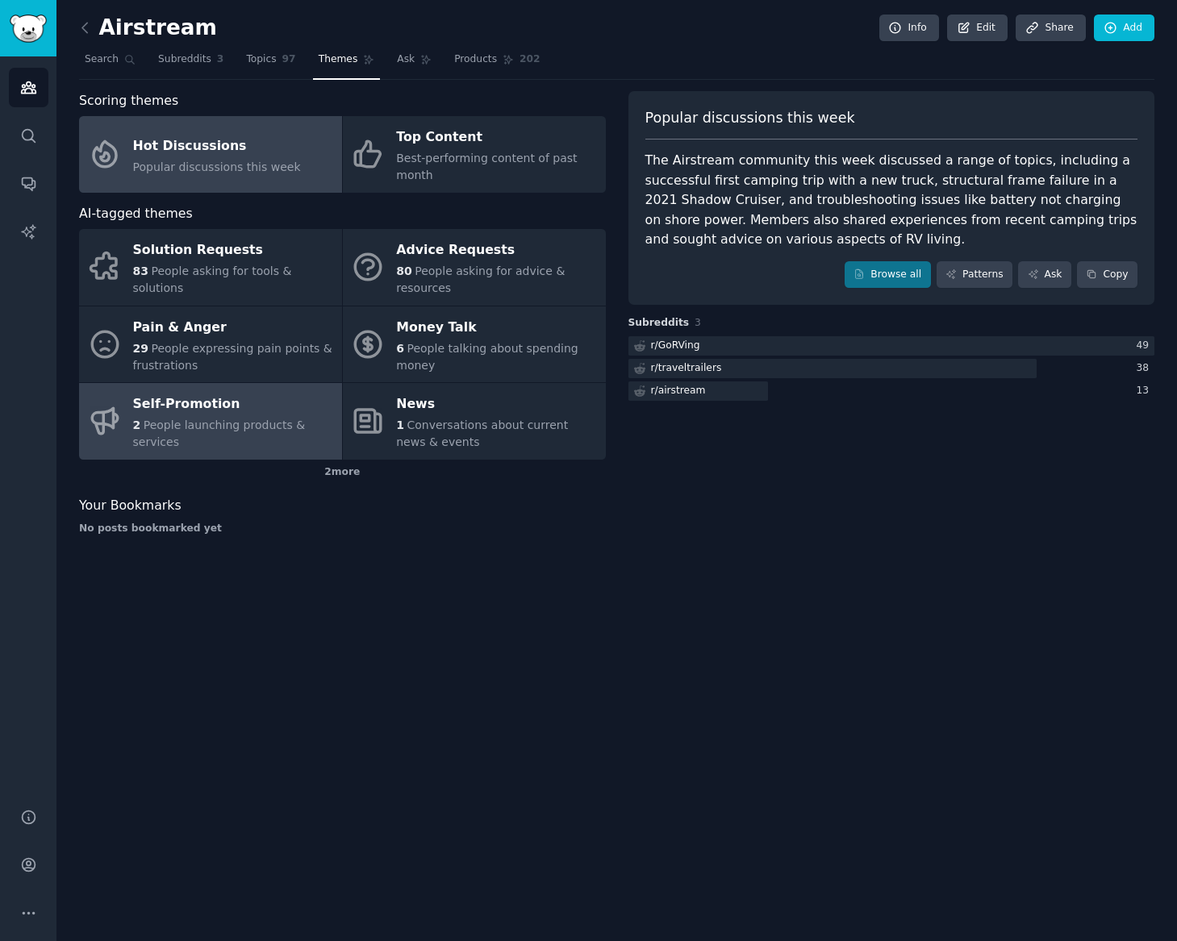
click at [227, 414] on div "Self-Promotion" at bounding box center [233, 405] width 201 height 26
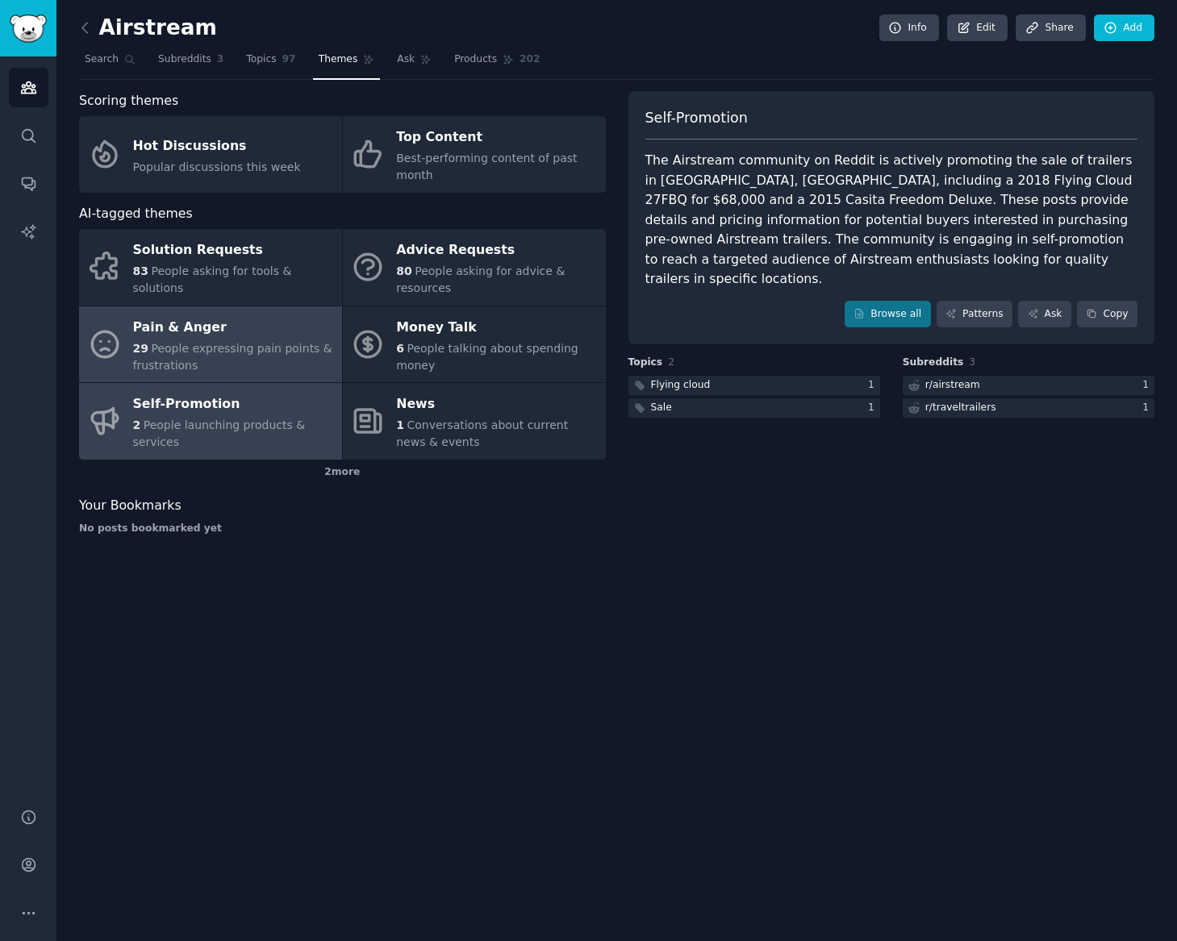
click at [248, 342] on span "People expressing pain points & frustrations" at bounding box center [232, 357] width 199 height 30
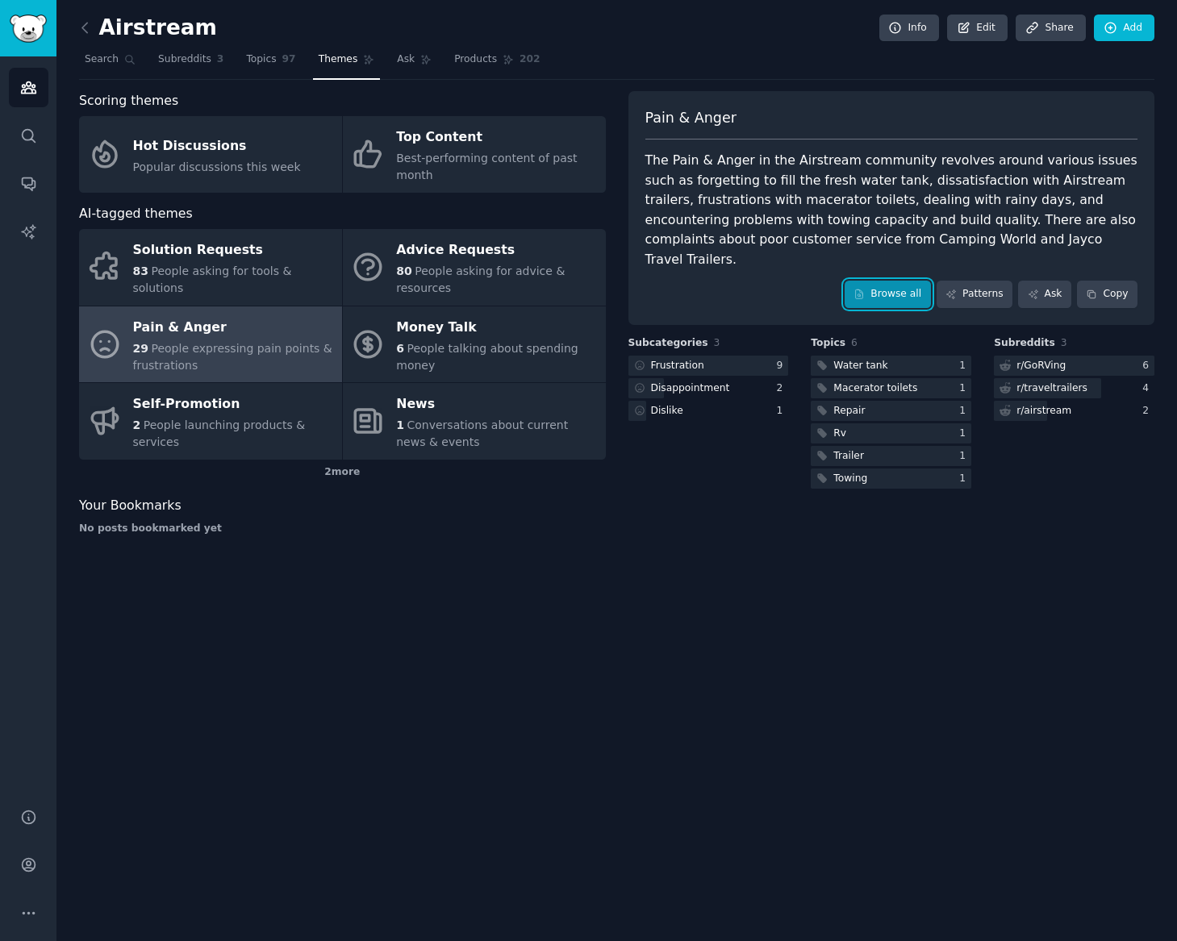
click at [927, 281] on link "Browse all" at bounding box center [887, 294] width 86 height 27
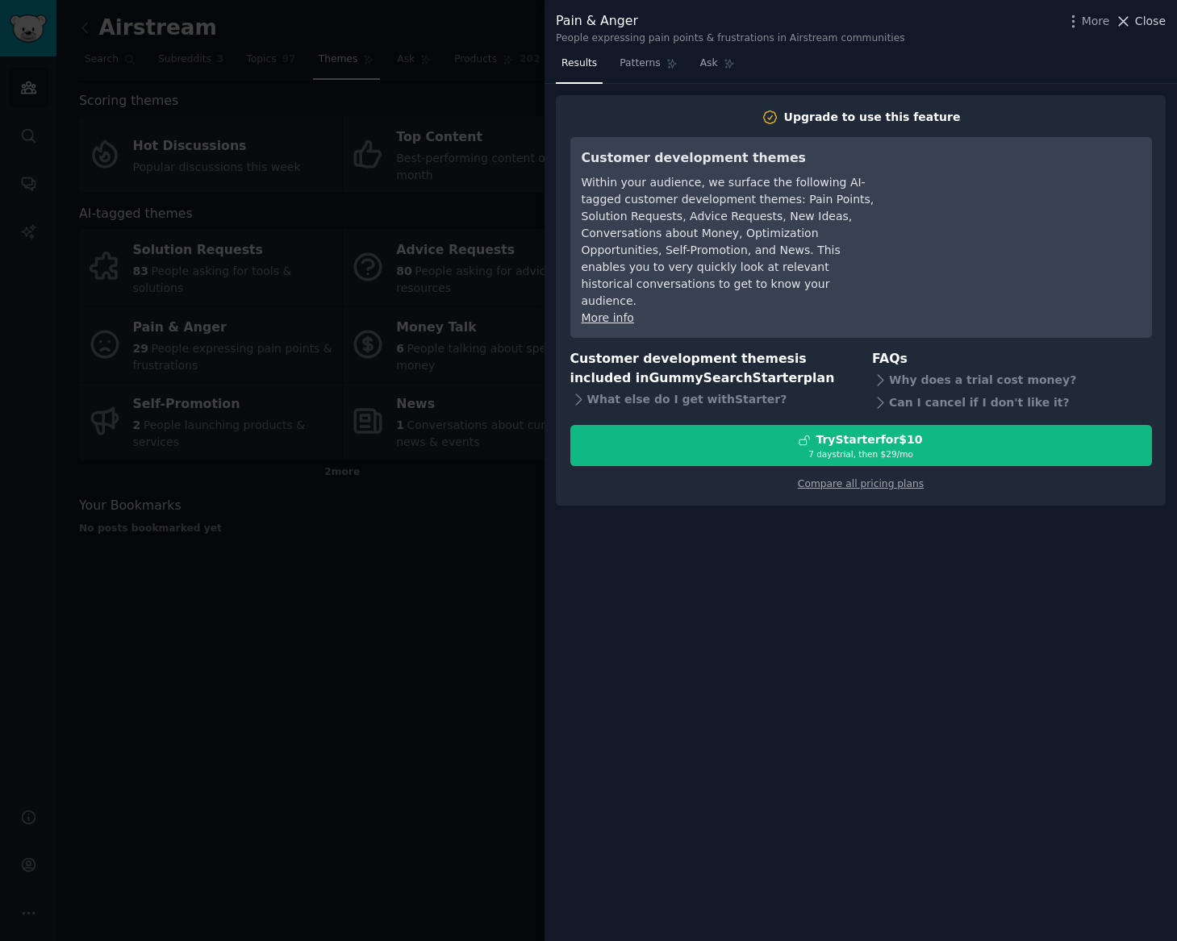
click at [1138, 27] on span "Close" at bounding box center [1150, 21] width 31 height 17
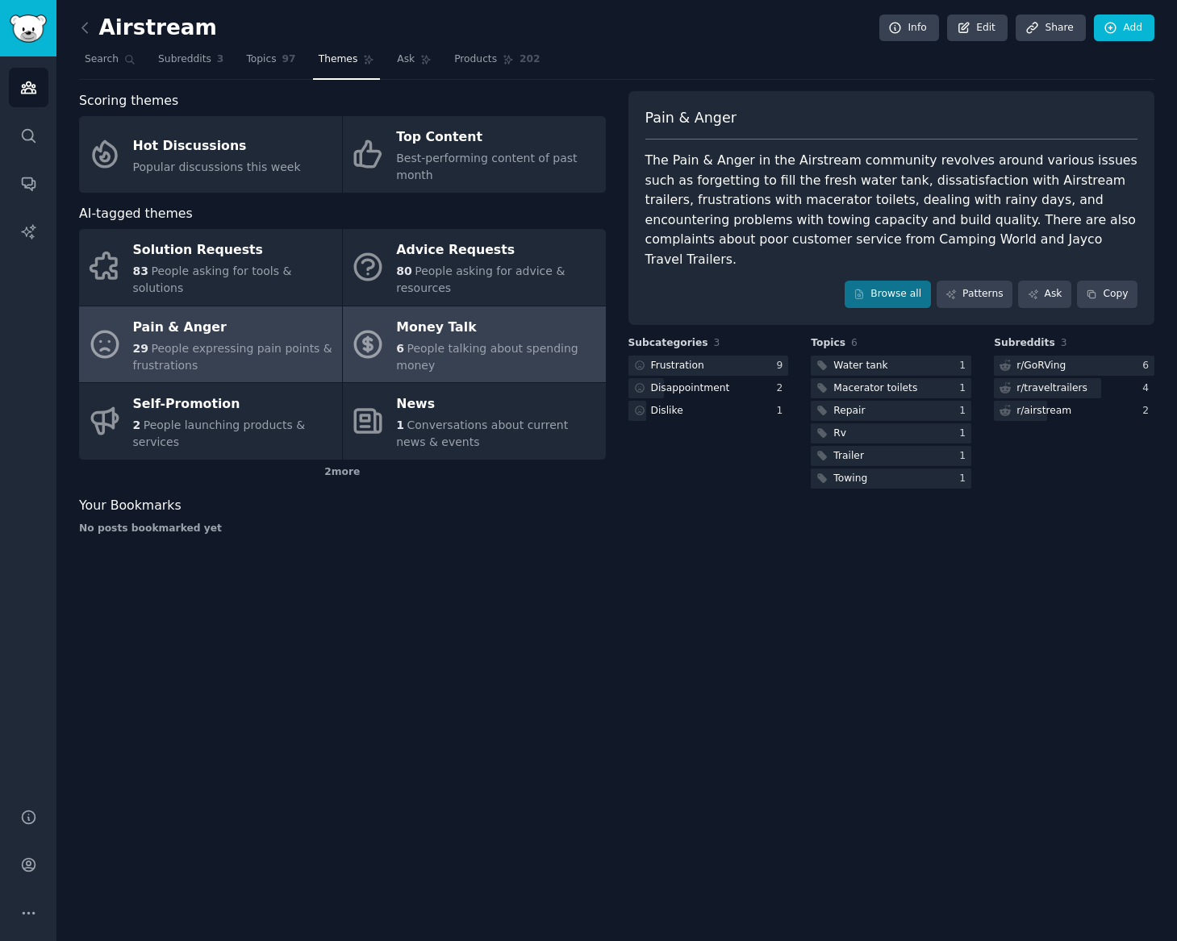
click at [403, 335] on div "Money Talk" at bounding box center [496, 328] width 201 height 26
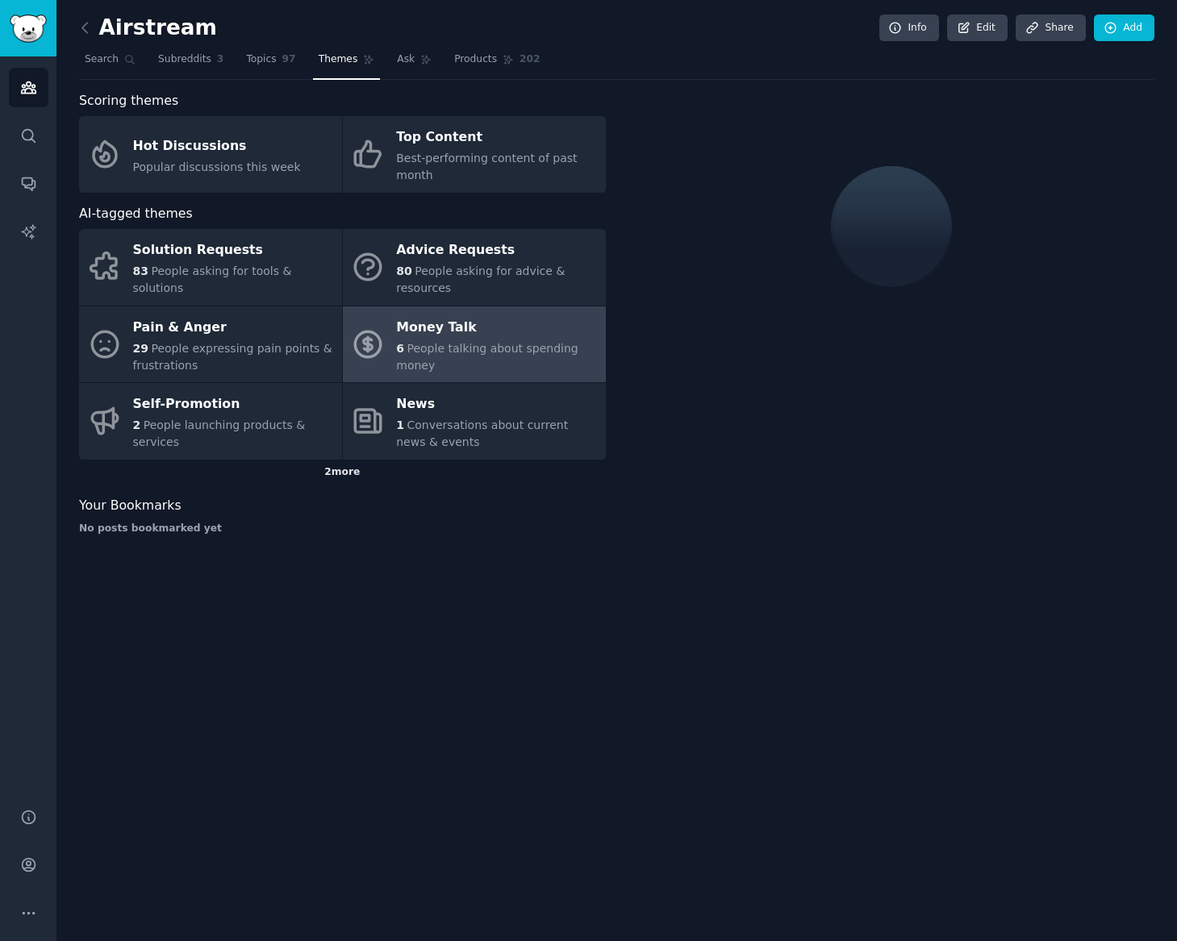
click at [344, 478] on div "2 more" at bounding box center [342, 473] width 527 height 26
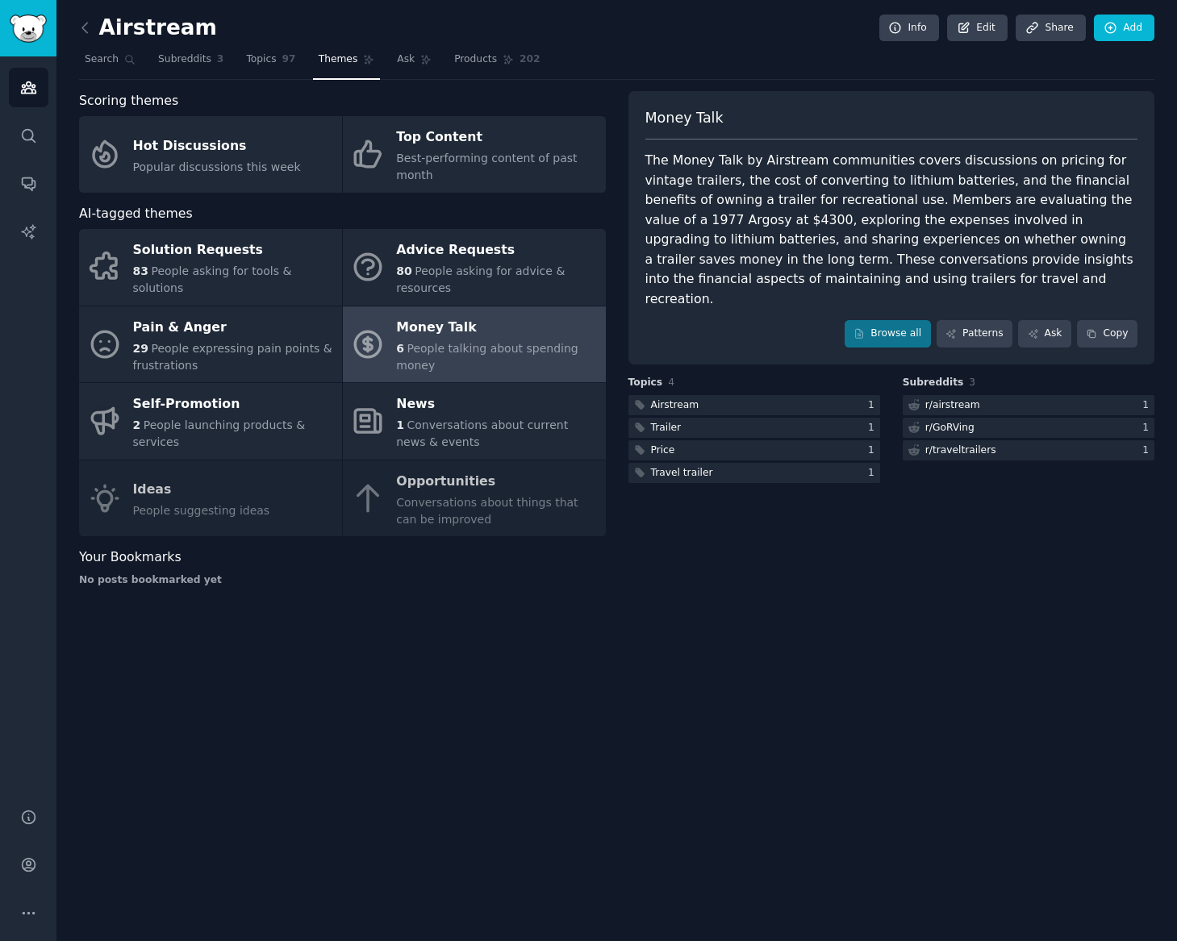
click at [459, 502] on div "Solution Requests 83 People asking for tools & solutions Advice Requests 80 Peo…" at bounding box center [342, 382] width 527 height 307
click at [429, 492] on div "Solution Requests 83 People asking for tools & solutions Advice Requests 80 Peo…" at bounding box center [342, 382] width 527 height 307
click at [491, 513] on div "Solution Requests 83 People asking for tools & solutions Advice Requests 80 Peo…" at bounding box center [342, 382] width 527 height 307
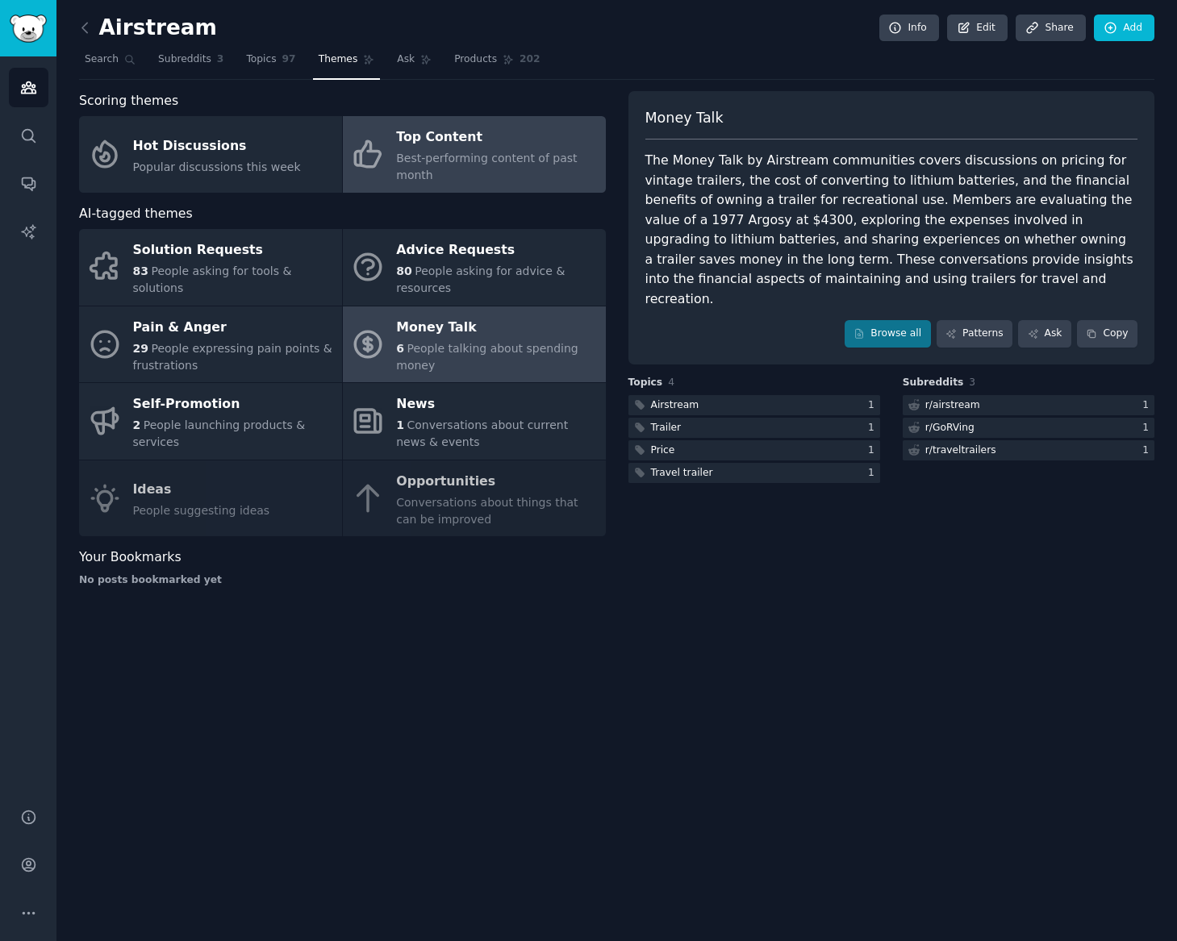
click at [408, 159] on span "Best-performing content of past month" at bounding box center [486, 167] width 181 height 30
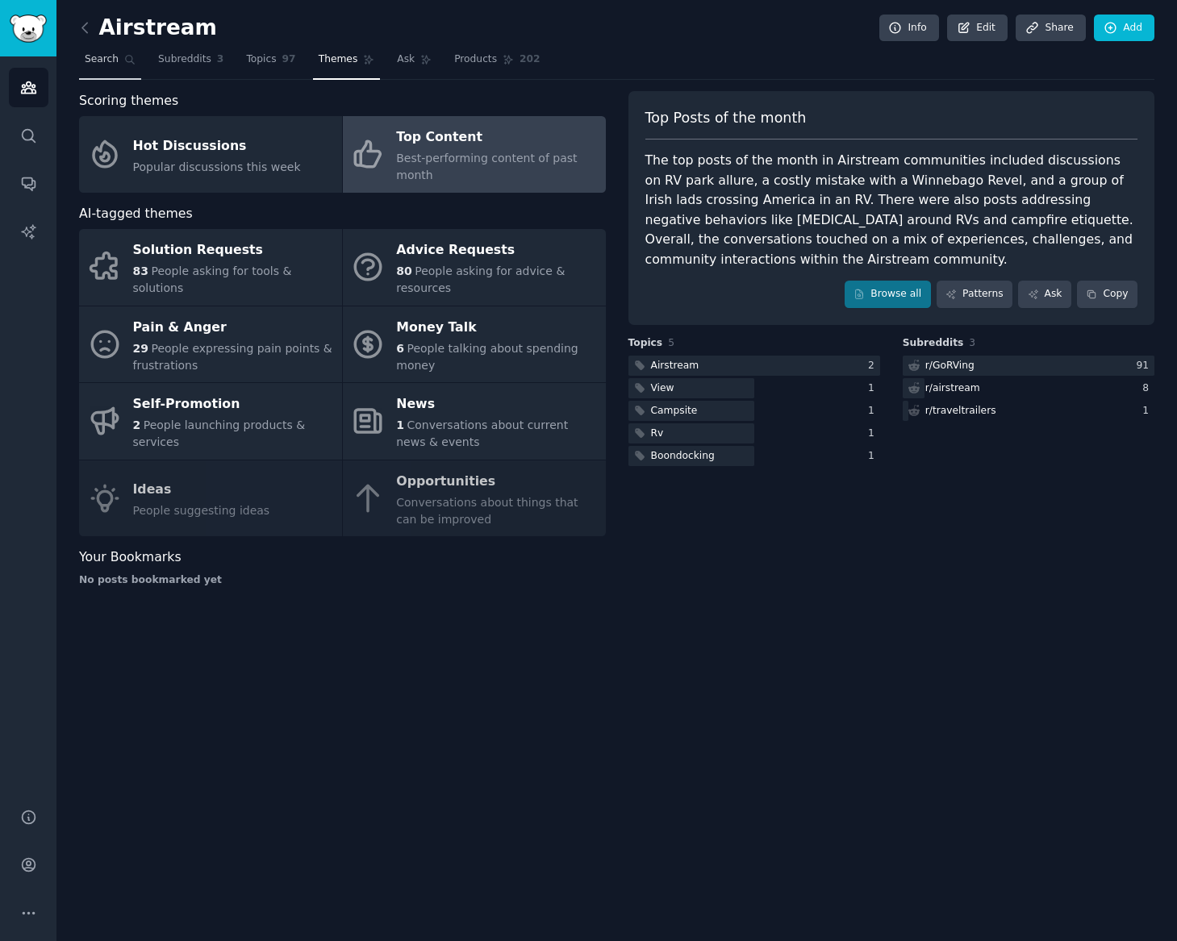
click at [116, 65] on span "Search" at bounding box center [102, 59] width 34 height 15
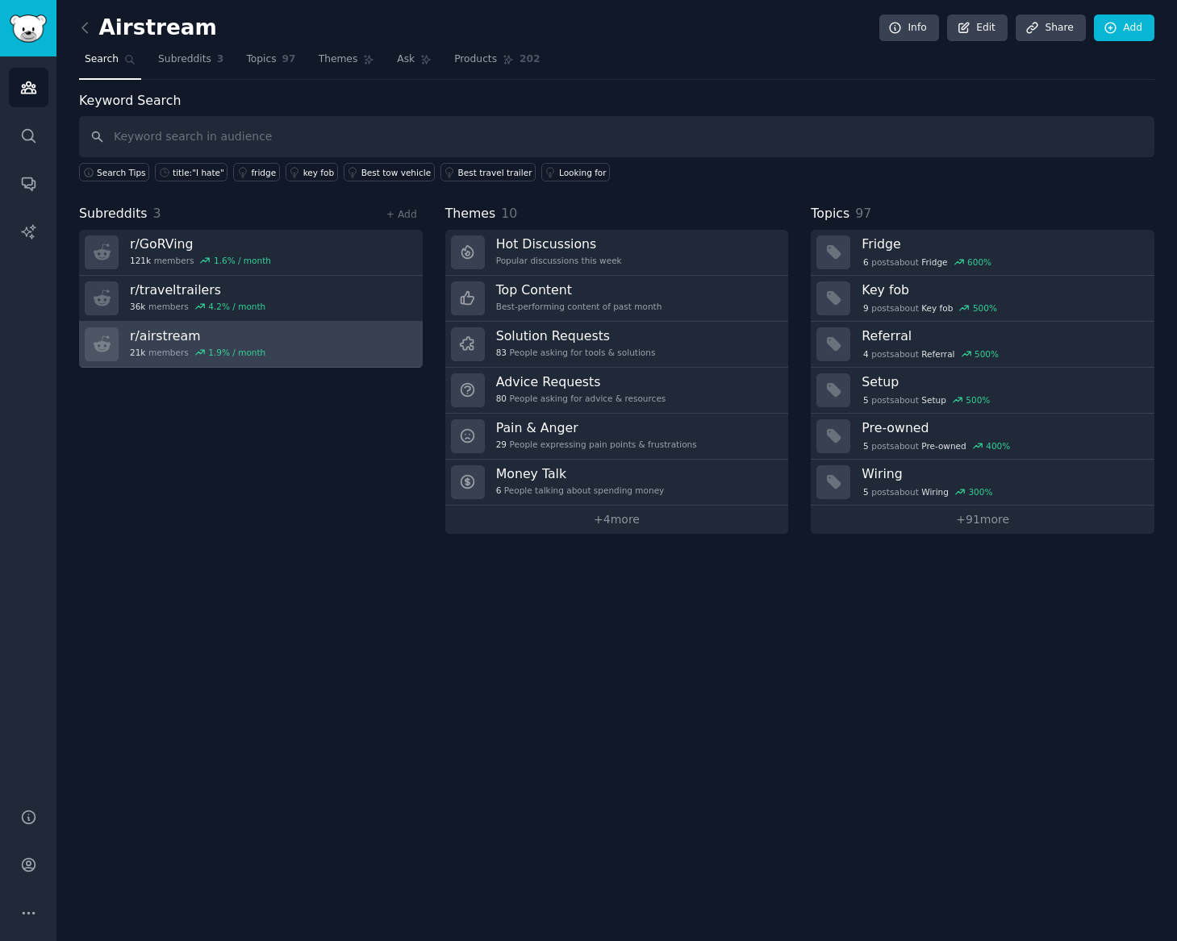
click at [263, 336] on link "r/ airstream 21k members 1.9 % / month" at bounding box center [251, 345] width 344 height 46
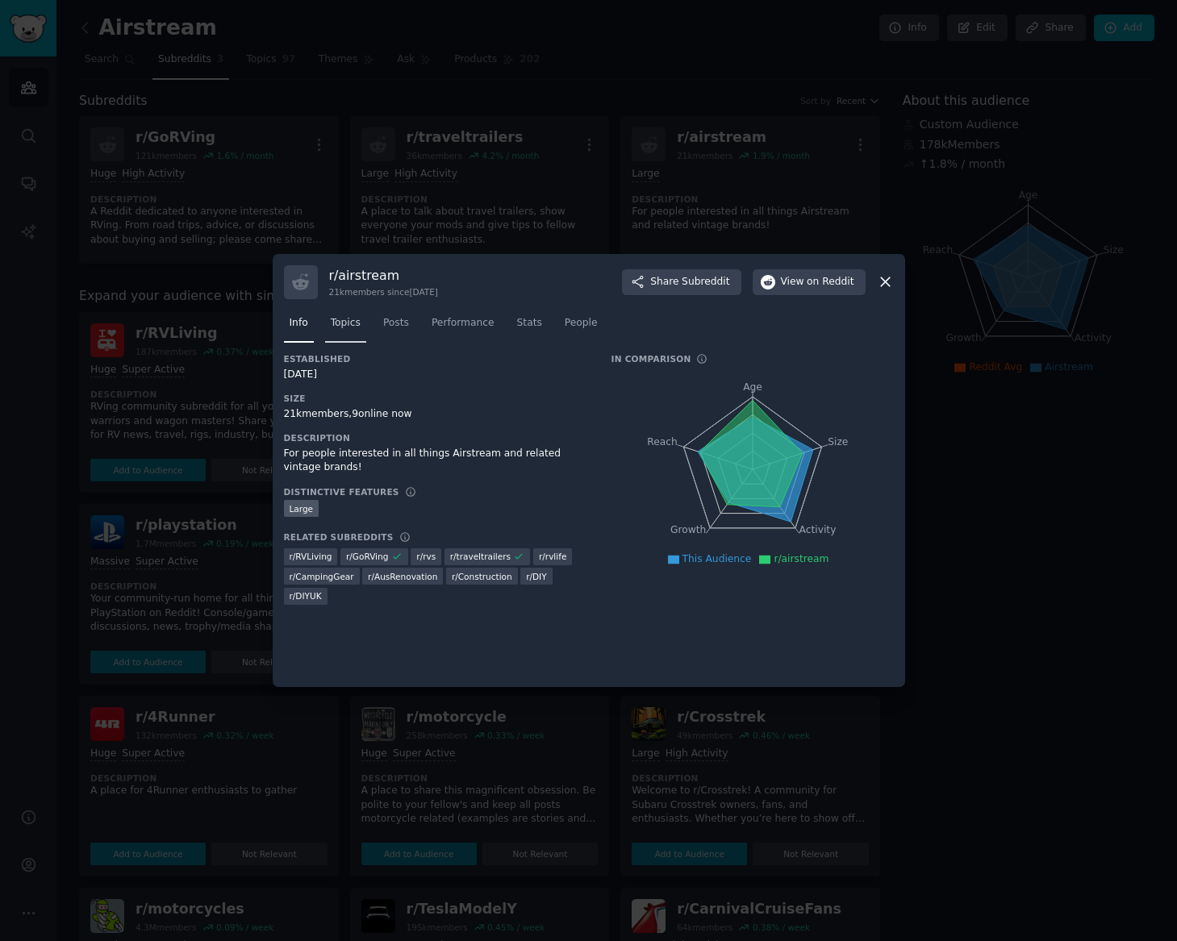
click at [358, 322] on span "Topics" at bounding box center [346, 323] width 30 height 15
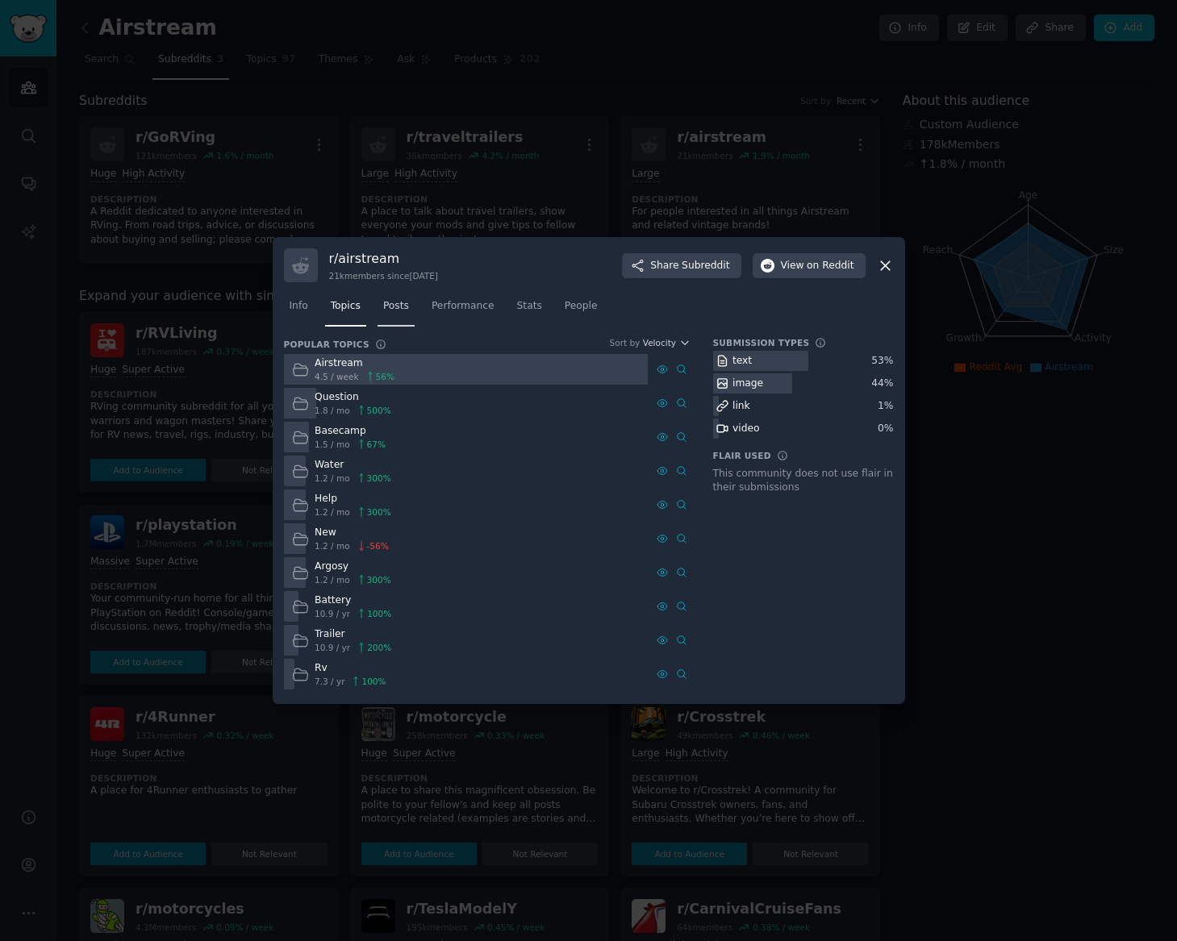
click at [407, 302] on span "Posts" at bounding box center [396, 306] width 26 height 15
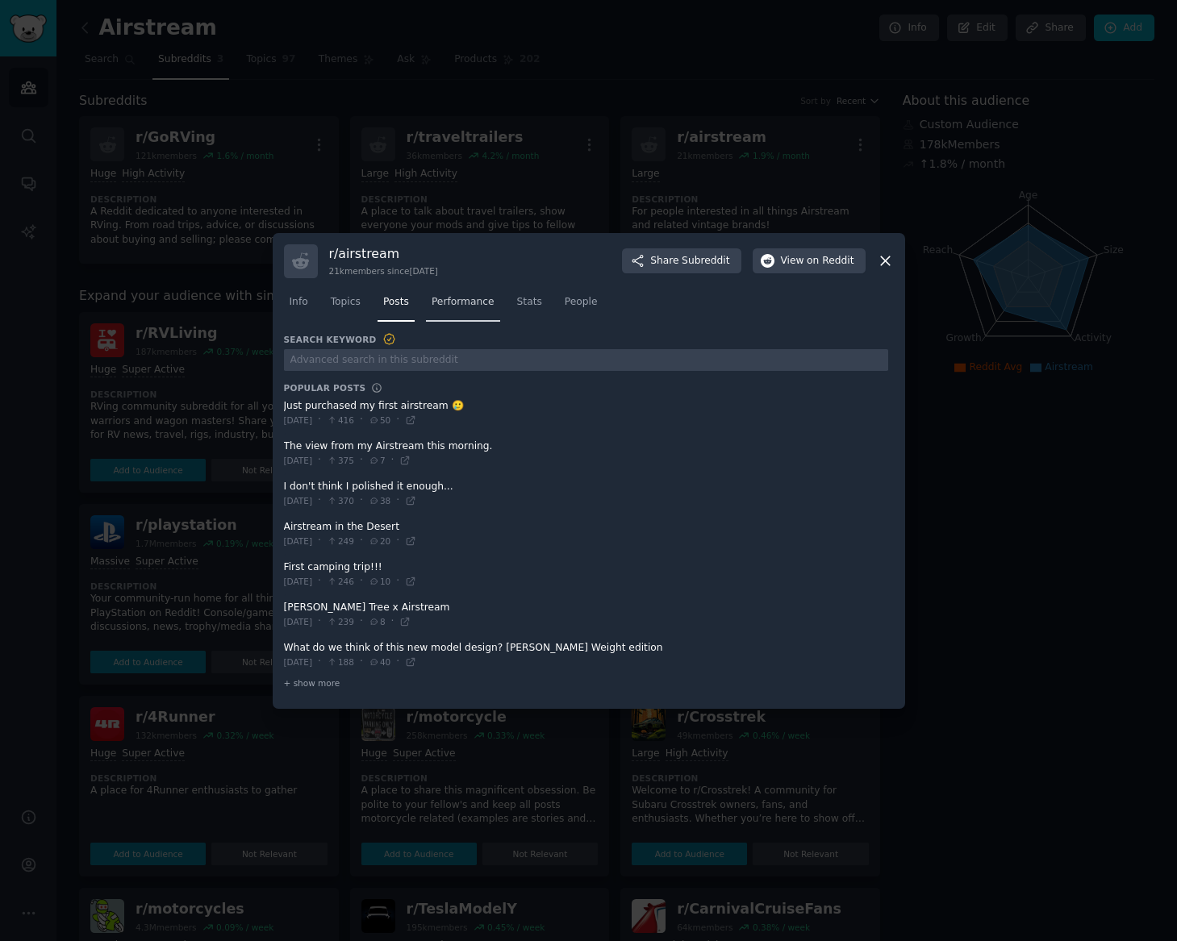
click at [446, 306] on span "Performance" at bounding box center [462, 302] width 63 height 15
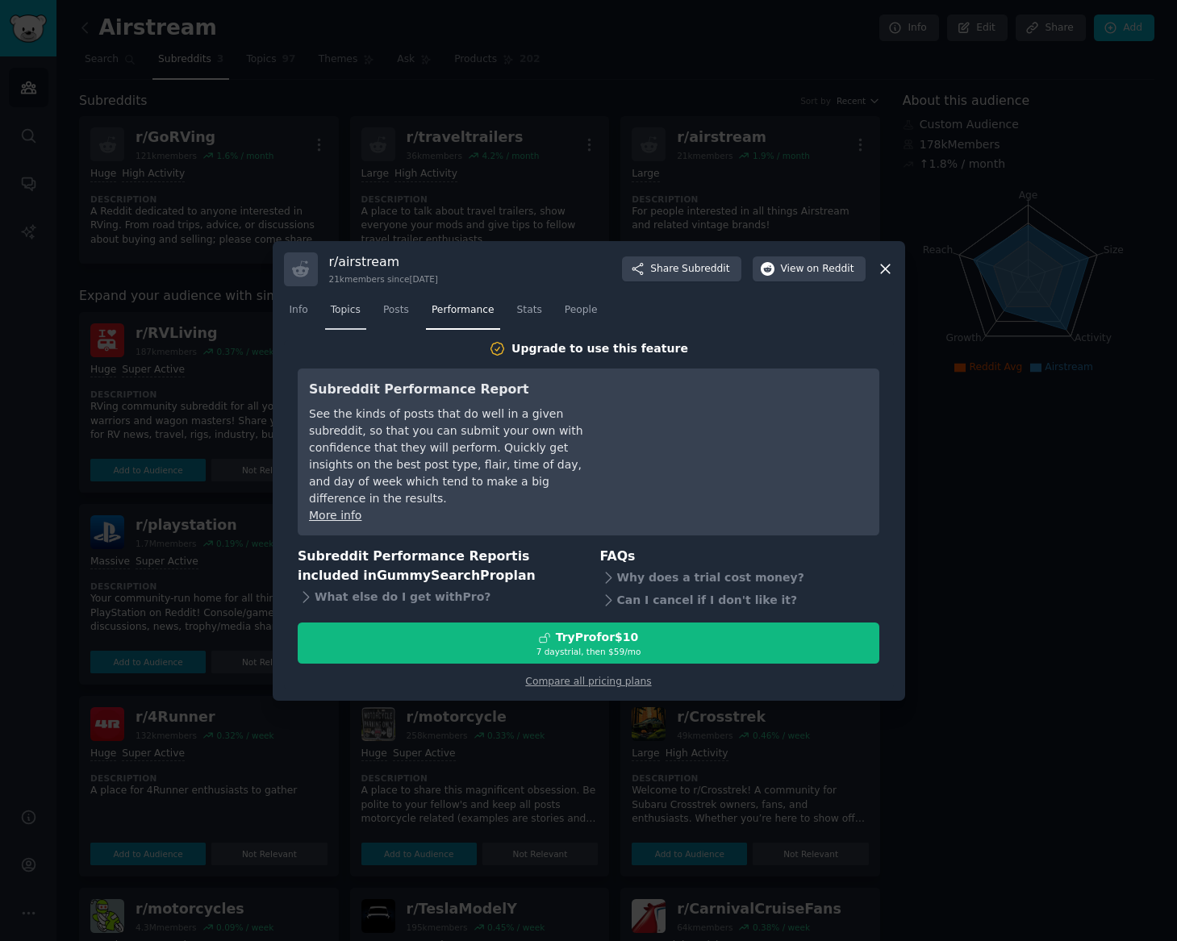
click at [353, 327] on link "Topics" at bounding box center [345, 314] width 41 height 33
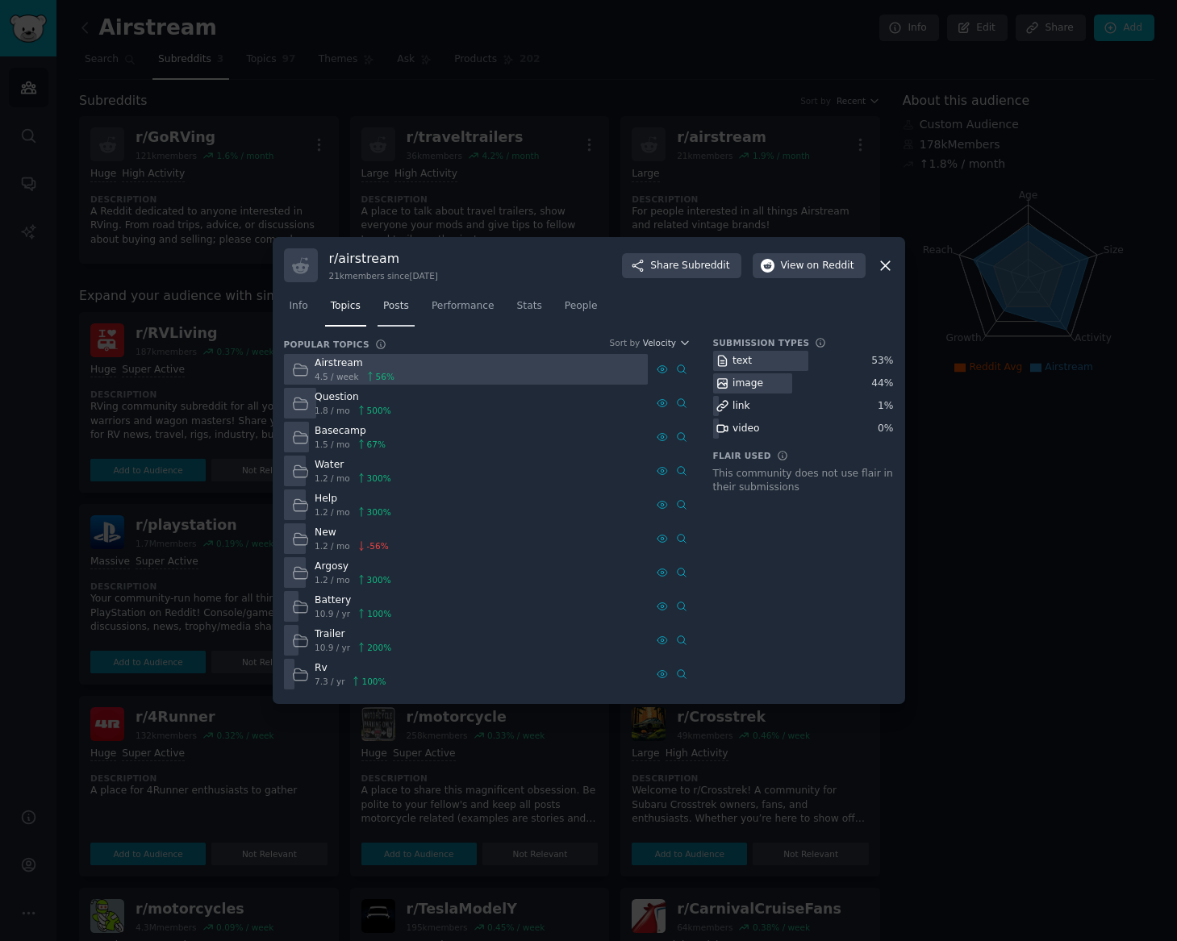
click at [398, 313] on span "Posts" at bounding box center [396, 306] width 26 height 15
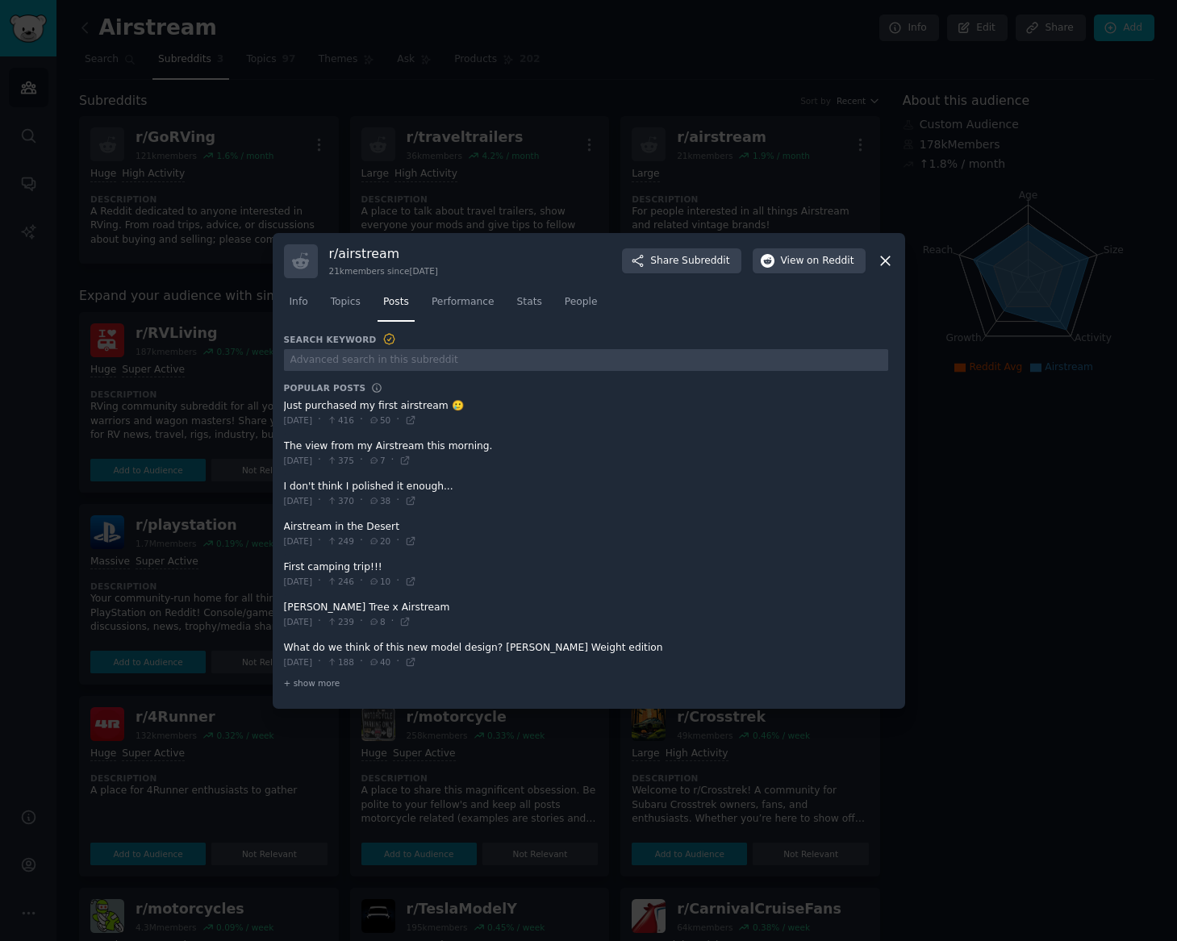
click at [366, 413] on div "Fri 3/7/2025 · 416 · 50 ·" at bounding box center [350, 420] width 133 height 15
click at [347, 407] on span at bounding box center [586, 414] width 604 height 40
click at [309, 406] on span at bounding box center [586, 414] width 604 height 40
click at [321, 451] on span at bounding box center [586, 454] width 604 height 40
click at [354, 415] on span "416" at bounding box center [340, 420] width 27 height 11
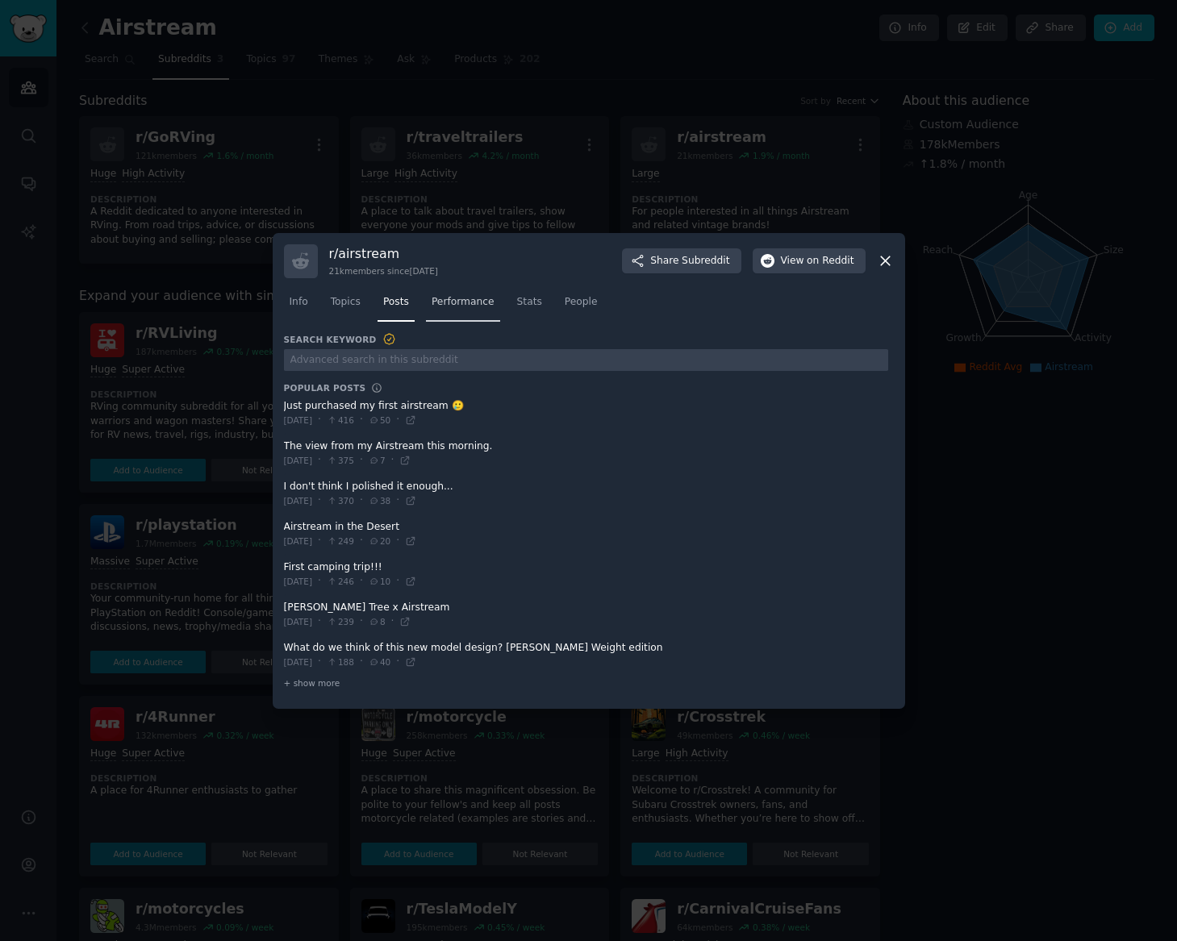
click at [454, 303] on span "Performance" at bounding box center [462, 302] width 63 height 15
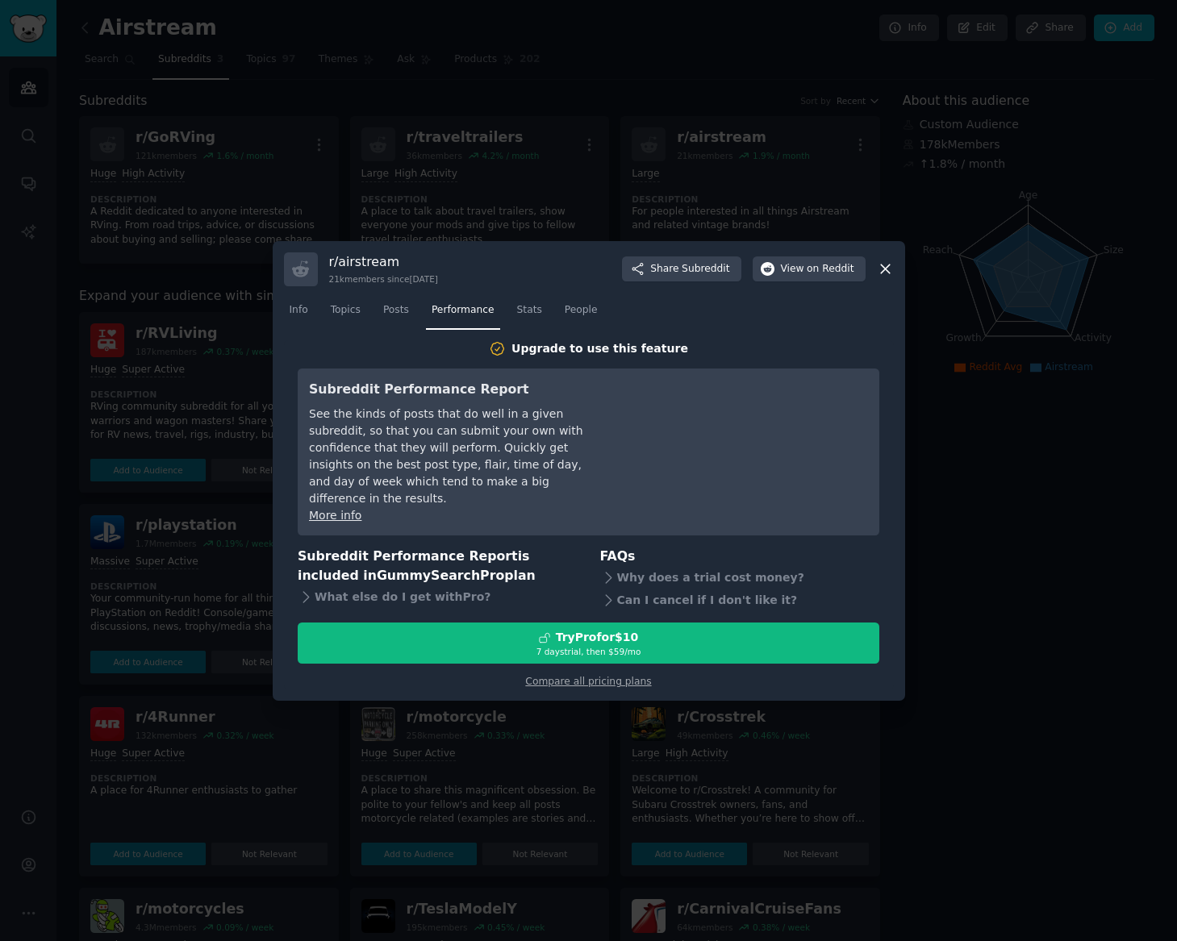
click at [549, 315] on nav "Info Topics Posts Performance Stats People" at bounding box center [589, 314] width 610 height 33
click at [537, 318] on span "Stats" at bounding box center [529, 310] width 25 height 15
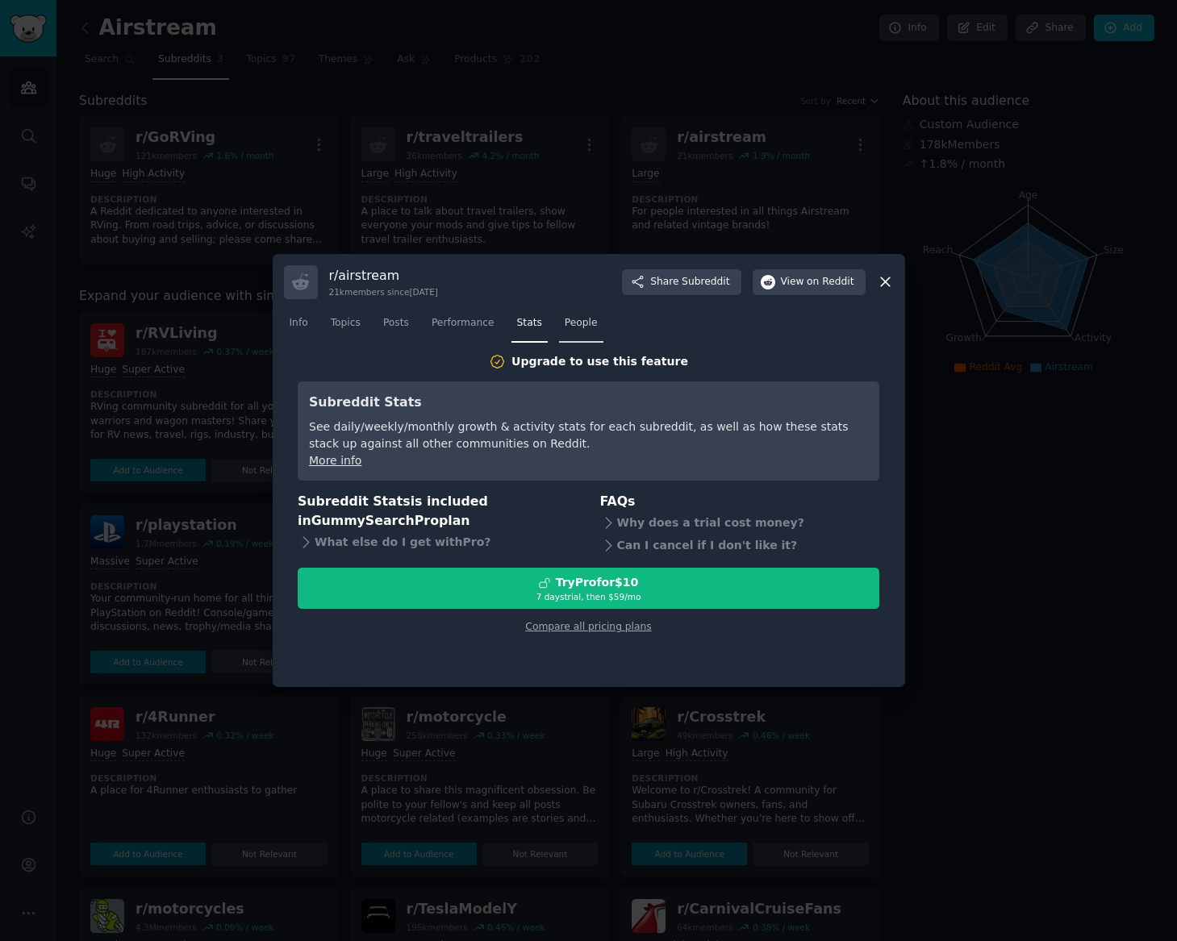
click at [577, 325] on span "People" at bounding box center [581, 323] width 33 height 15
click at [291, 335] on link "Info" at bounding box center [299, 326] width 30 height 33
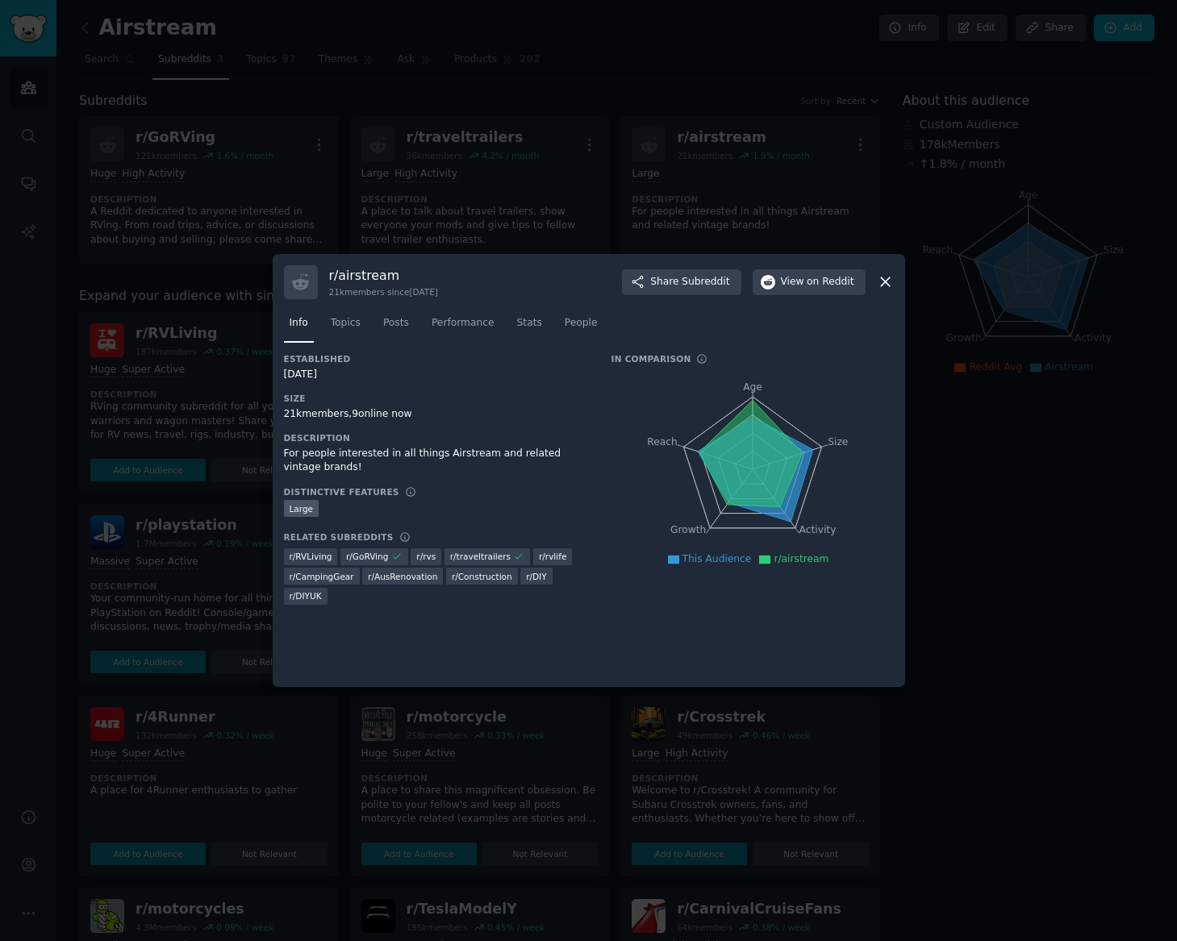
click at [985, 115] on div at bounding box center [588, 470] width 1177 height 941
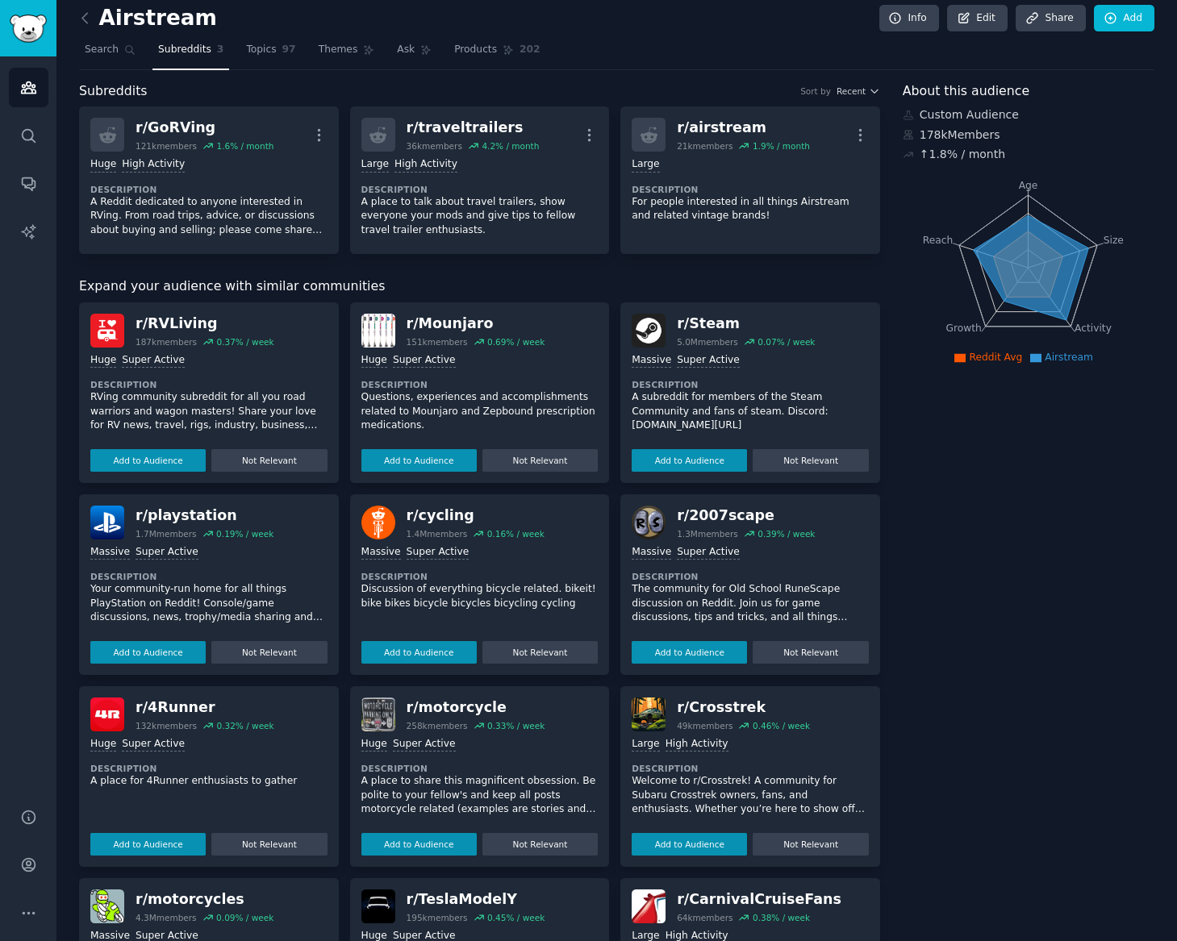
scroll to position [19, 0]
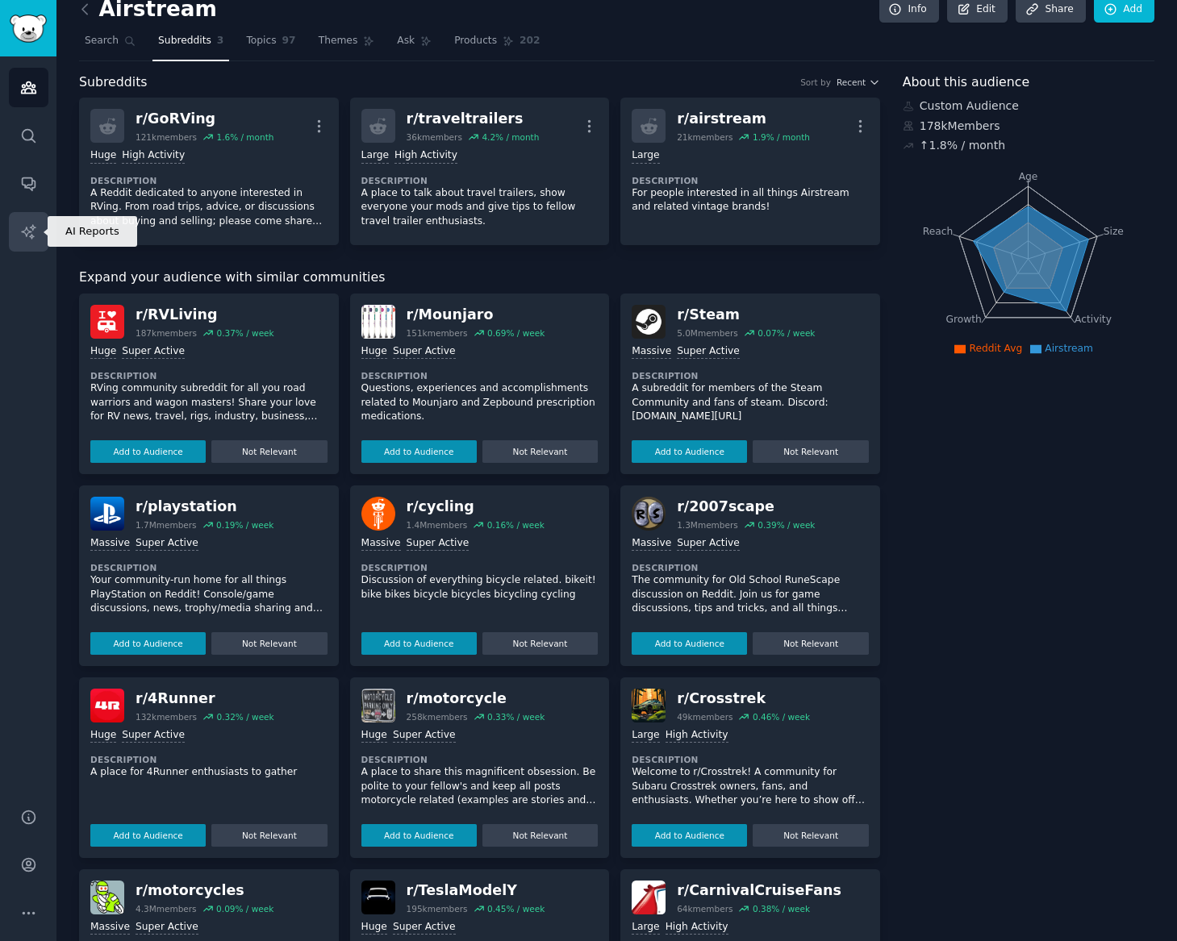
click at [34, 240] on link "AI Reports" at bounding box center [29, 232] width 40 height 40
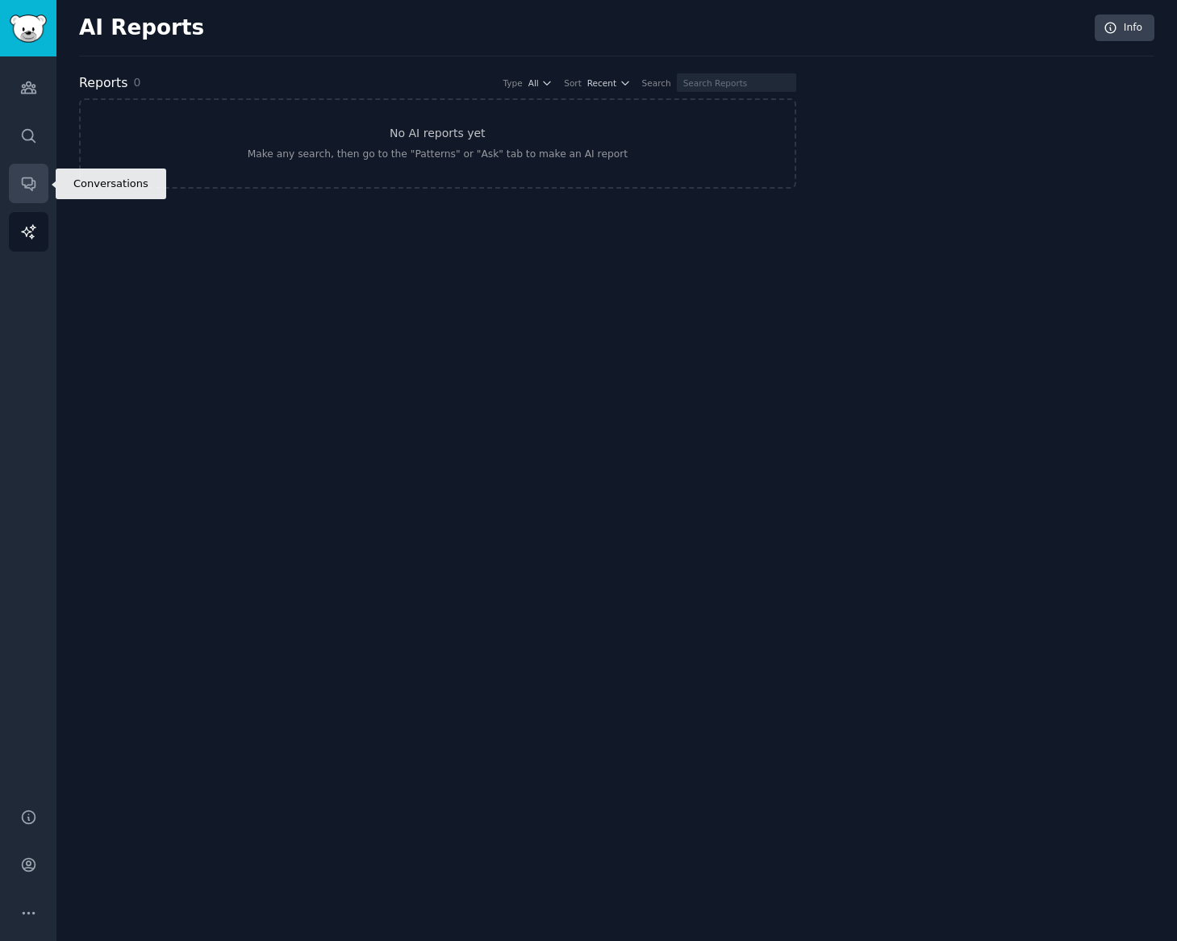
click at [33, 179] on icon "Sidebar" at bounding box center [28, 183] width 17 height 17
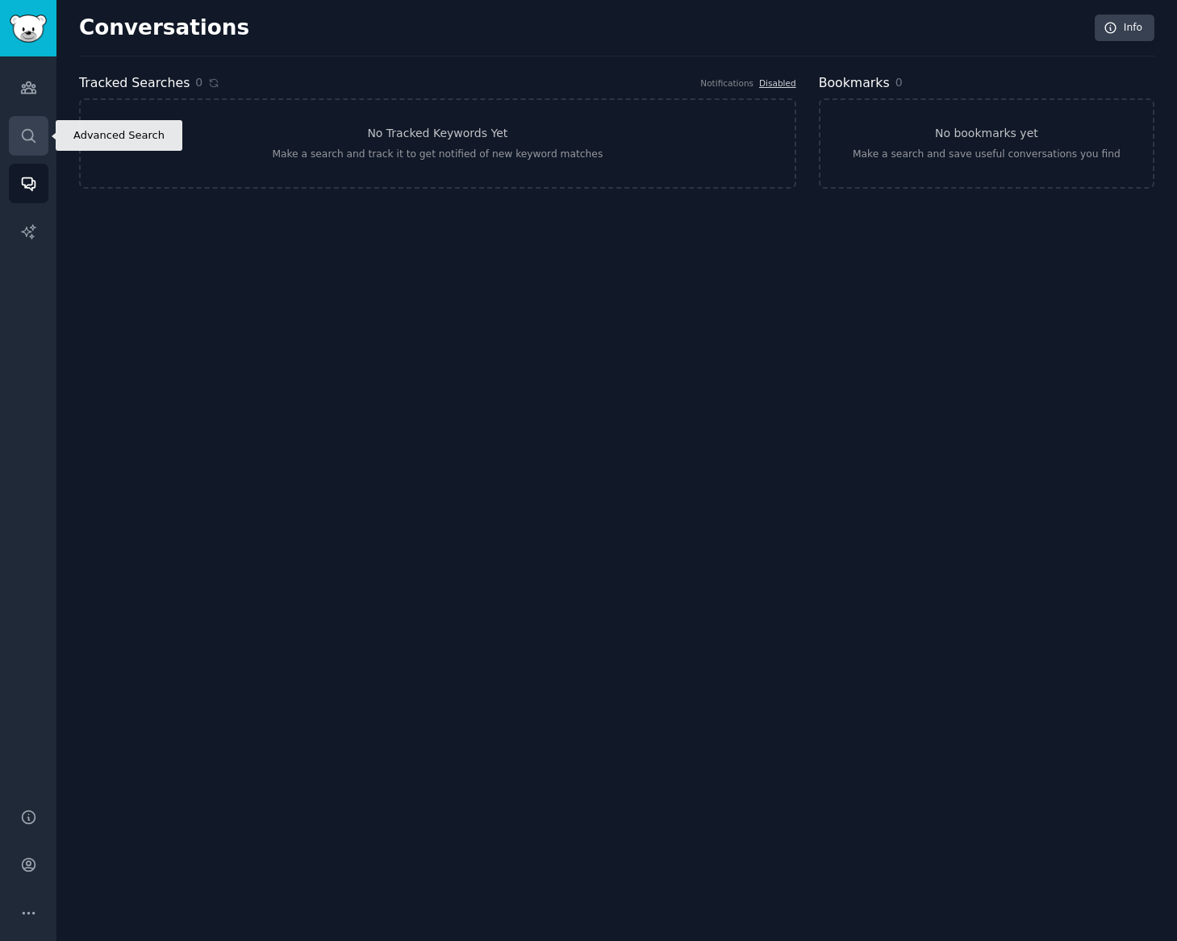
click at [30, 142] on icon "Sidebar" at bounding box center [28, 135] width 17 height 17
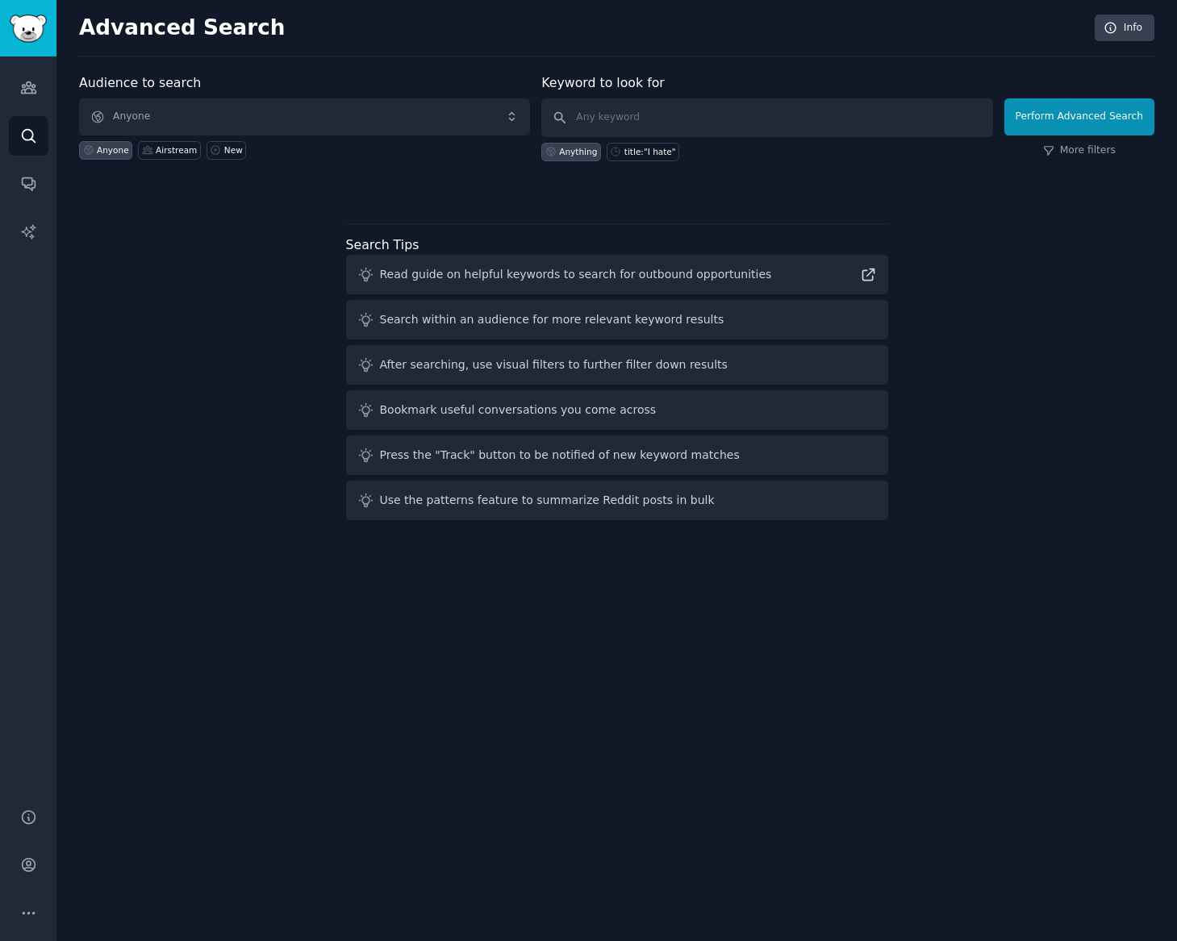
click at [365, 135] on div "Anyone Airstream New" at bounding box center [304, 147] width 451 height 24
click at [348, 122] on span "Anyone" at bounding box center [304, 116] width 451 height 37
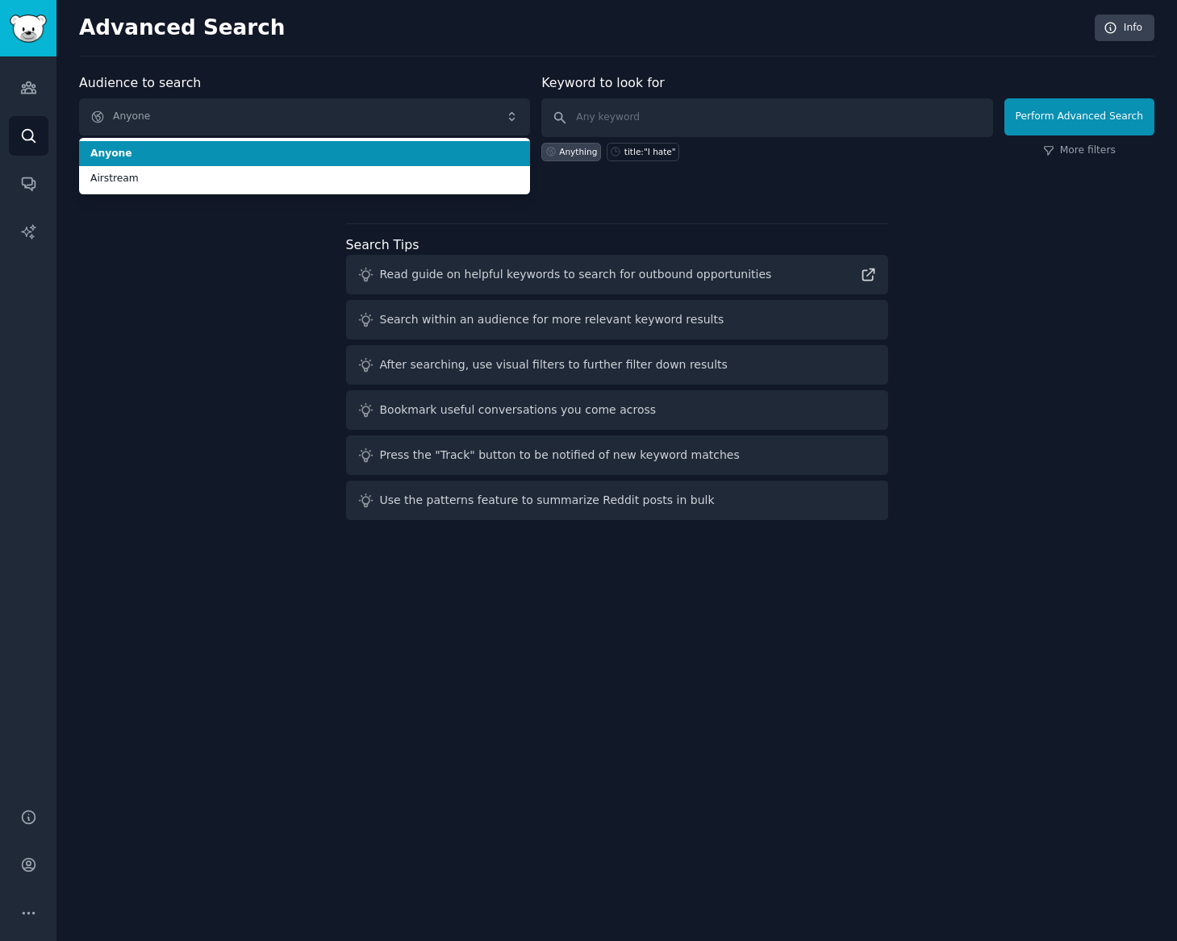
click at [330, 158] on span "Anyone" at bounding box center [304, 154] width 428 height 15
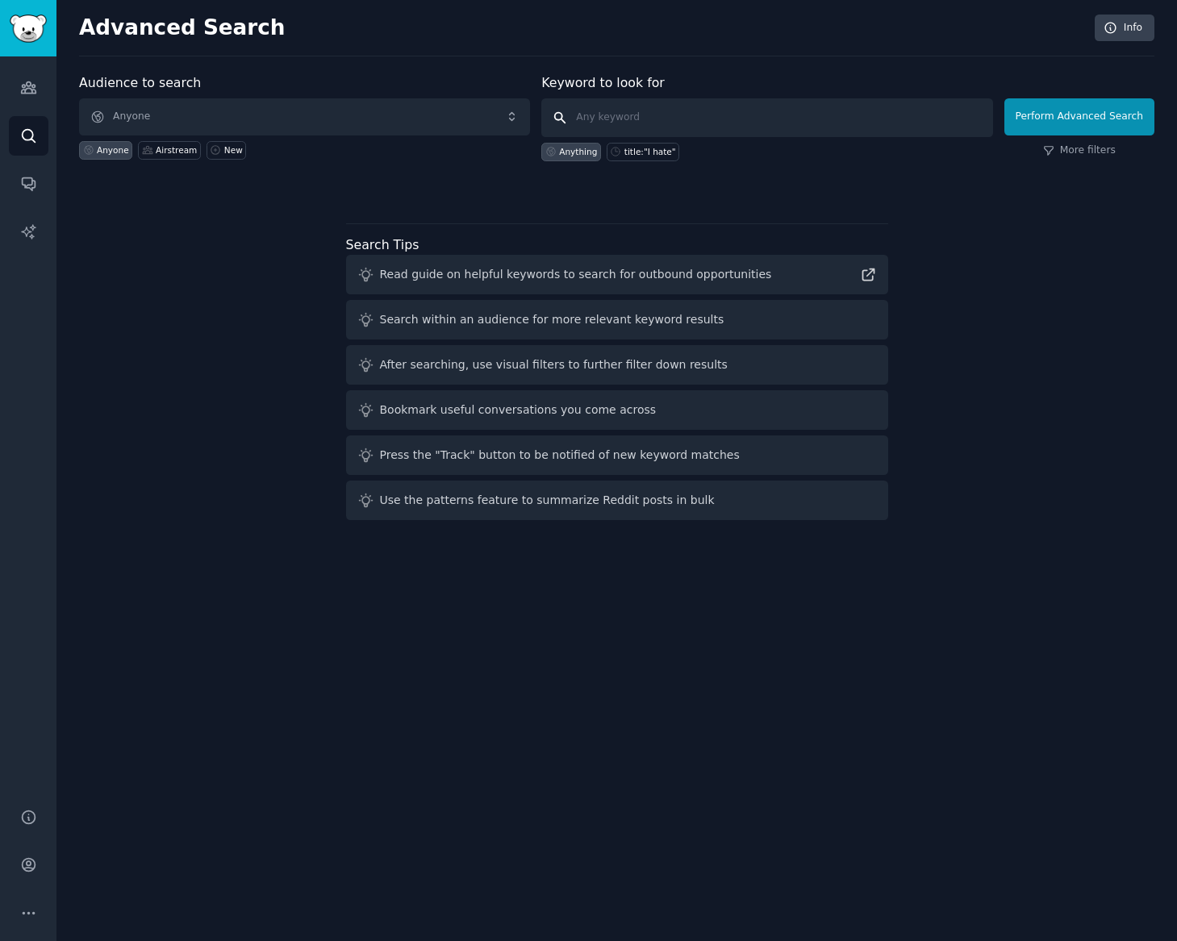
click at [641, 132] on input "text" at bounding box center [766, 117] width 451 height 39
type input "Pebble"
click button "Perform Advanced Search" at bounding box center [1079, 116] width 150 height 37
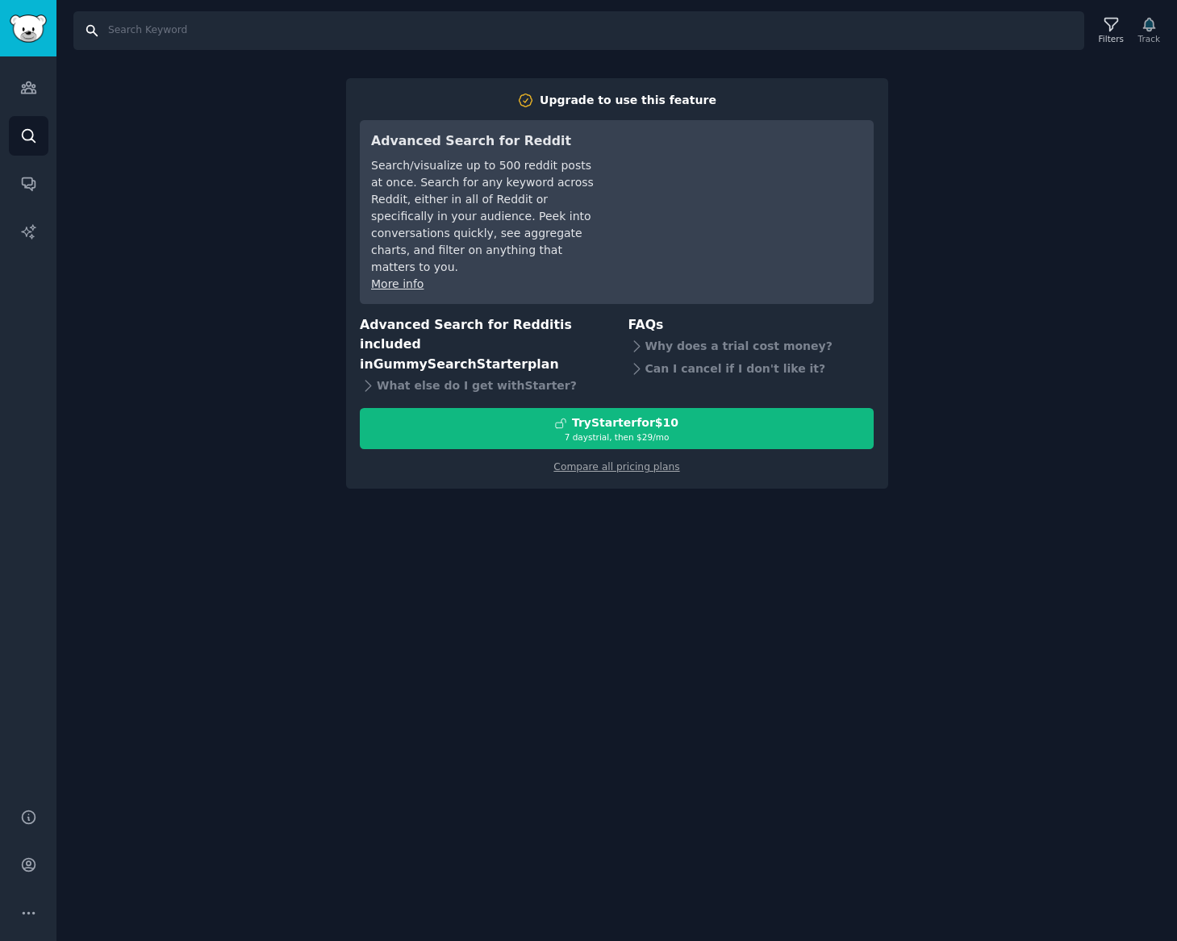
click at [192, 24] on input "Search" at bounding box center [578, 30] width 1010 height 39
type input "pebble"
click at [38, 84] on link "Audiences" at bounding box center [29, 88] width 40 height 40
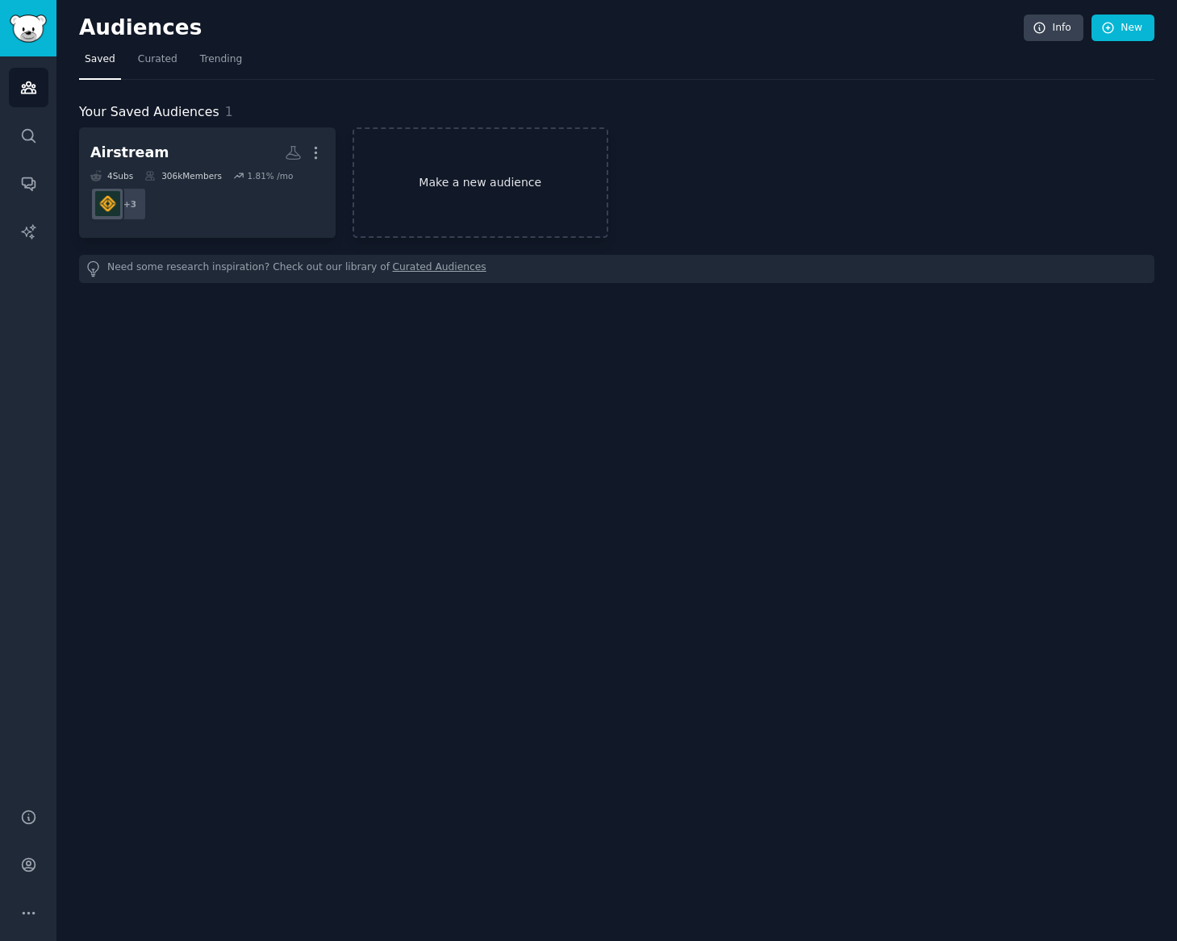
click at [415, 166] on link "Make a new audience" at bounding box center [480, 182] width 256 height 110
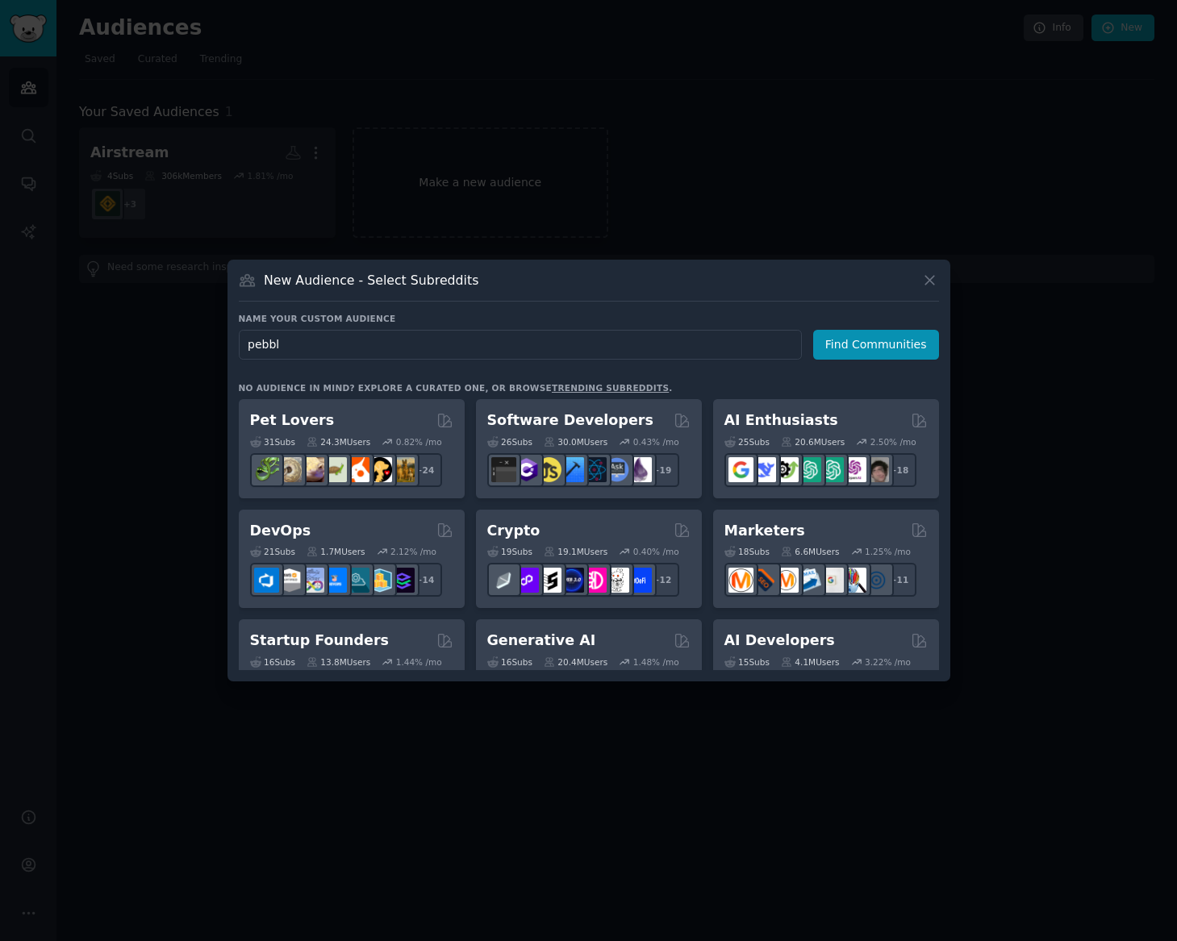
type input "pebble"
click button "Find Communities" at bounding box center [876, 345] width 126 height 30
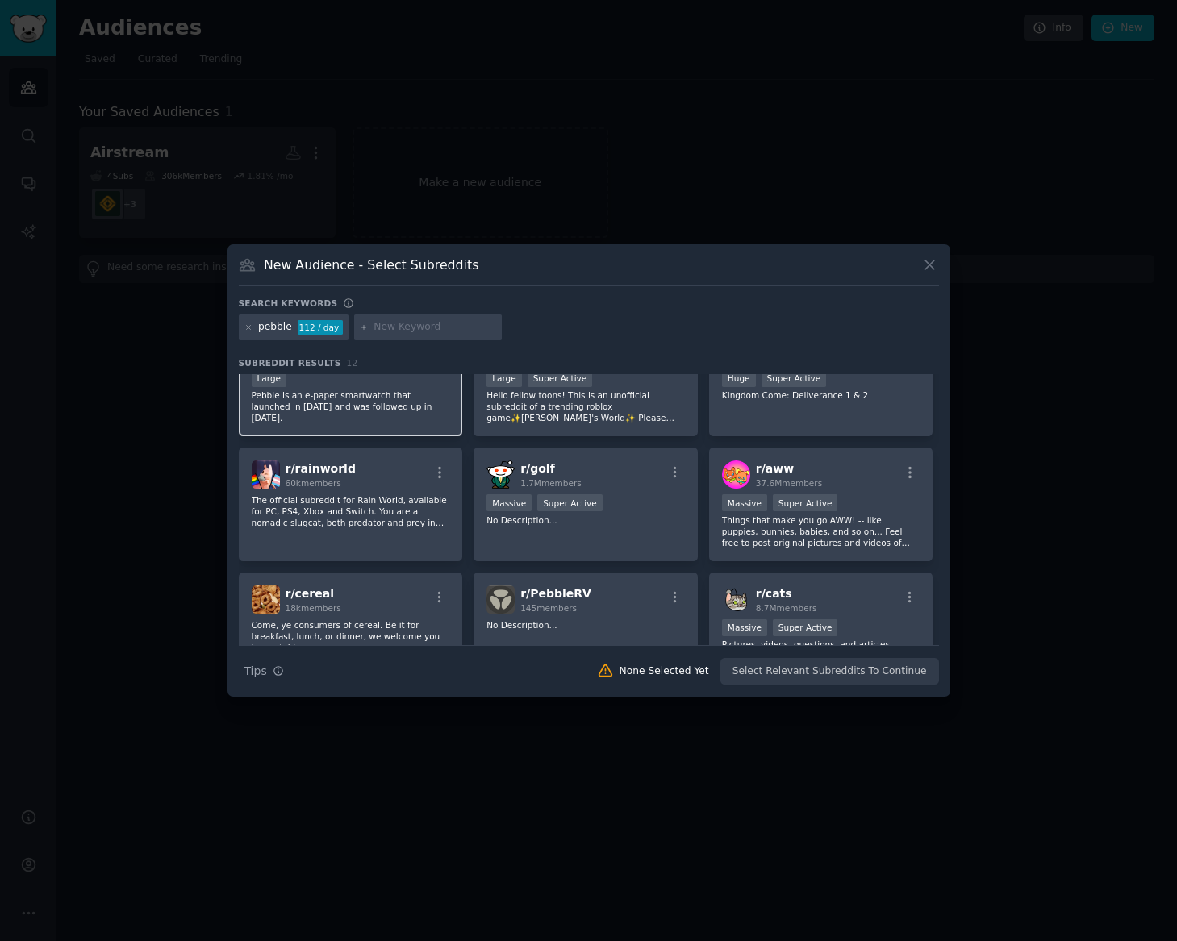
scroll to position [79, 0]
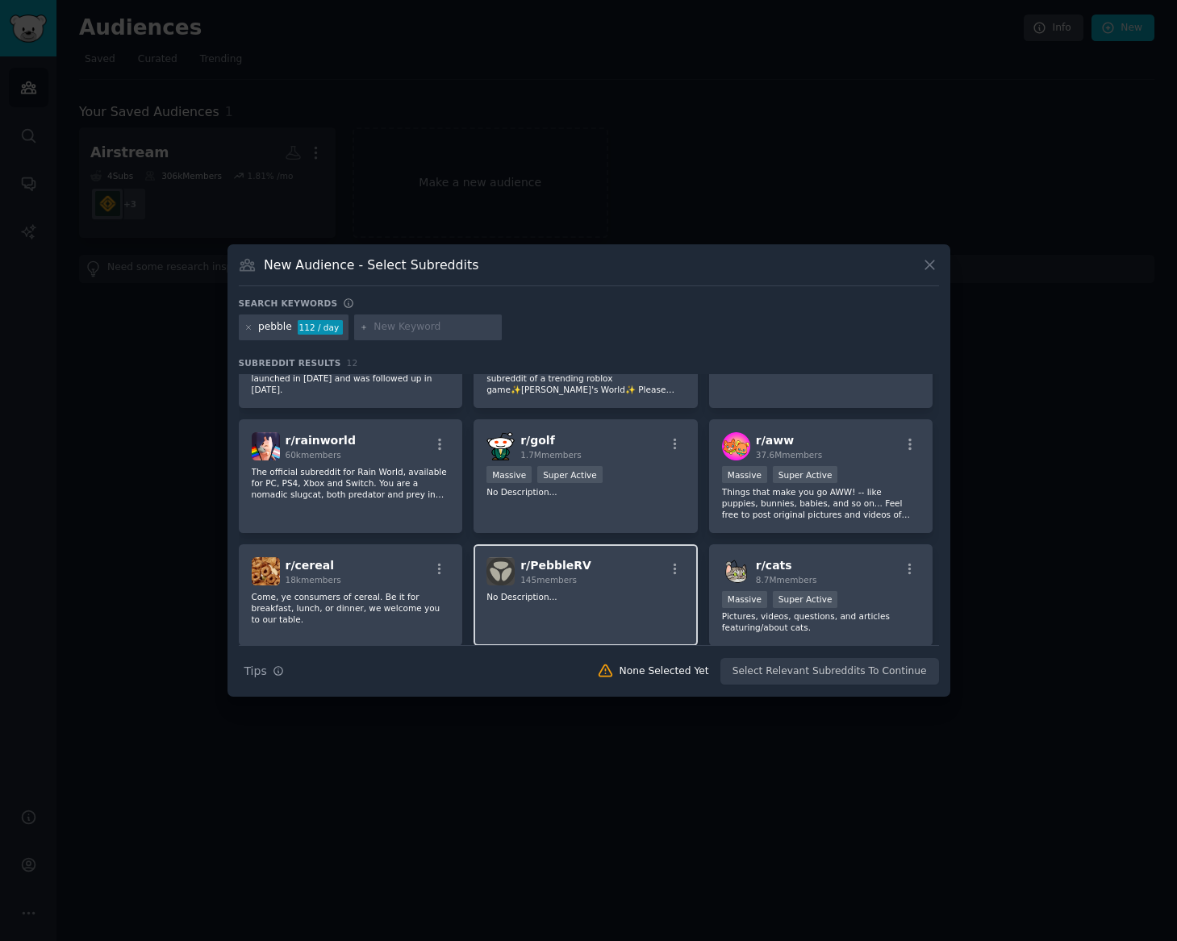
click at [585, 574] on div "r/ PebbleRV 145 members" at bounding box center [585, 571] width 198 height 28
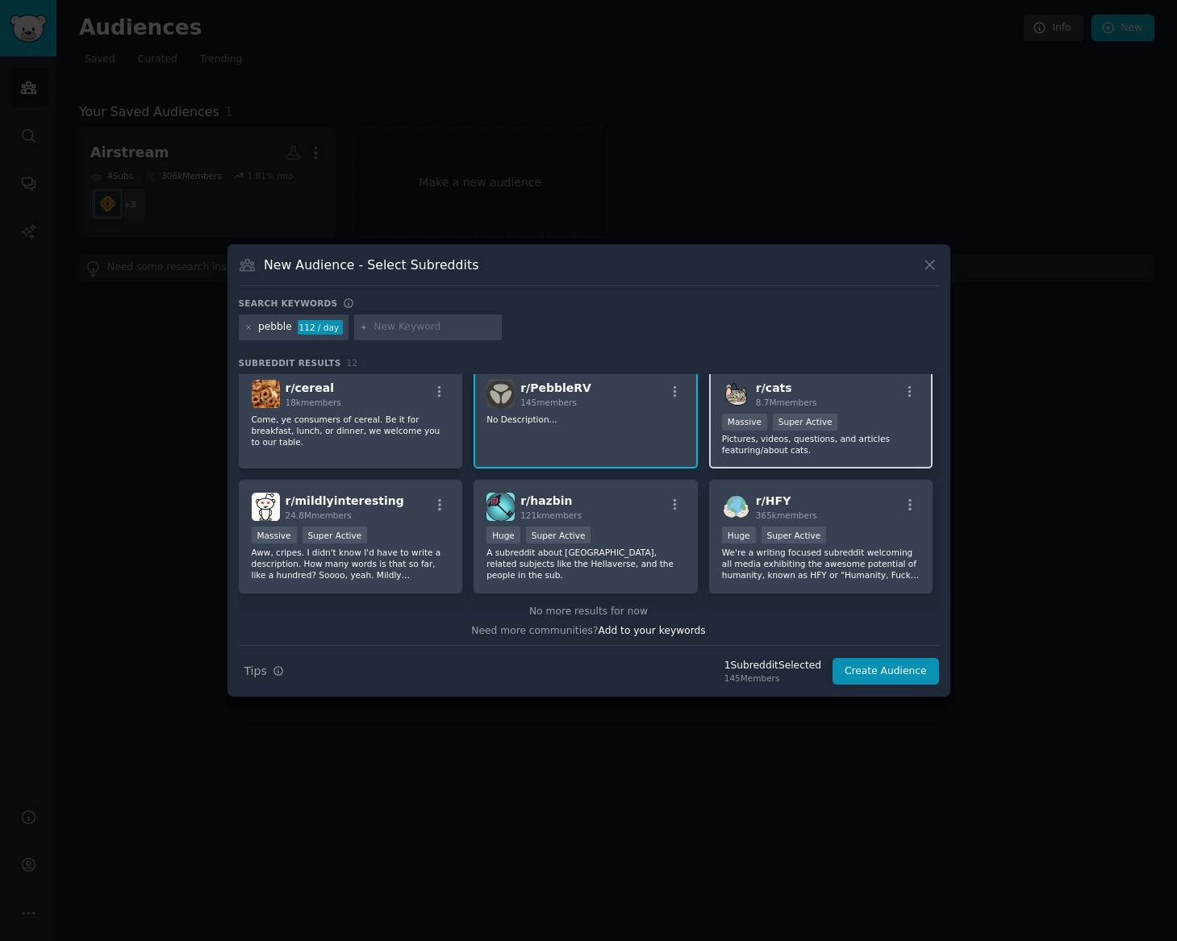
scroll to position [261, 0]
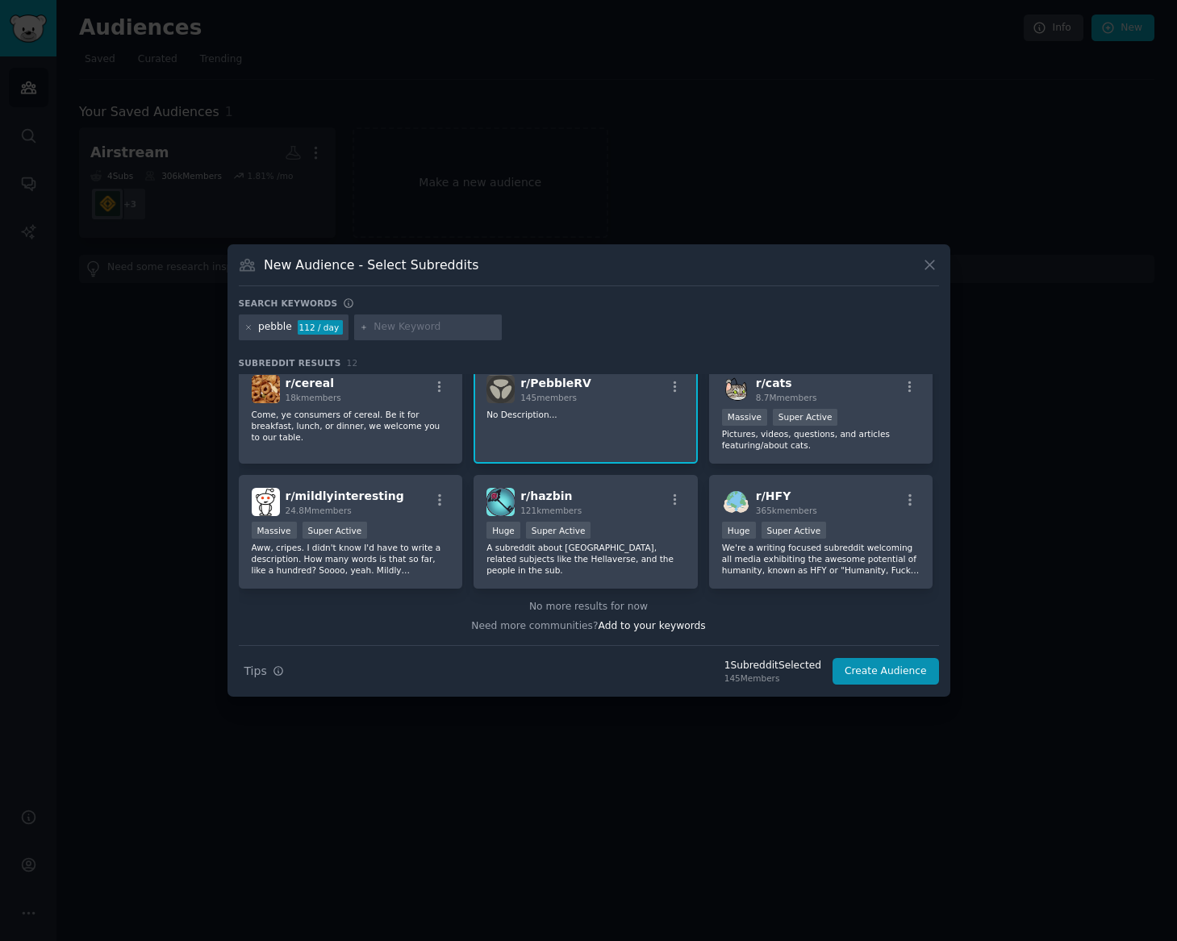
click at [413, 333] on input "text" at bounding box center [434, 327] width 123 height 15
type input "rivian"
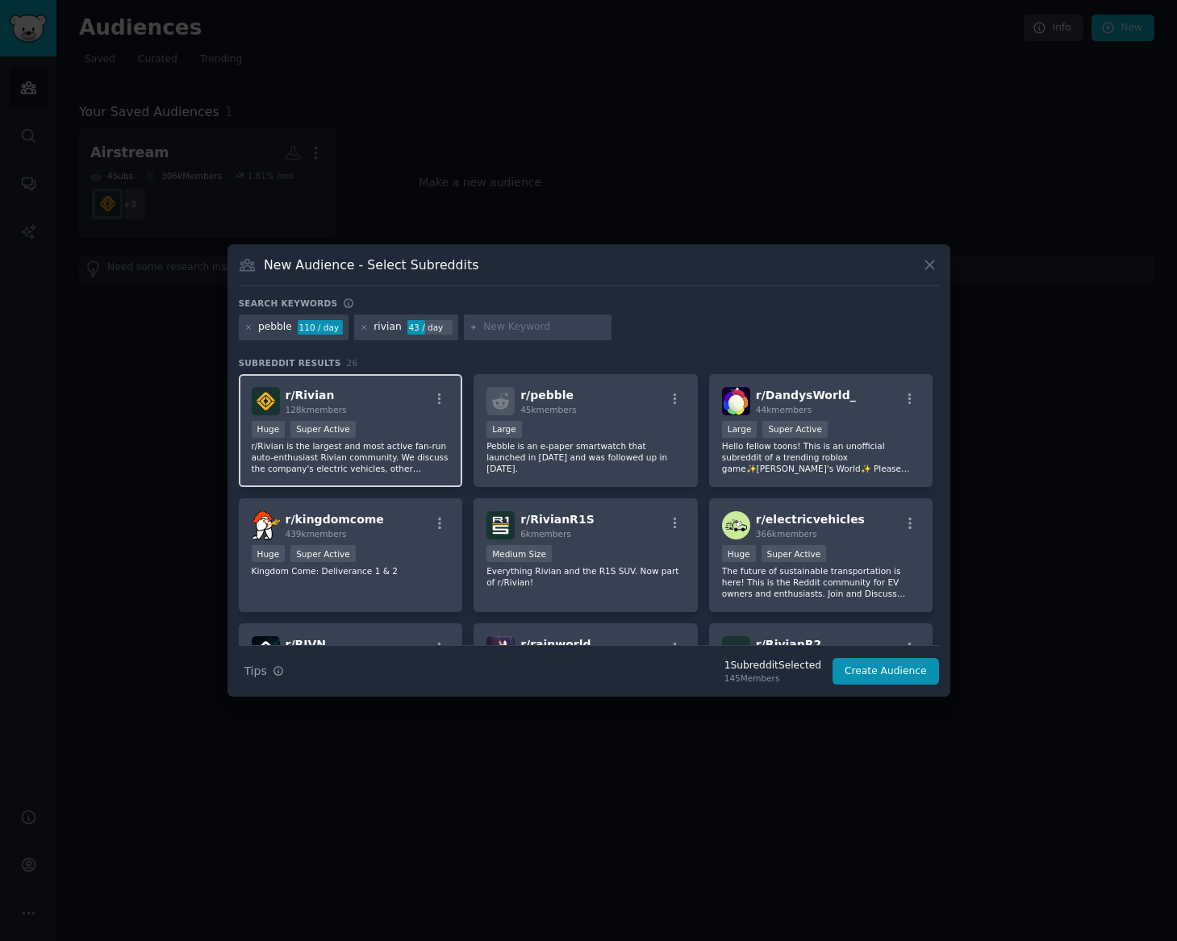
click at [396, 406] on div "r/ Rivian 128k members" at bounding box center [351, 401] width 198 height 28
click at [487, 323] on input "text" at bounding box center [544, 327] width 123 height 15
click at [435, 158] on div at bounding box center [588, 470] width 1177 height 941
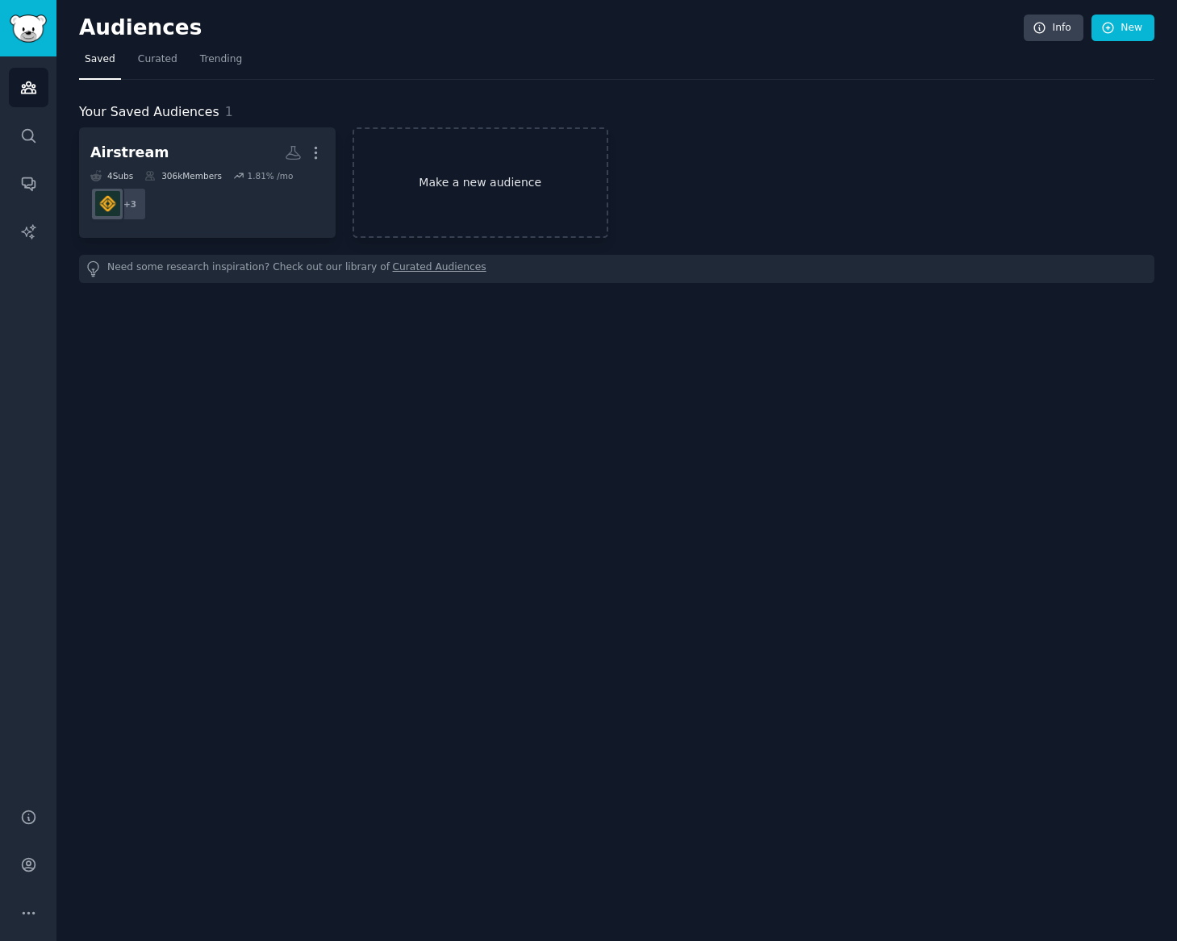
click at [457, 175] on link "Make a new audience" at bounding box center [480, 182] width 256 height 110
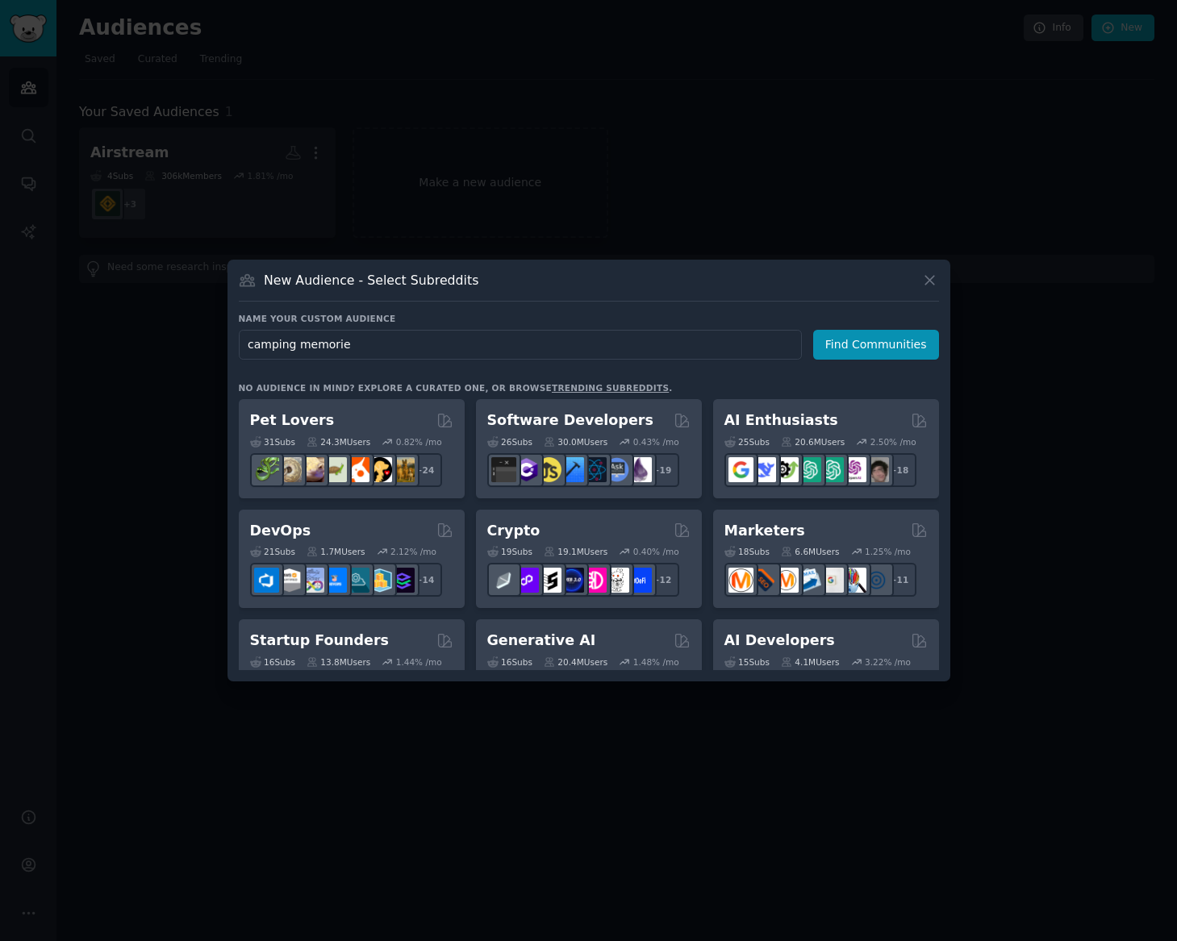
type input "camping memories"
click button "Find Communities" at bounding box center [876, 345] width 126 height 30
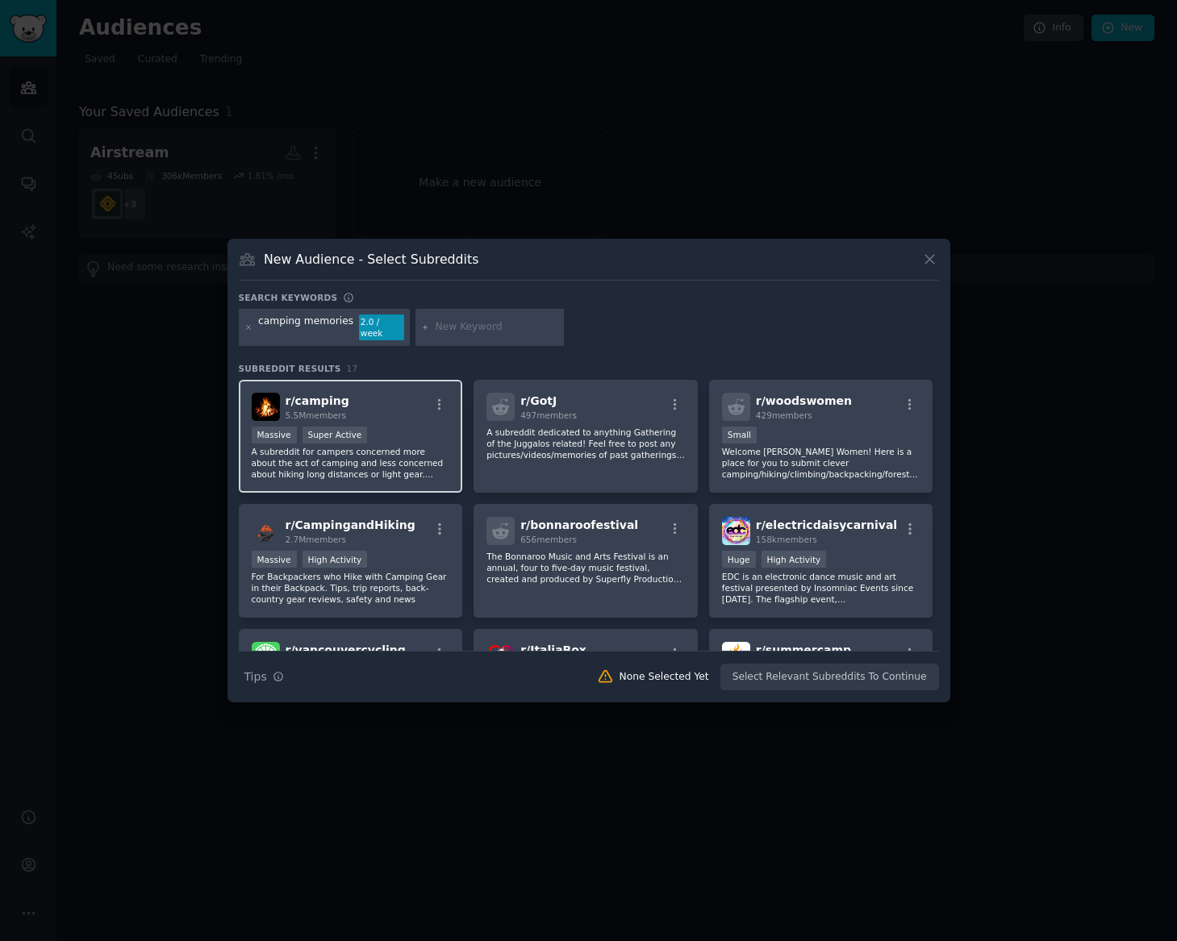
click at [417, 446] on p "A subreddit for campers concerned more about the act of camping and less concer…" at bounding box center [351, 463] width 198 height 34
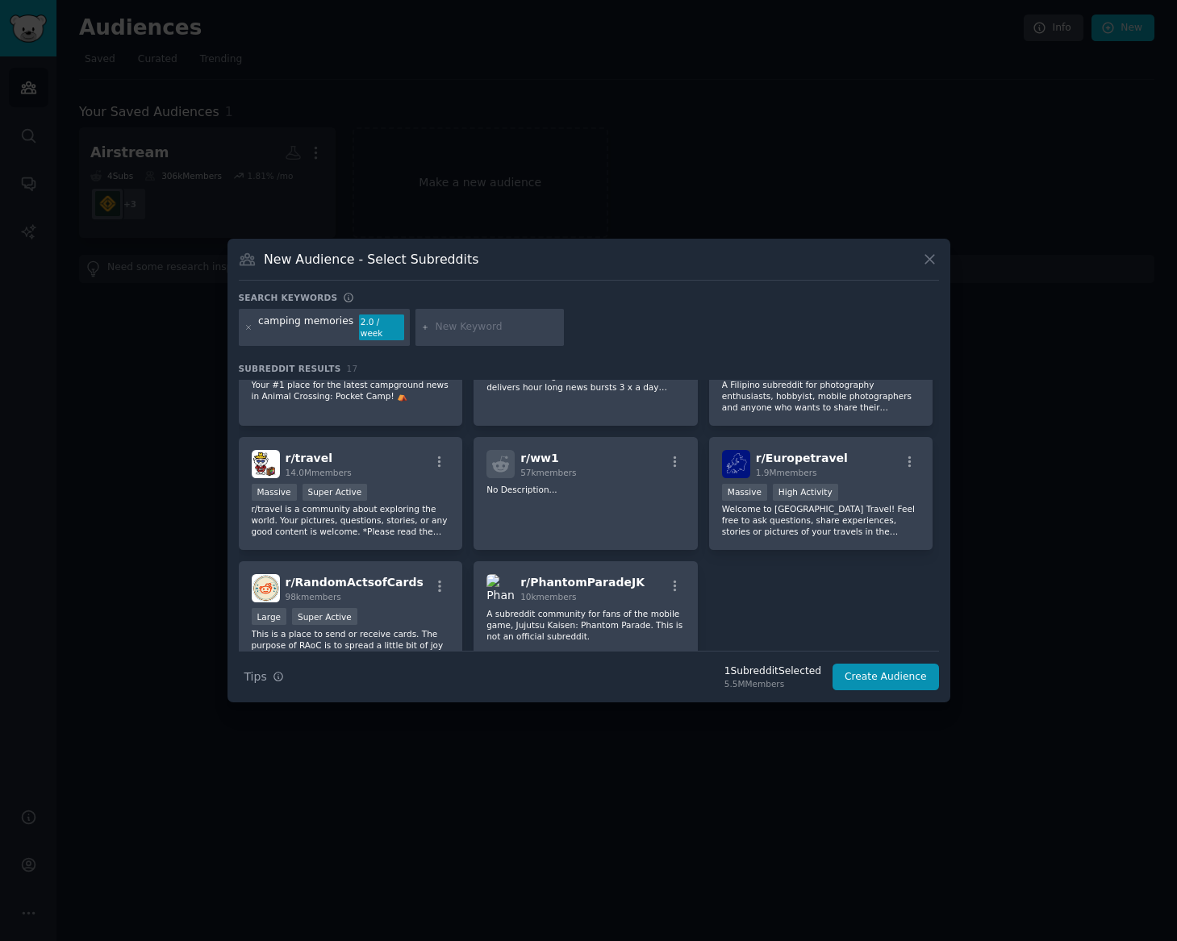
scroll to position [442, 0]
click at [417, 440] on div "r/ travel 14.0M members Massive Super Active r/travel is a community about expl…" at bounding box center [351, 493] width 224 height 114
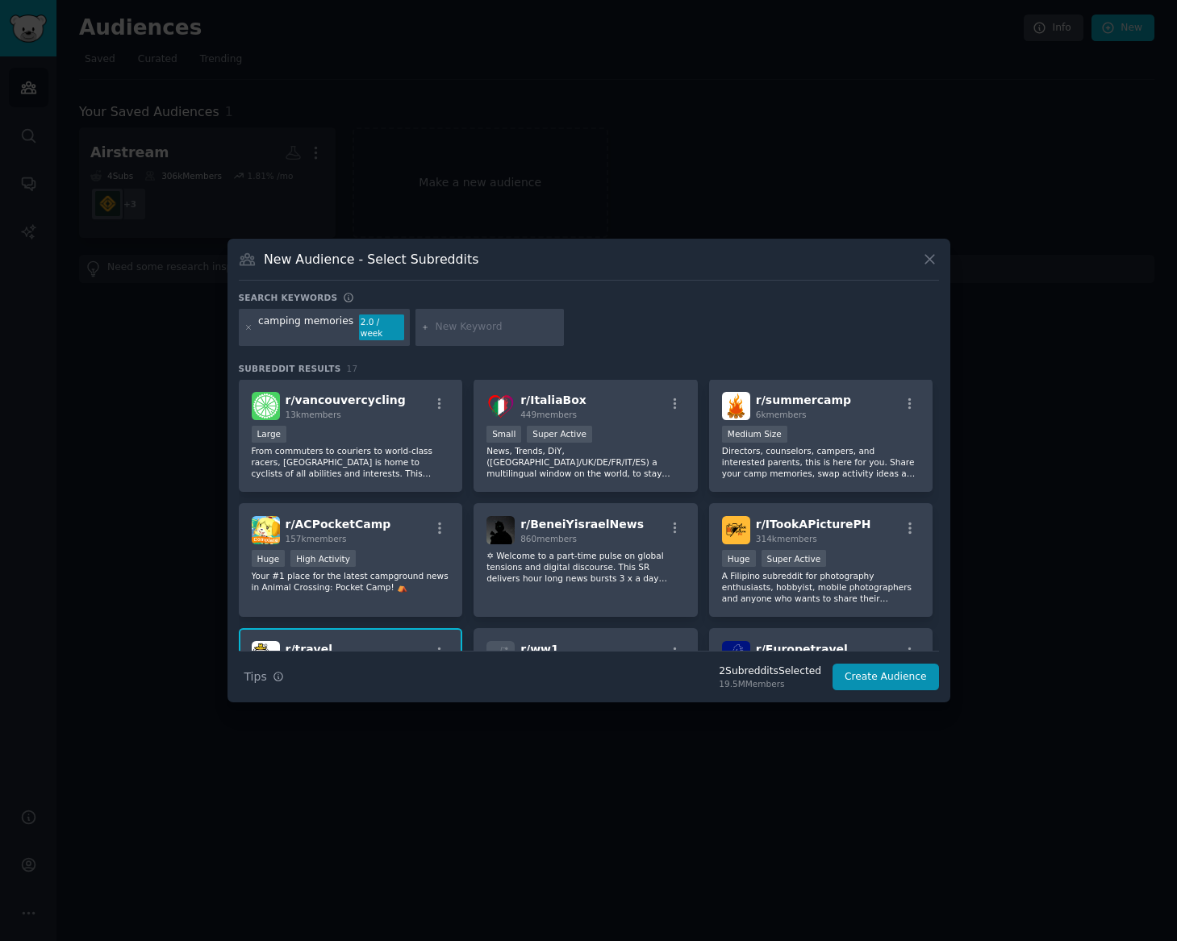
scroll to position [0, 0]
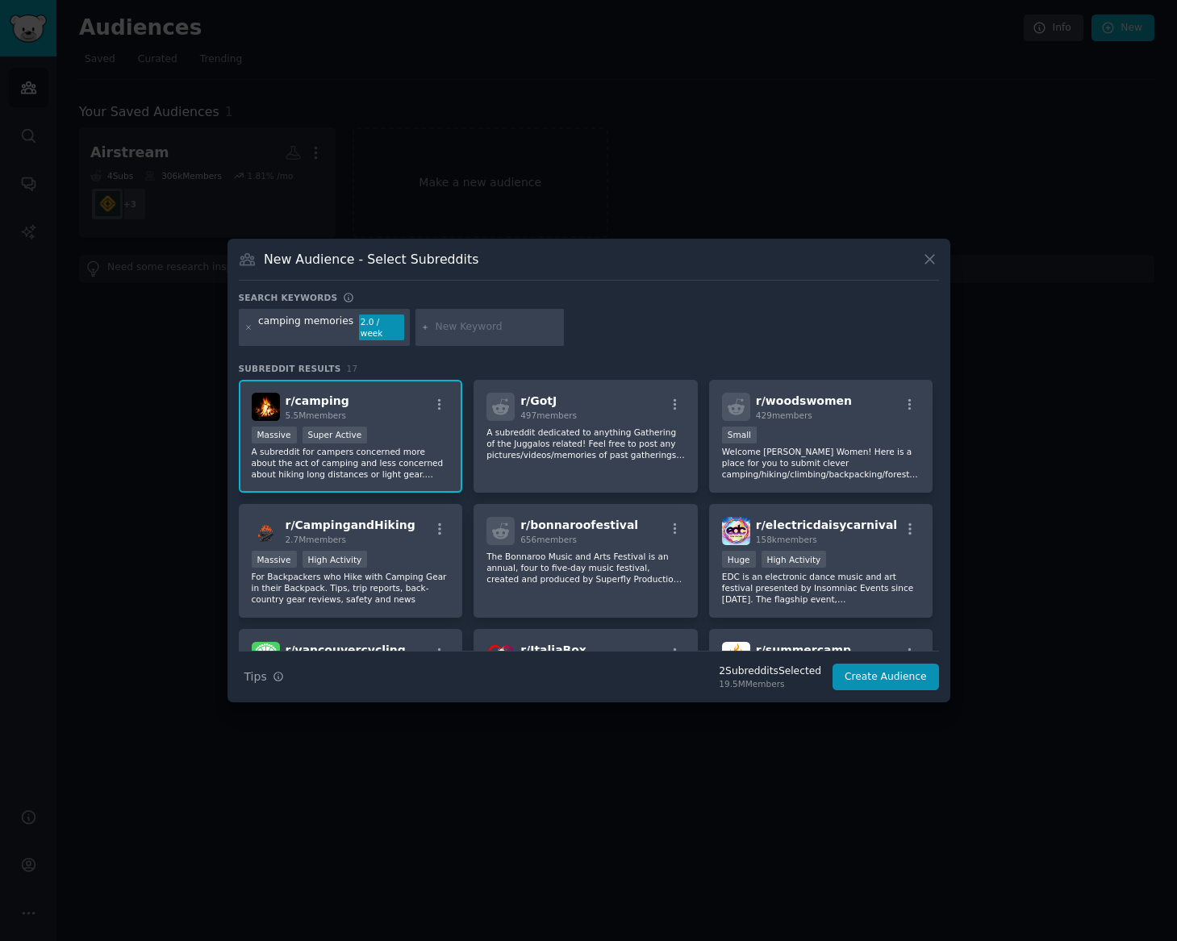
click at [490, 331] on input "text" at bounding box center [496, 327] width 123 height 15
type input "f"
type input "family"
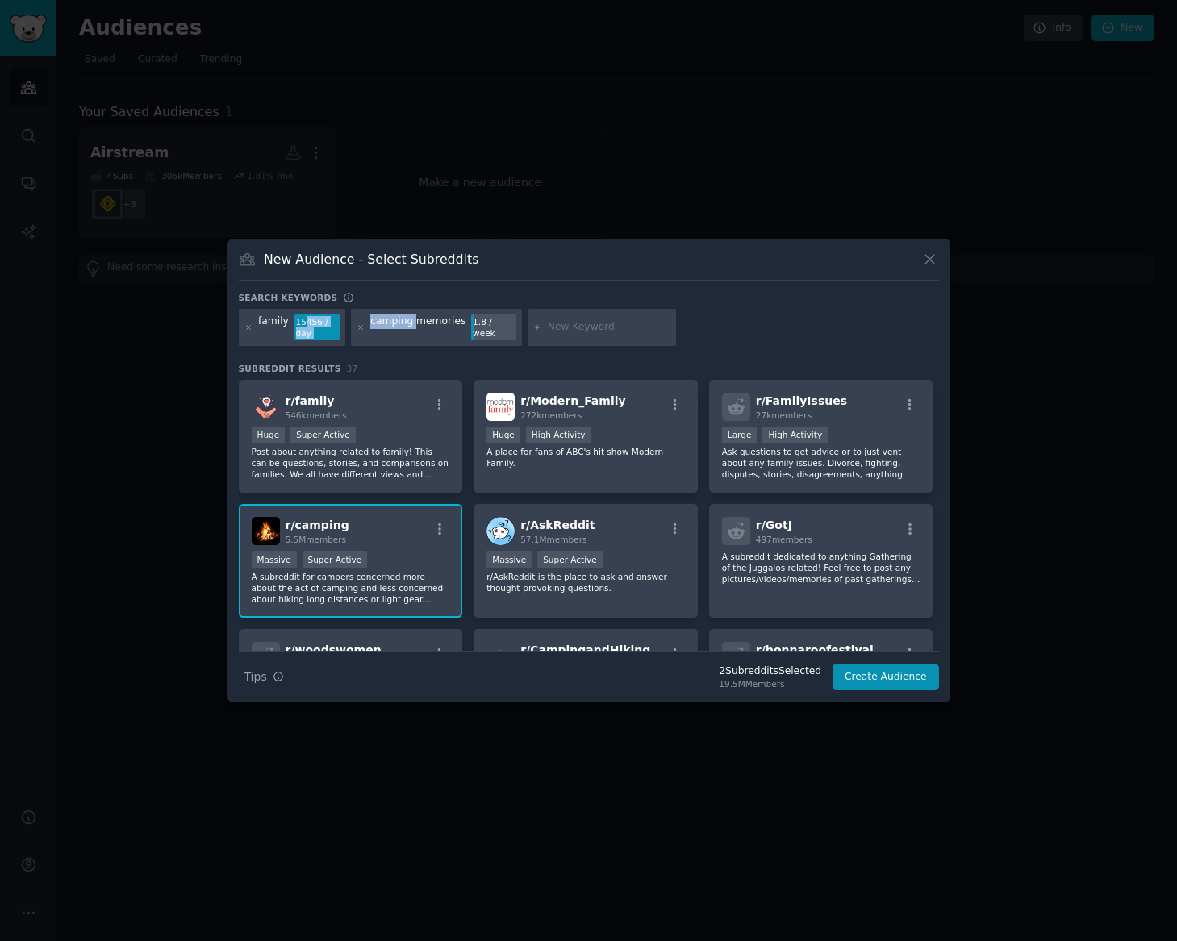
drag, startPoint x: 409, startPoint y: 321, endPoint x: 301, endPoint y: 321, distance: 108.1
click at [301, 321] on div "family 15456 / day camping memories 1.8 / week" at bounding box center [589, 330] width 700 height 43
click at [248, 323] on icon at bounding box center [248, 327] width 9 height 9
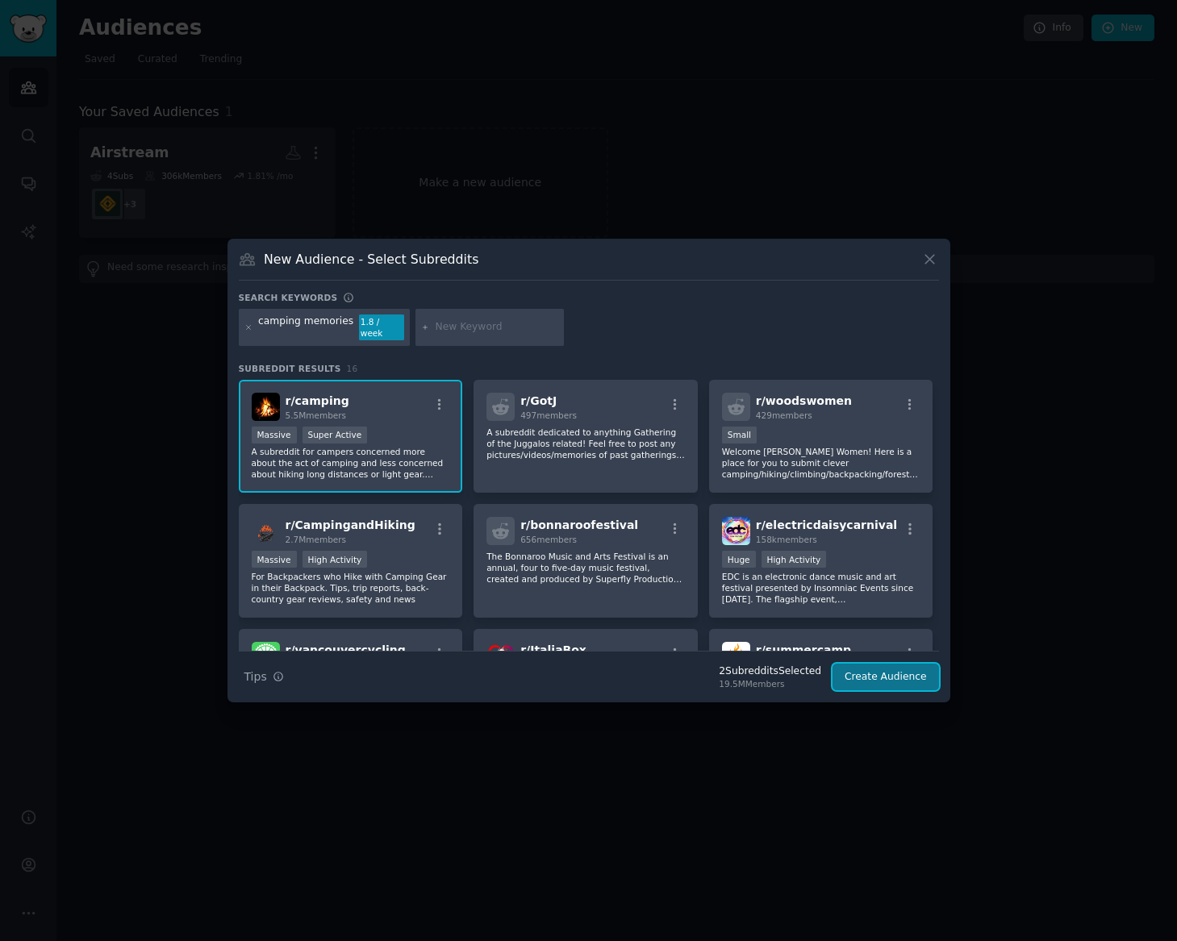
click at [924, 681] on button "Create Audience" at bounding box center [885, 677] width 106 height 27
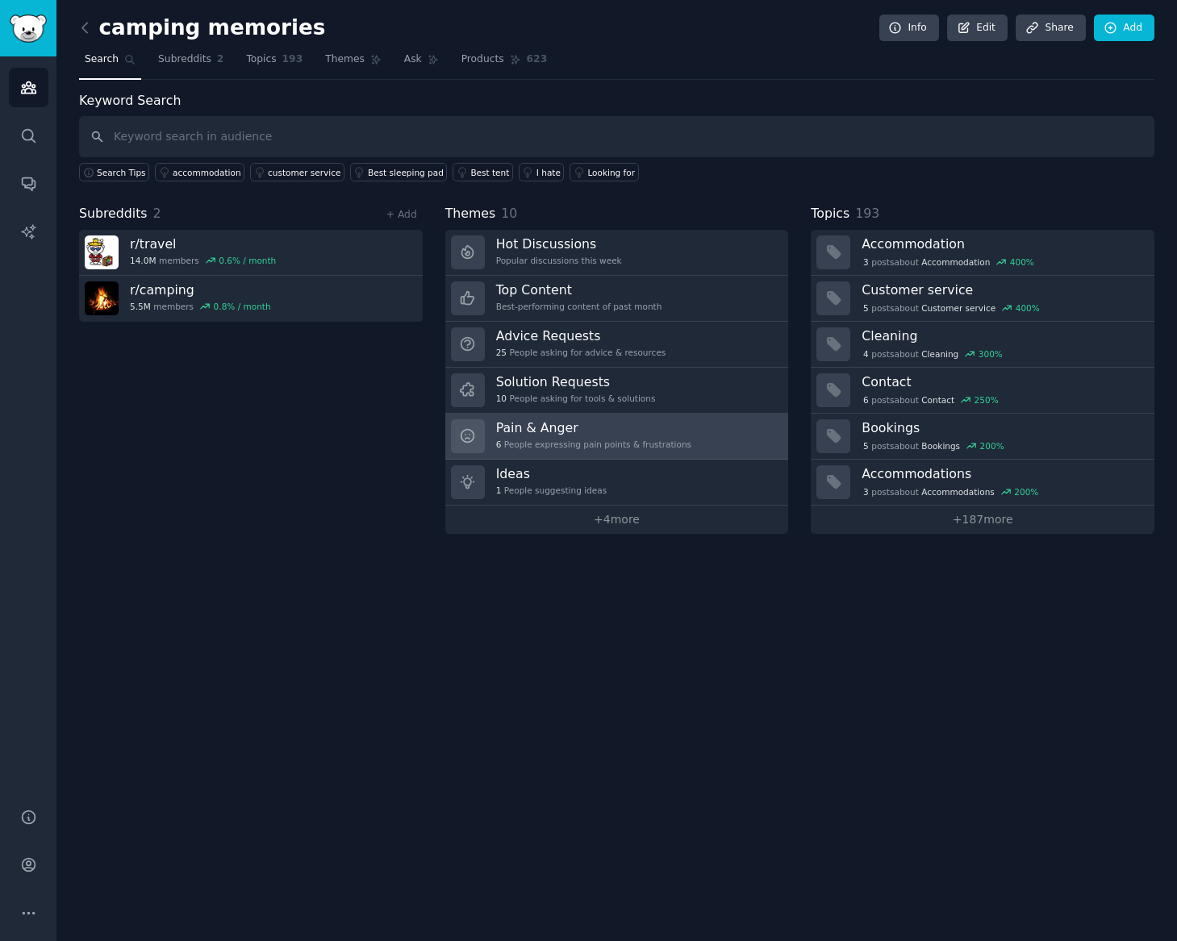
click at [678, 442] on div "6 People expressing pain points & frustrations" at bounding box center [593, 444] width 195 height 11
